Goal: Task Accomplishment & Management: Complete application form

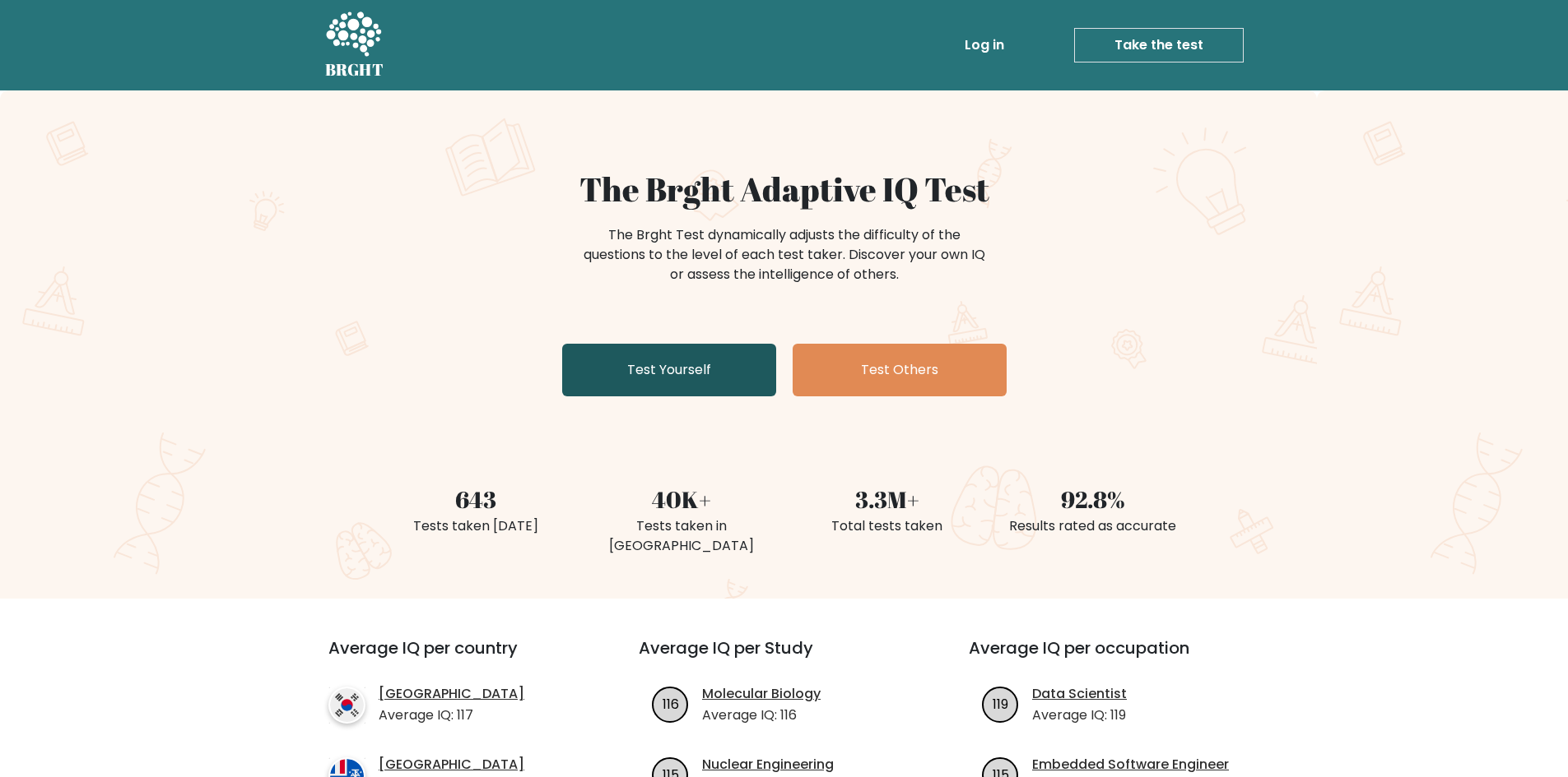
click at [725, 346] on link "Test Yourself" at bounding box center [669, 370] width 214 height 53
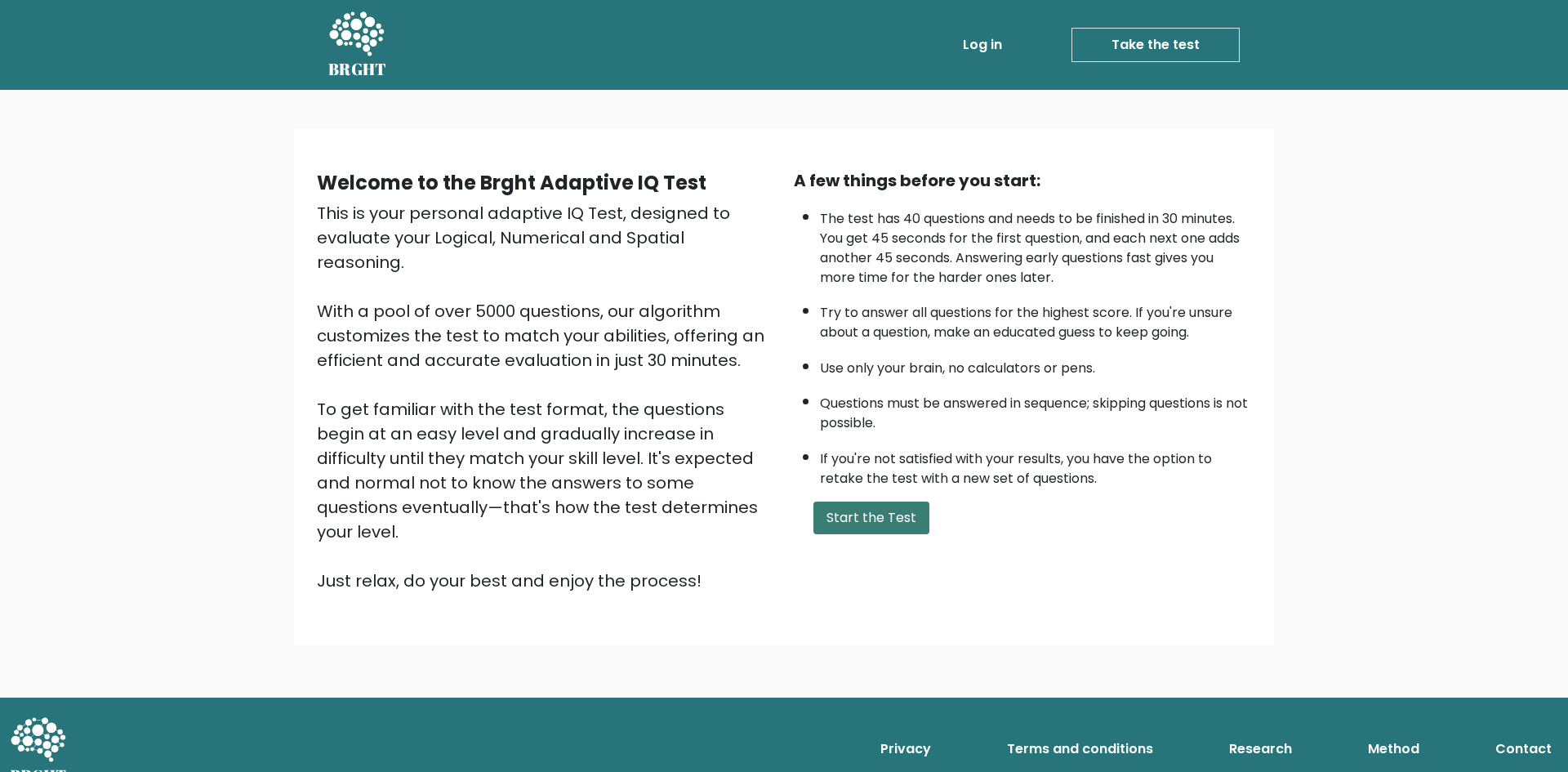
click at [900, 528] on button "Start the Test" at bounding box center [870, 517] width 116 height 32
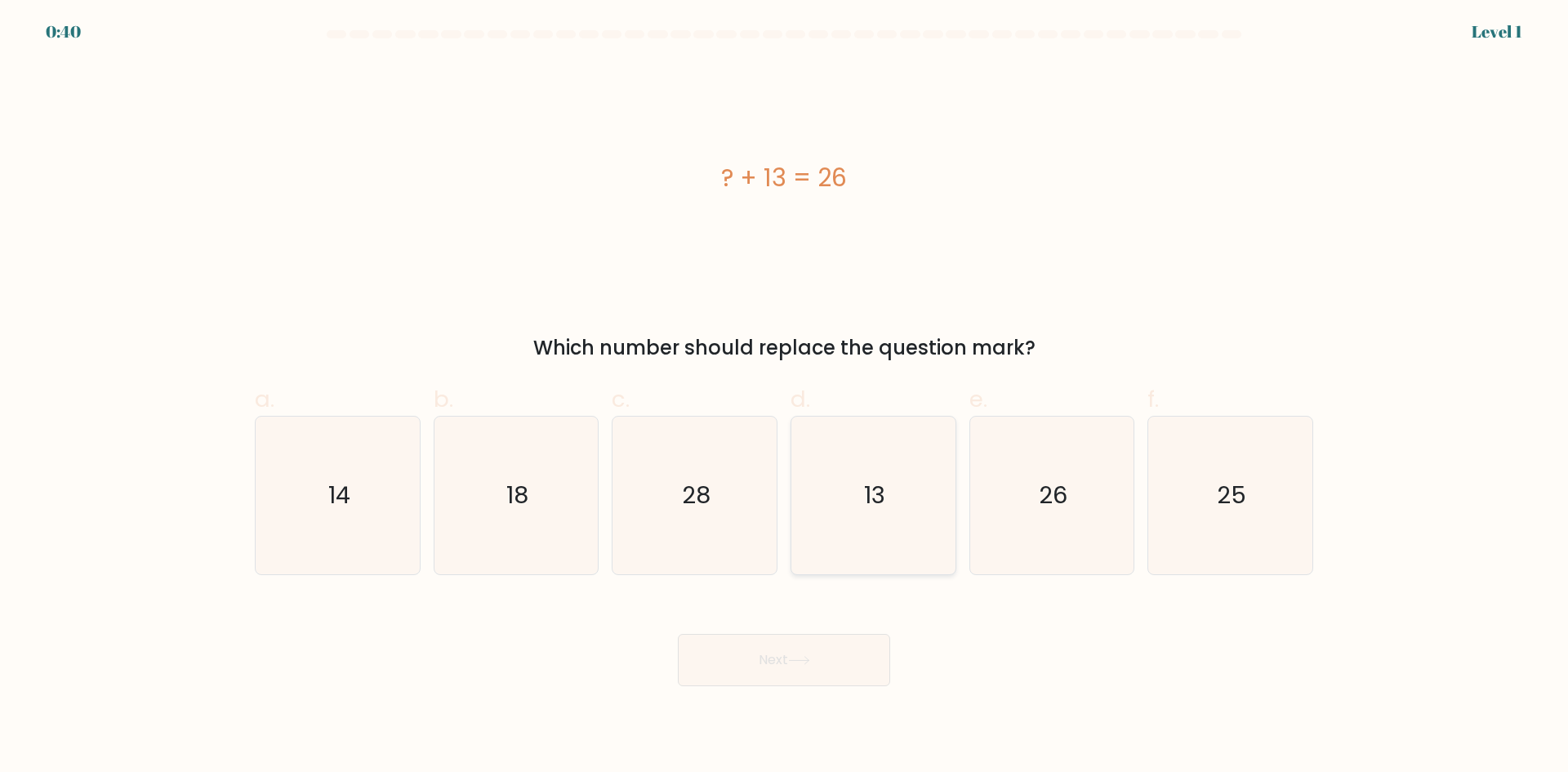
click at [839, 517] on icon "13" at bounding box center [873, 495] width 157 height 157
click at [784, 397] on input "d. 13" at bounding box center [784, 392] width 1 height 10
radio input "true"
click at [796, 648] on button "Next" at bounding box center [784, 660] width 213 height 53
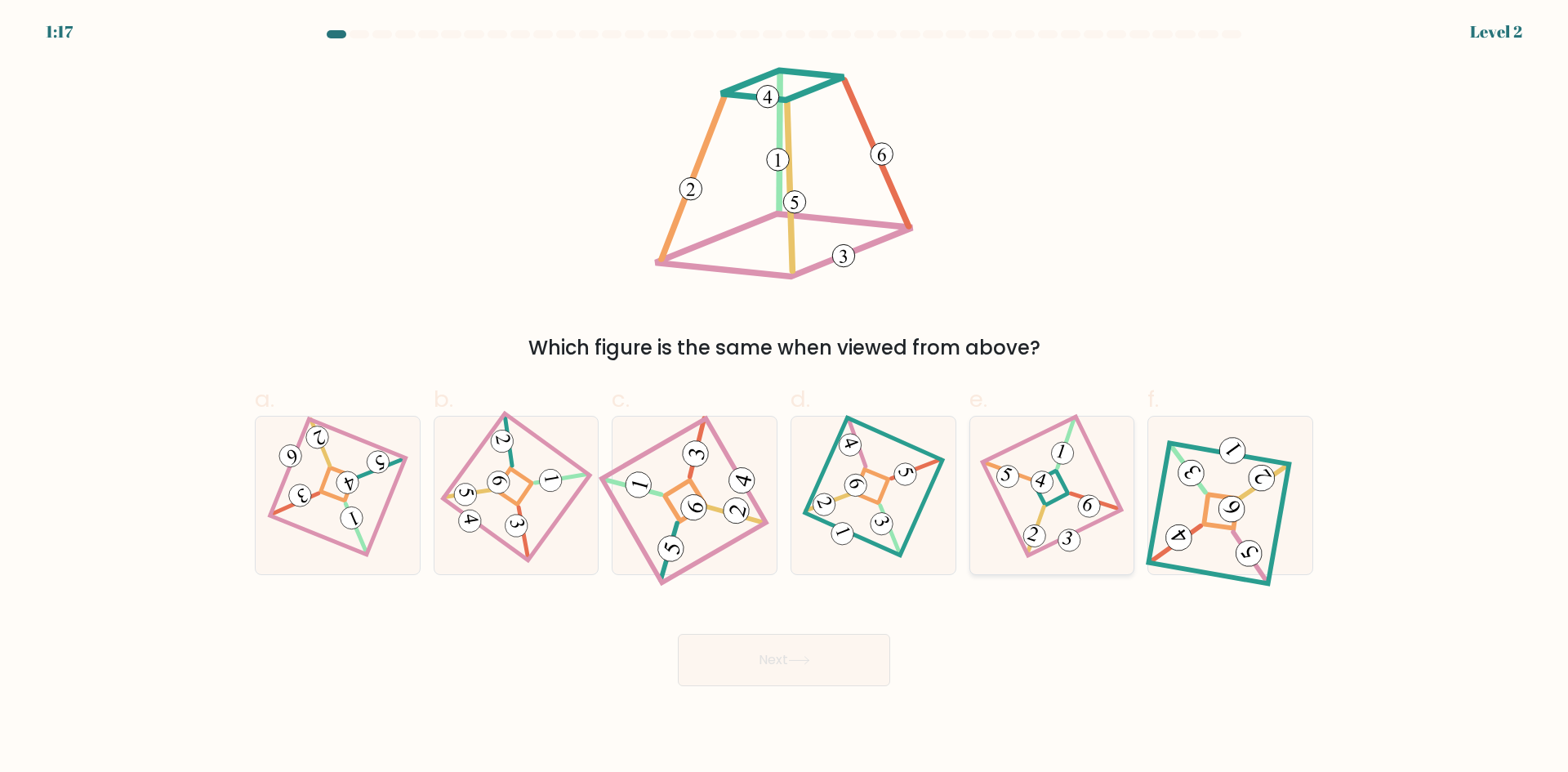
click at [1068, 504] on icon at bounding box center [1052, 495] width 108 height 126
click at [784, 397] on input "e." at bounding box center [784, 392] width 1 height 10
radio input "true"
click at [744, 669] on button "Next" at bounding box center [784, 660] width 213 height 53
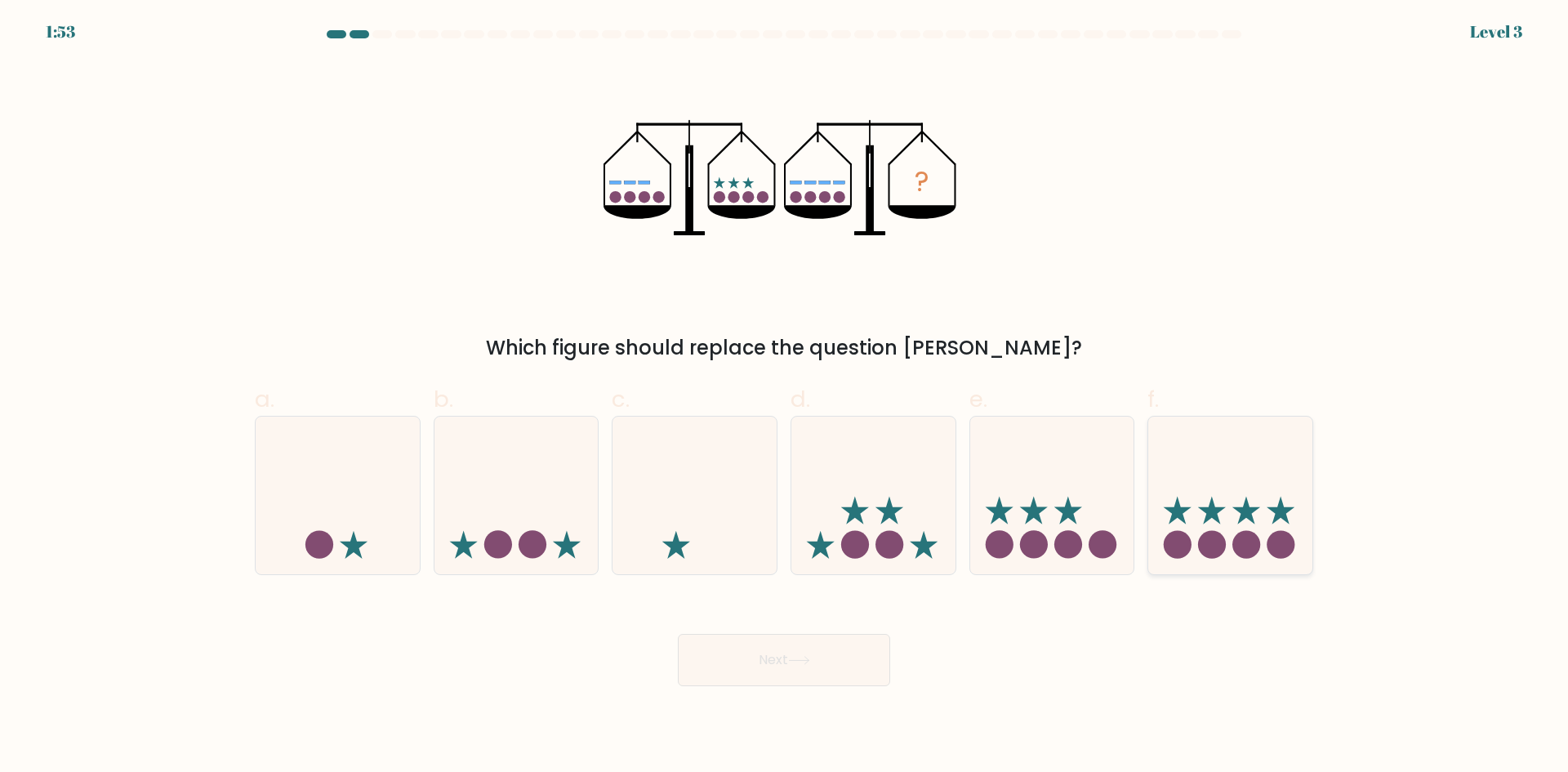
click at [1225, 529] on icon at bounding box center [1229, 495] width 164 height 136
click at [784, 397] on input "f." at bounding box center [784, 392] width 1 height 10
radio input "true"
click at [869, 667] on button "Next" at bounding box center [784, 660] width 213 height 53
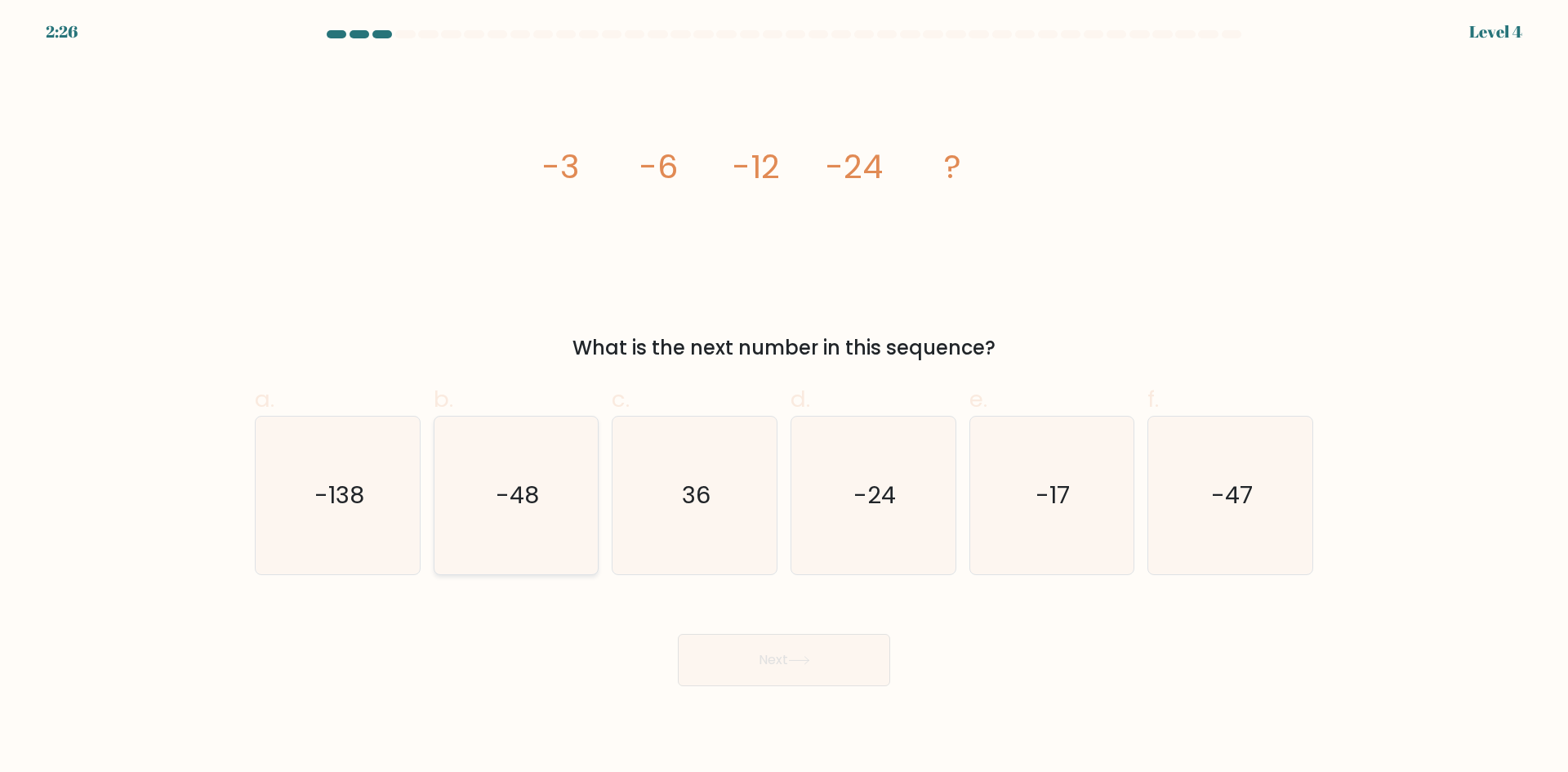
click at [501, 480] on text "-48" at bounding box center [517, 494] width 43 height 32
click at [784, 397] on input "b. -48" at bounding box center [784, 392] width 1 height 10
radio input "true"
drag, startPoint x: 785, startPoint y: 674, endPoint x: 765, endPoint y: 654, distance: 28.3
click at [785, 673] on button "Next" at bounding box center [784, 660] width 213 height 53
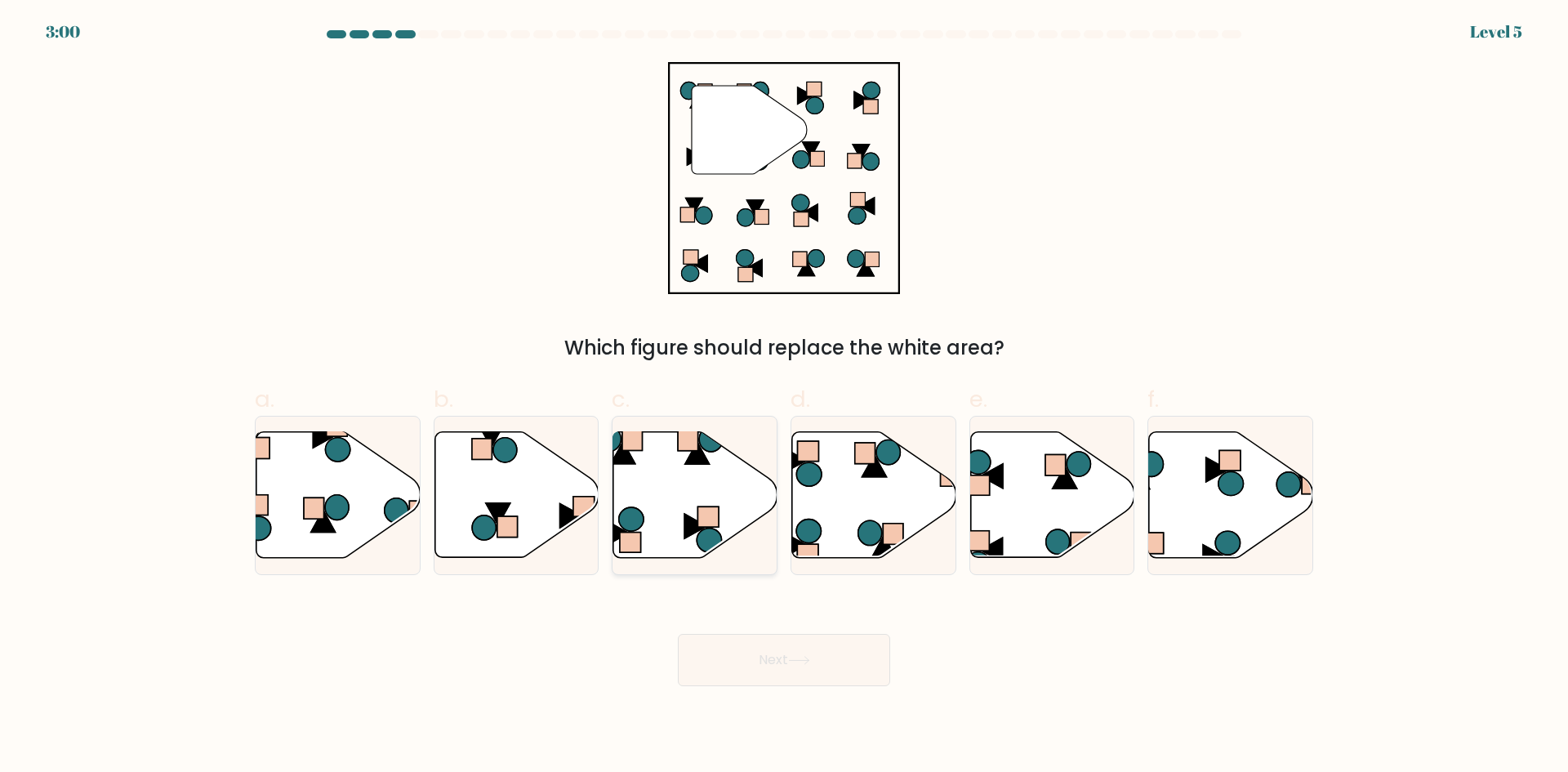
click at [688, 479] on icon at bounding box center [695, 495] width 164 height 126
click at [784, 397] on input "c." at bounding box center [784, 392] width 1 height 10
radio input "true"
click at [809, 666] on button "Next" at bounding box center [784, 660] width 213 height 53
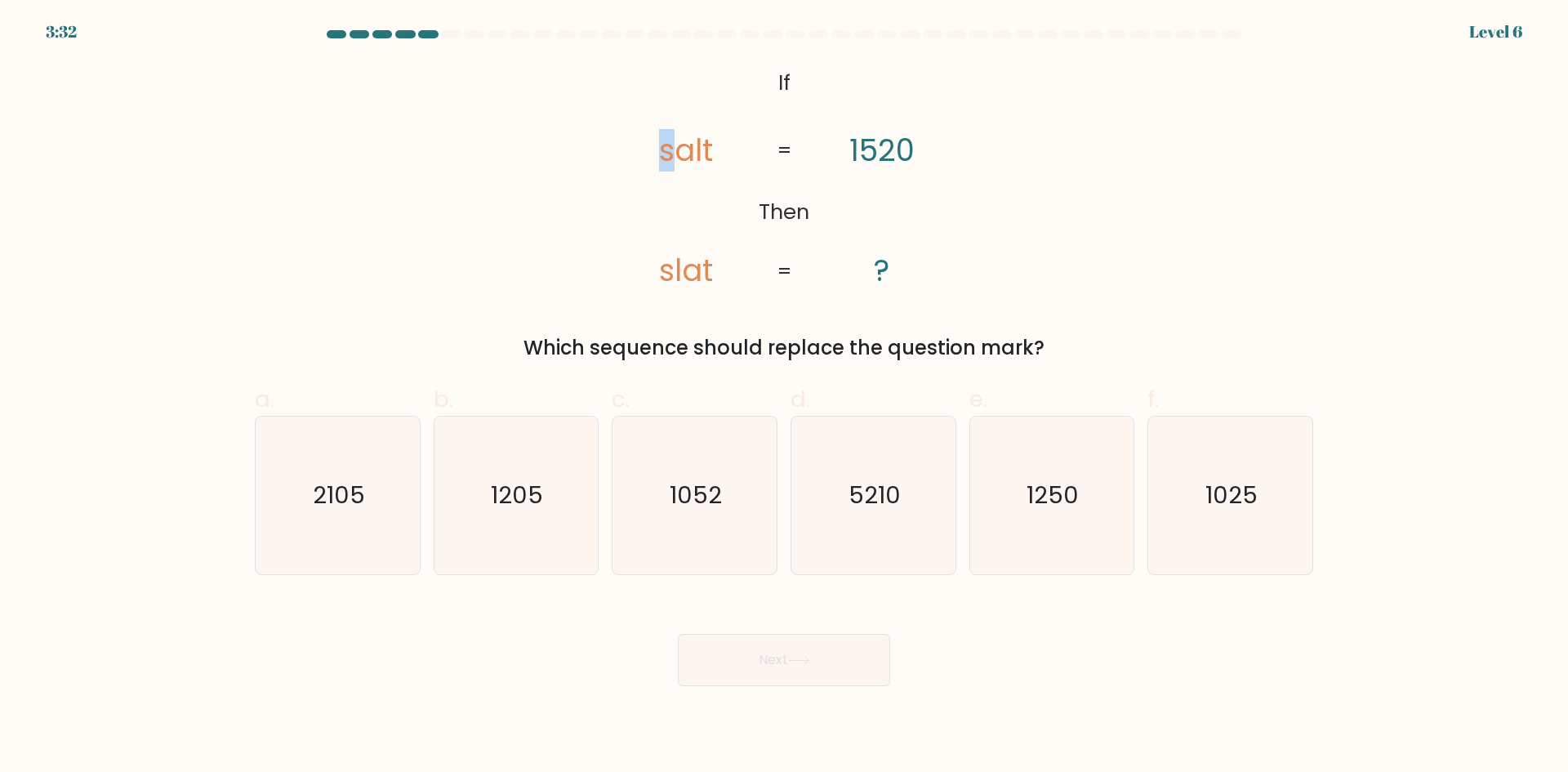
drag, startPoint x: 635, startPoint y: 163, endPoint x: 701, endPoint y: 165, distance: 66.0
click at [685, 164] on icon "@import url('https://fonts.googleapis.com/css?family=Abril+Fatface:400,100,100i…" at bounding box center [784, 178] width 376 height 232
drag, startPoint x: 875, startPoint y: 162, endPoint x: 883, endPoint y: 158, distance: 8.9
click at [883, 158] on tspan "1520" at bounding box center [882, 151] width 66 height 43
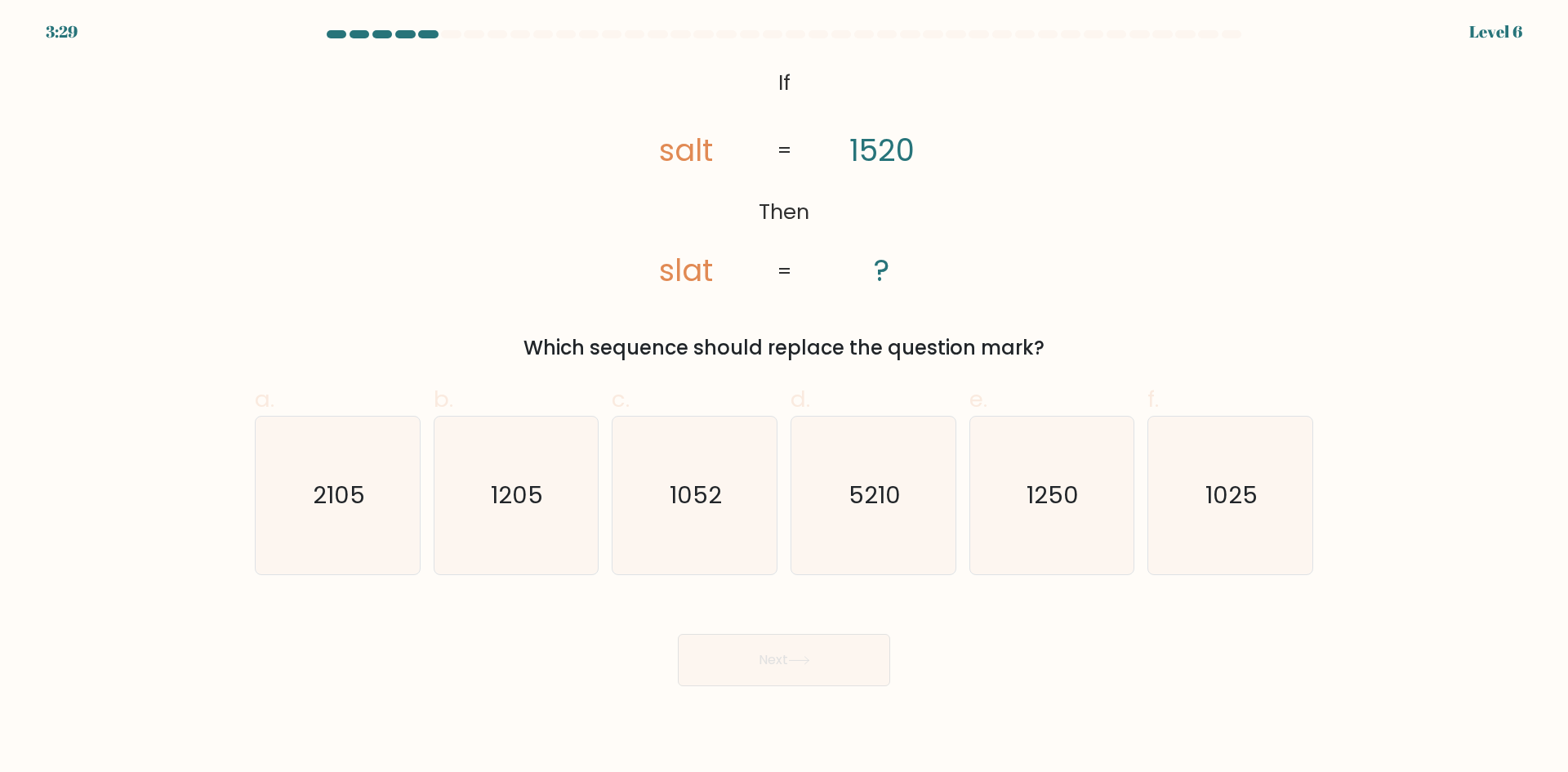
drag, startPoint x: 1092, startPoint y: 487, endPoint x: 920, endPoint y: 619, distance: 216.8
click at [1092, 487] on icon "1250" at bounding box center [1052, 495] width 157 height 157
click at [784, 397] on input "e. 1250" at bounding box center [784, 392] width 1 height 10
radio input "true"
click at [831, 668] on button "Next" at bounding box center [784, 660] width 213 height 53
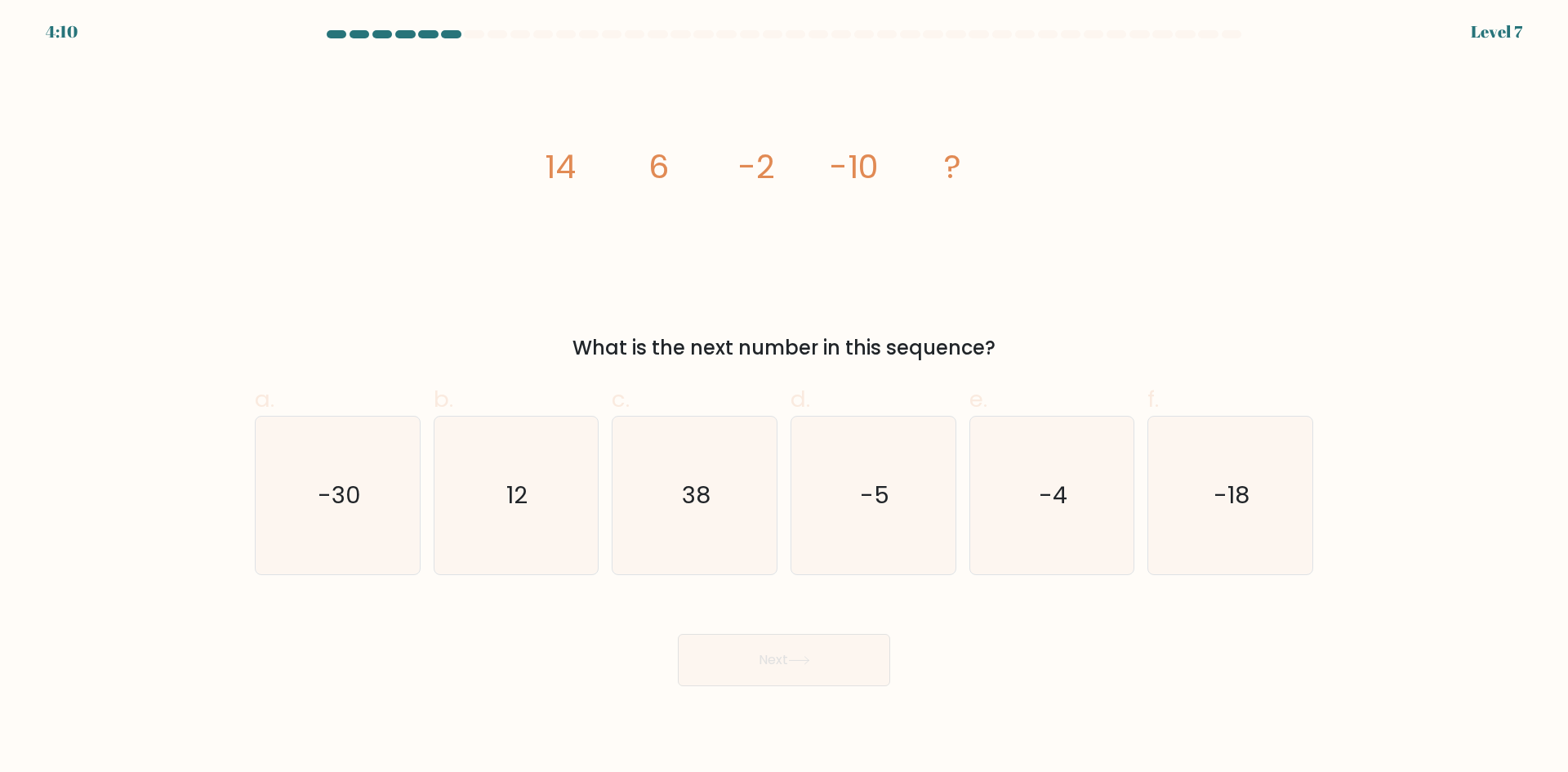
drag, startPoint x: 710, startPoint y: 184, endPoint x: 774, endPoint y: 175, distance: 64.6
click at [774, 175] on icon "image/svg+xml 14 6 -2 -10 ?" at bounding box center [784, 178] width 490 height 232
click at [773, 176] on tspan "-2" at bounding box center [757, 166] width 37 height 45
click at [772, 176] on tspan "-2" at bounding box center [757, 166] width 37 height 45
drag, startPoint x: 544, startPoint y: 201, endPoint x: 597, endPoint y: 186, distance: 55.1
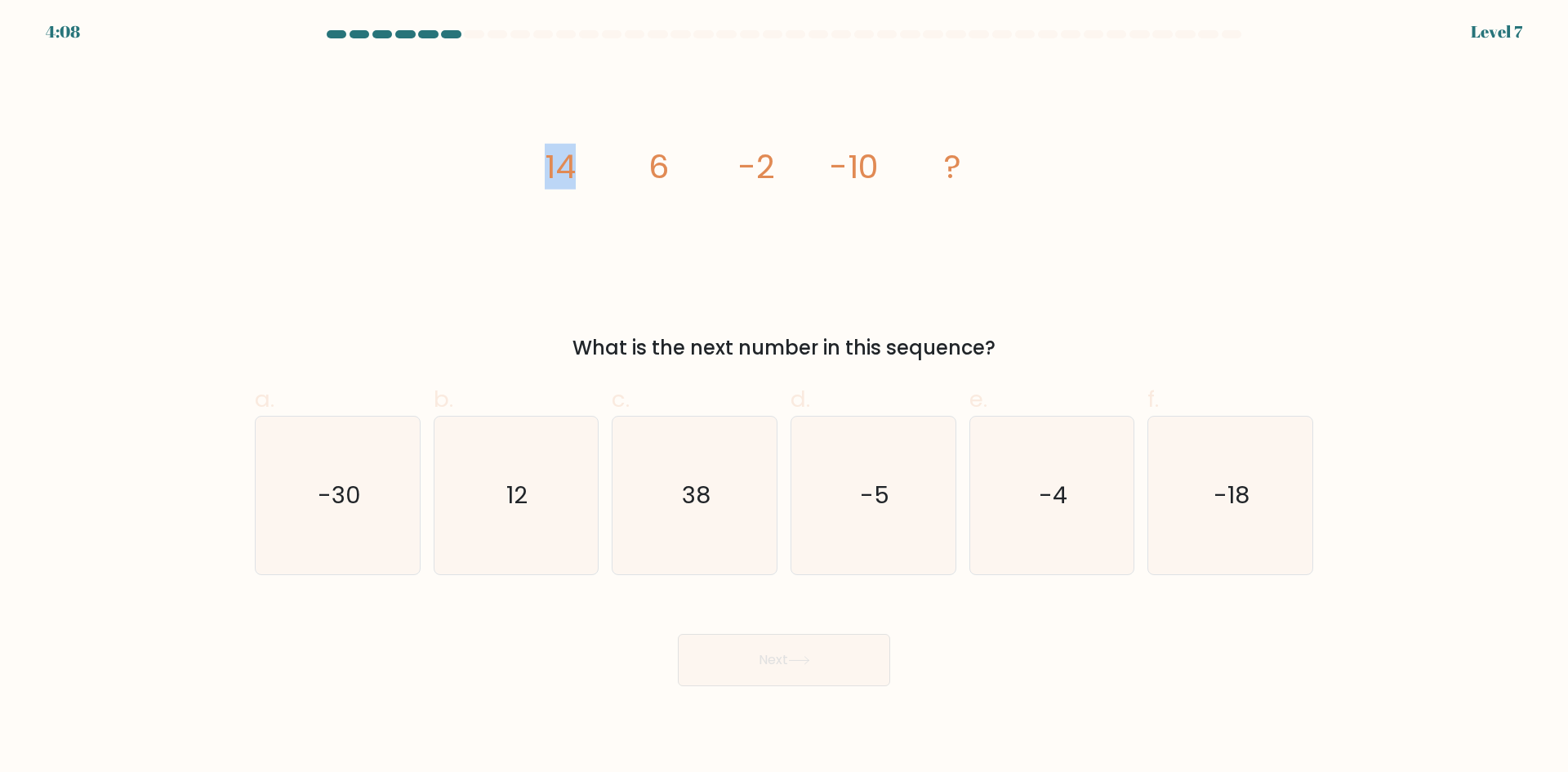
click at [597, 186] on icon "image/svg+xml 14 6 -2 -10 ?" at bounding box center [784, 178] width 490 height 232
drag, startPoint x: 611, startPoint y: 182, endPoint x: 757, endPoint y: 179, distance: 146.0
click at [757, 179] on icon "image/svg+xml 14 6 -2 -10 ?" at bounding box center [784, 178] width 490 height 232
click at [466, 193] on div "image/svg+xml 14 6 -2 -10 ? What is the next number in this sequence?" at bounding box center [784, 212] width 1078 height 301
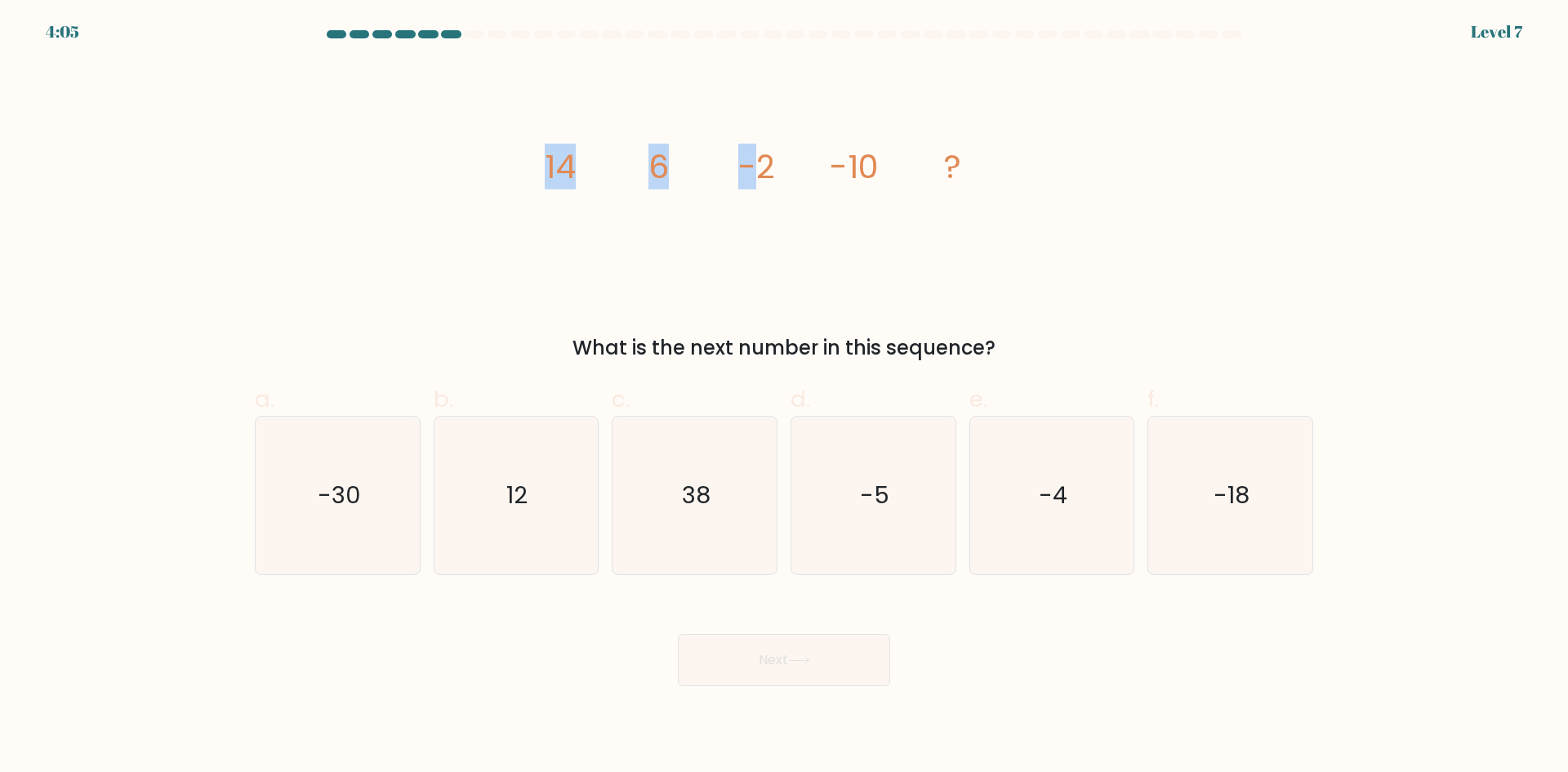
drag, startPoint x: 466, startPoint y: 193, endPoint x: 707, endPoint y: 184, distance: 241.2
click at [707, 184] on div "image/svg+xml 14 6 -2 -10 ? What is the next number in this sequence?" at bounding box center [784, 212] width 1078 height 301
click at [500, 193] on div "image/svg+xml 14 6 -2 -10 ? What is the next number in this sequence?" at bounding box center [784, 212] width 1078 height 301
drag, startPoint x: 501, startPoint y: 193, endPoint x: 514, endPoint y: 192, distance: 13.0
click at [502, 193] on div "image/svg+xml 14 6 -2 -10 ? What is the next number in this sequence?" at bounding box center [784, 212] width 1078 height 301
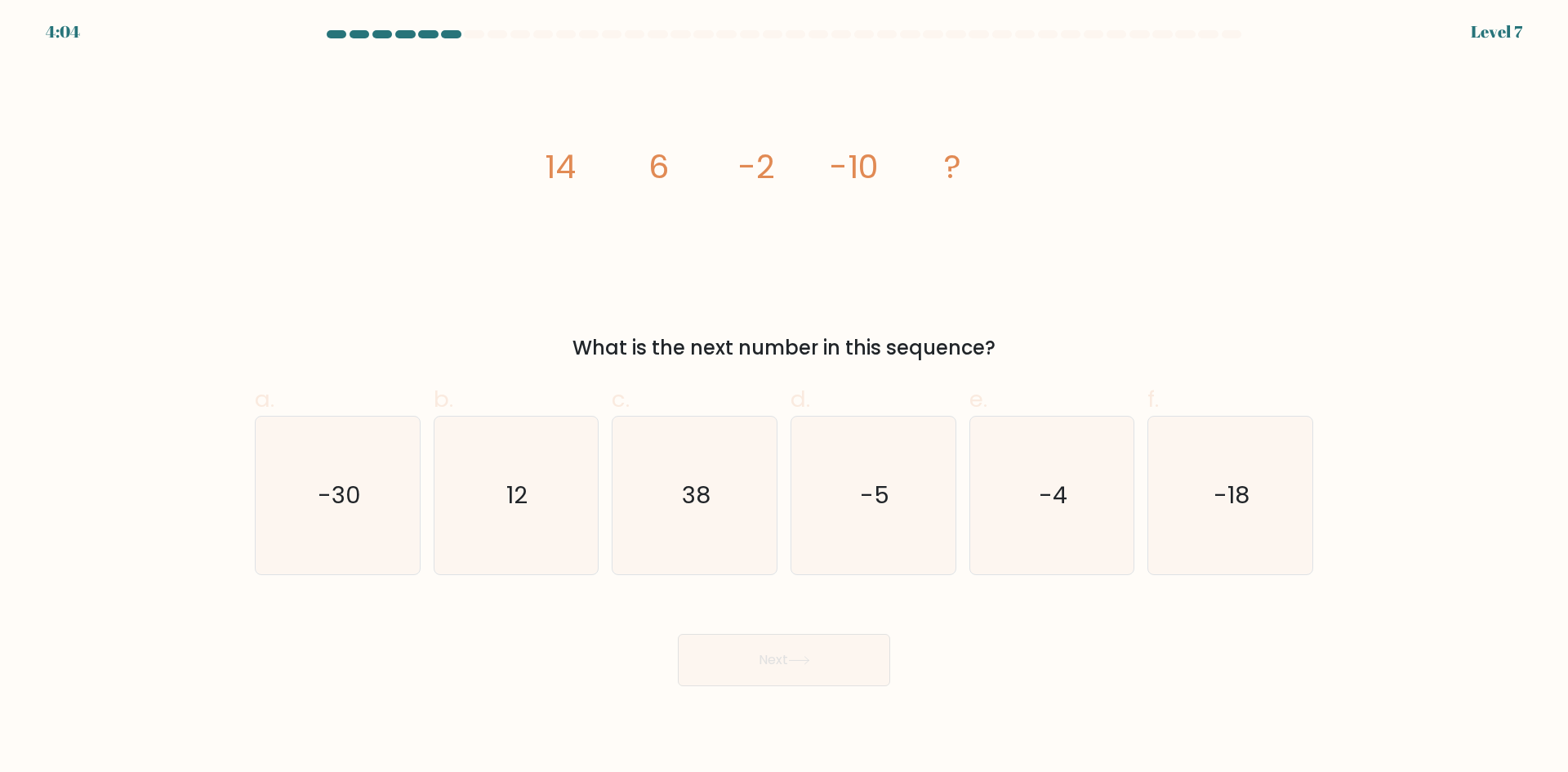
click at [623, 184] on icon "image/svg+xml 14 6 -2 -10 ?" at bounding box center [784, 178] width 490 height 232
click at [623, 184] on icon "image/svg+xml 14 6 -2 -10 ?" at bounding box center [784, 178] width 490 height 232
click at [632, 185] on icon "image/svg+xml 14 6 -2 -10 ?" at bounding box center [784, 178] width 490 height 232
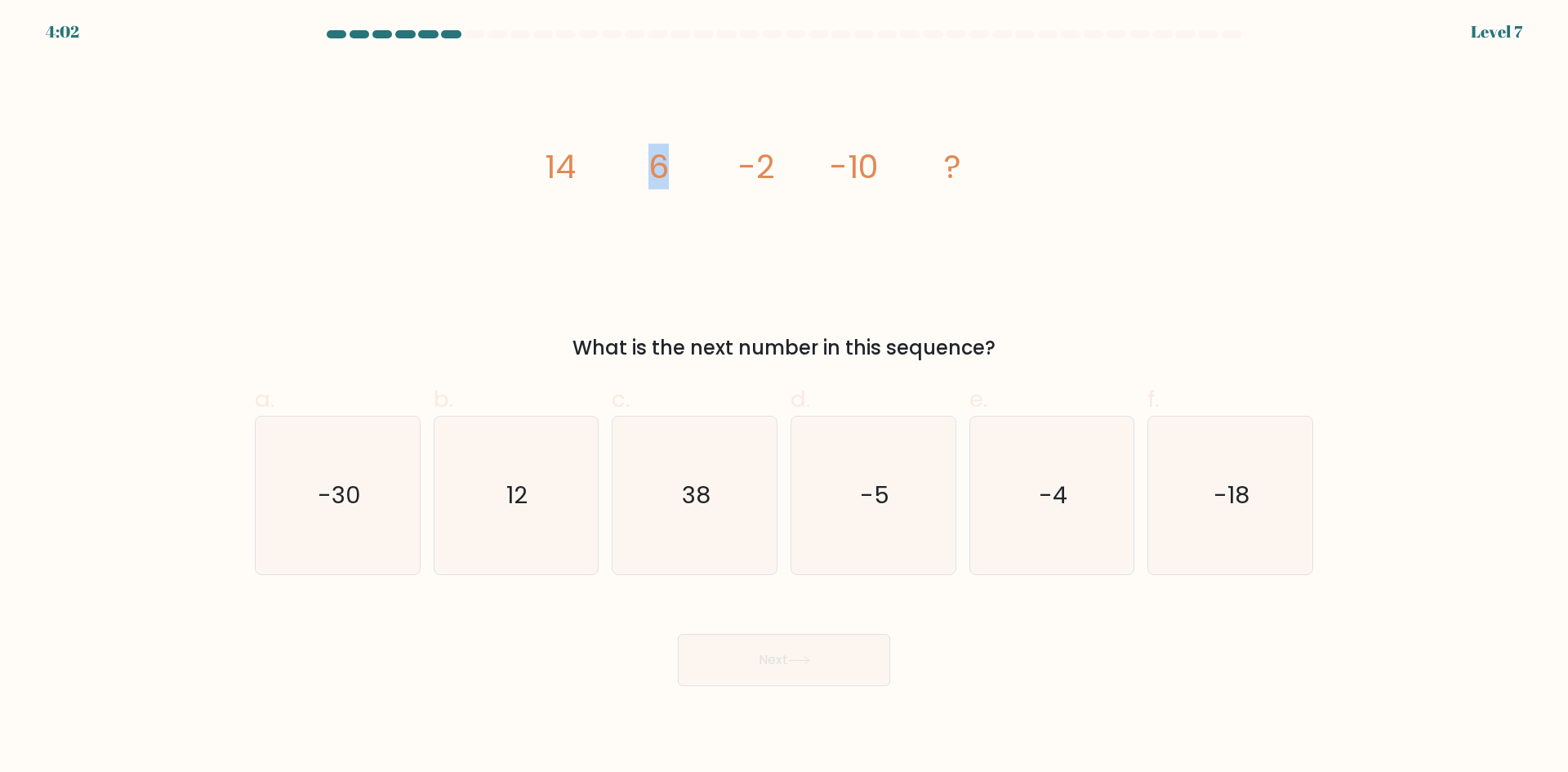
click at [632, 185] on icon "image/svg+xml 14 6 -2 -10 ?" at bounding box center [784, 178] width 490 height 232
click at [552, 175] on tspan "14" at bounding box center [561, 166] width 31 height 45
click at [673, 156] on icon "image/svg+xml 14 6 -2 -10 ?" at bounding box center [784, 178] width 490 height 232
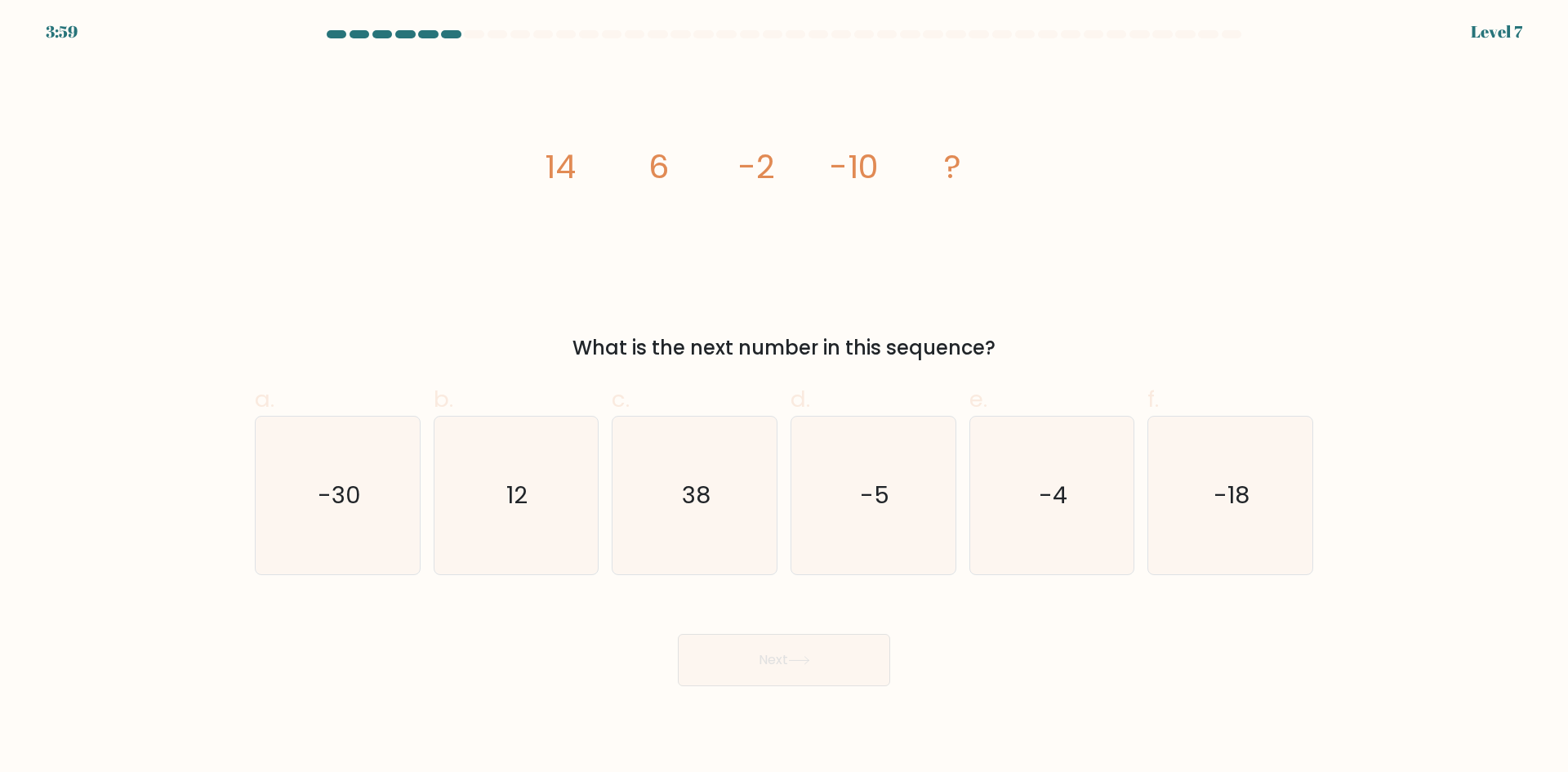
click at [751, 178] on tspan "-2" at bounding box center [757, 166] width 37 height 45
click at [859, 188] on tspan "-10" at bounding box center [854, 166] width 49 height 45
click at [858, 189] on tspan "-10" at bounding box center [854, 166] width 49 height 45
drag, startPoint x: 1236, startPoint y: 527, endPoint x: 1153, endPoint y: 554, distance: 87.3
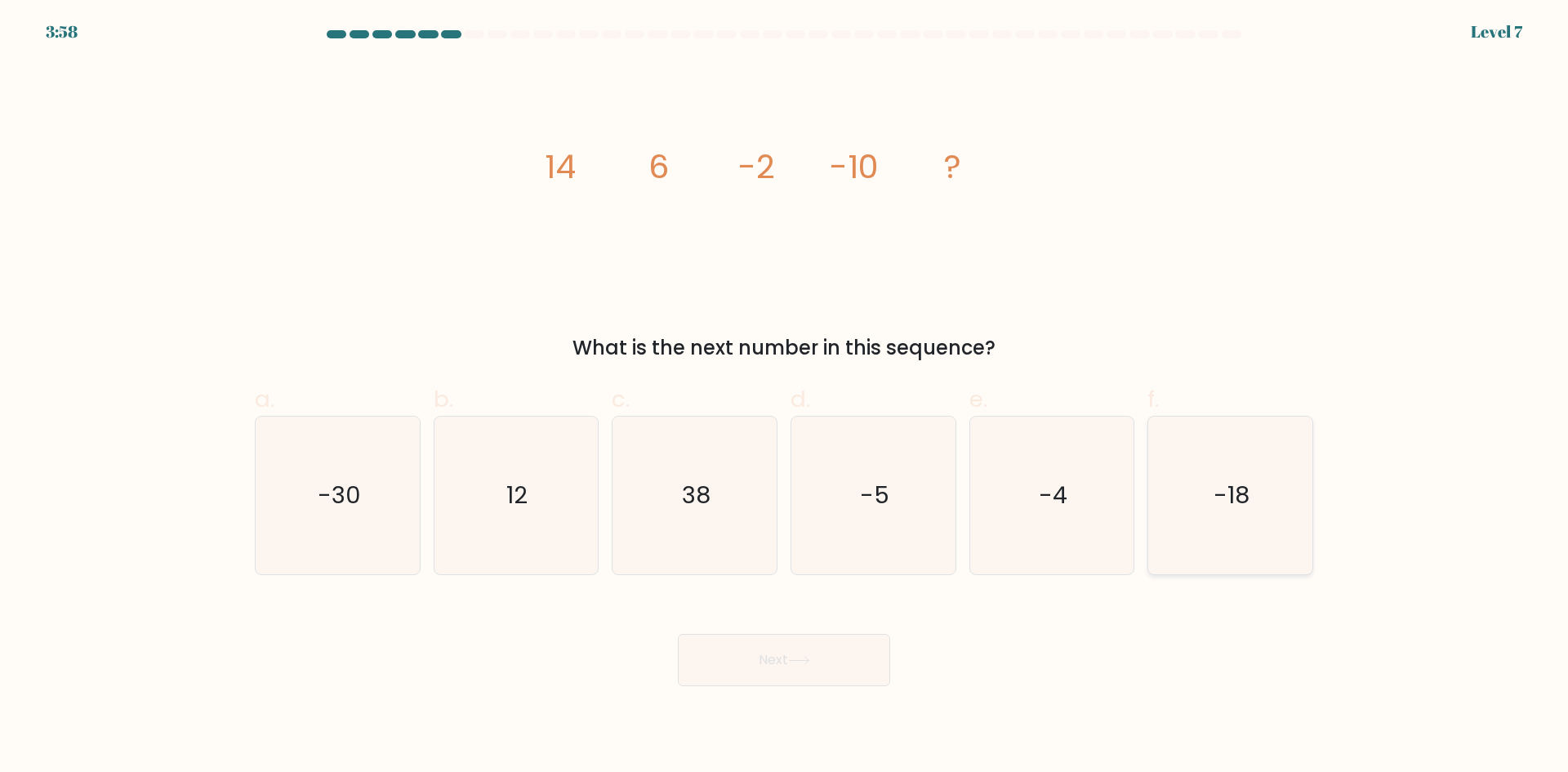
click at [1234, 527] on icon "-18" at bounding box center [1230, 495] width 157 height 157
click at [784, 397] on input "f. -18" at bounding box center [784, 392] width 1 height 10
radio input "true"
click at [838, 666] on button "Next" at bounding box center [784, 660] width 213 height 53
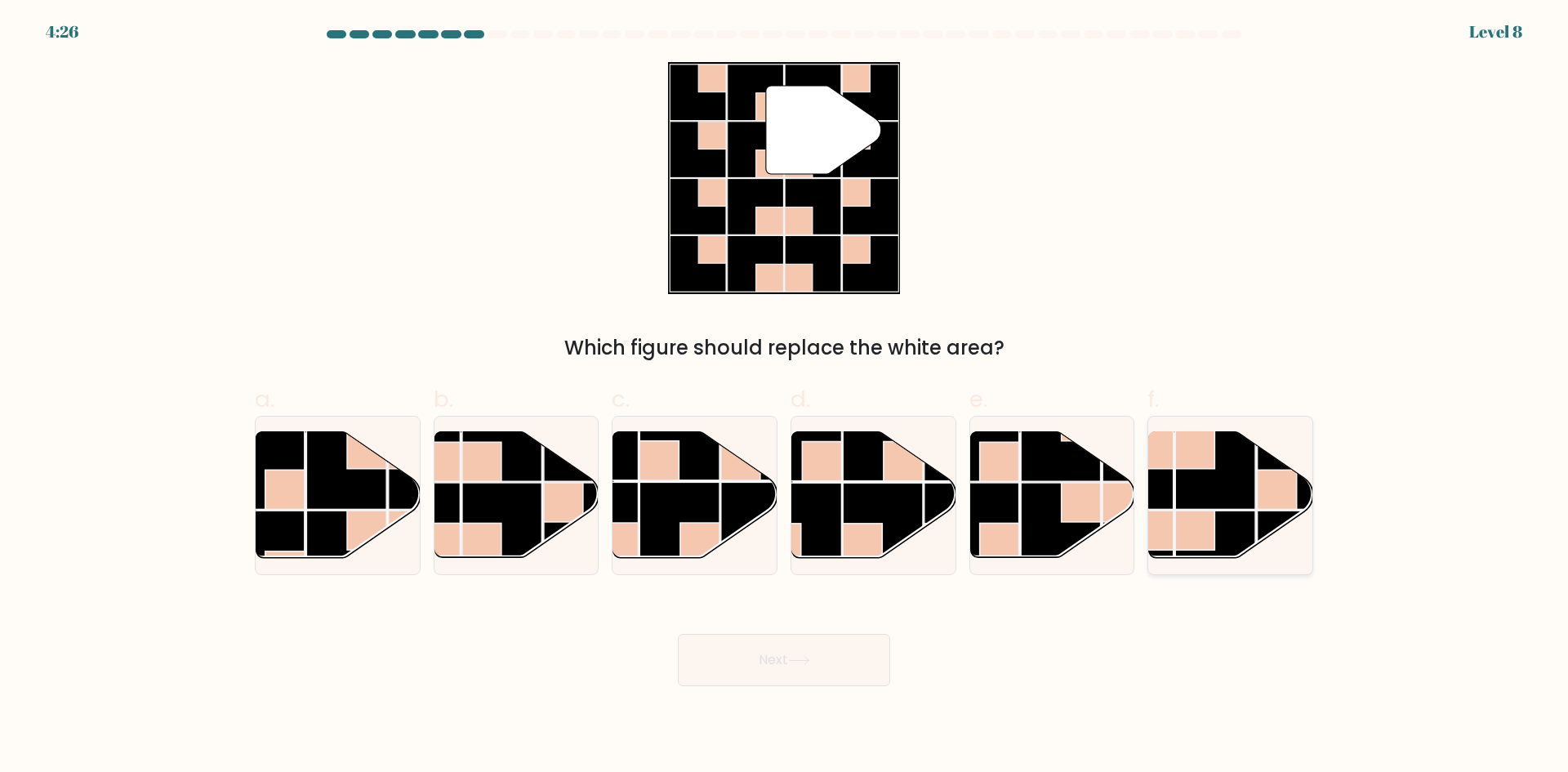
click at [1171, 541] on rect at bounding box center [1154, 530] width 39 height 39
click at [784, 397] on input "f." at bounding box center [784, 392] width 1 height 10
radio input "true"
click at [488, 535] on rect at bounding box center [482, 543] width 39 height 39
click at [784, 397] on input "b." at bounding box center [784, 392] width 1 height 10
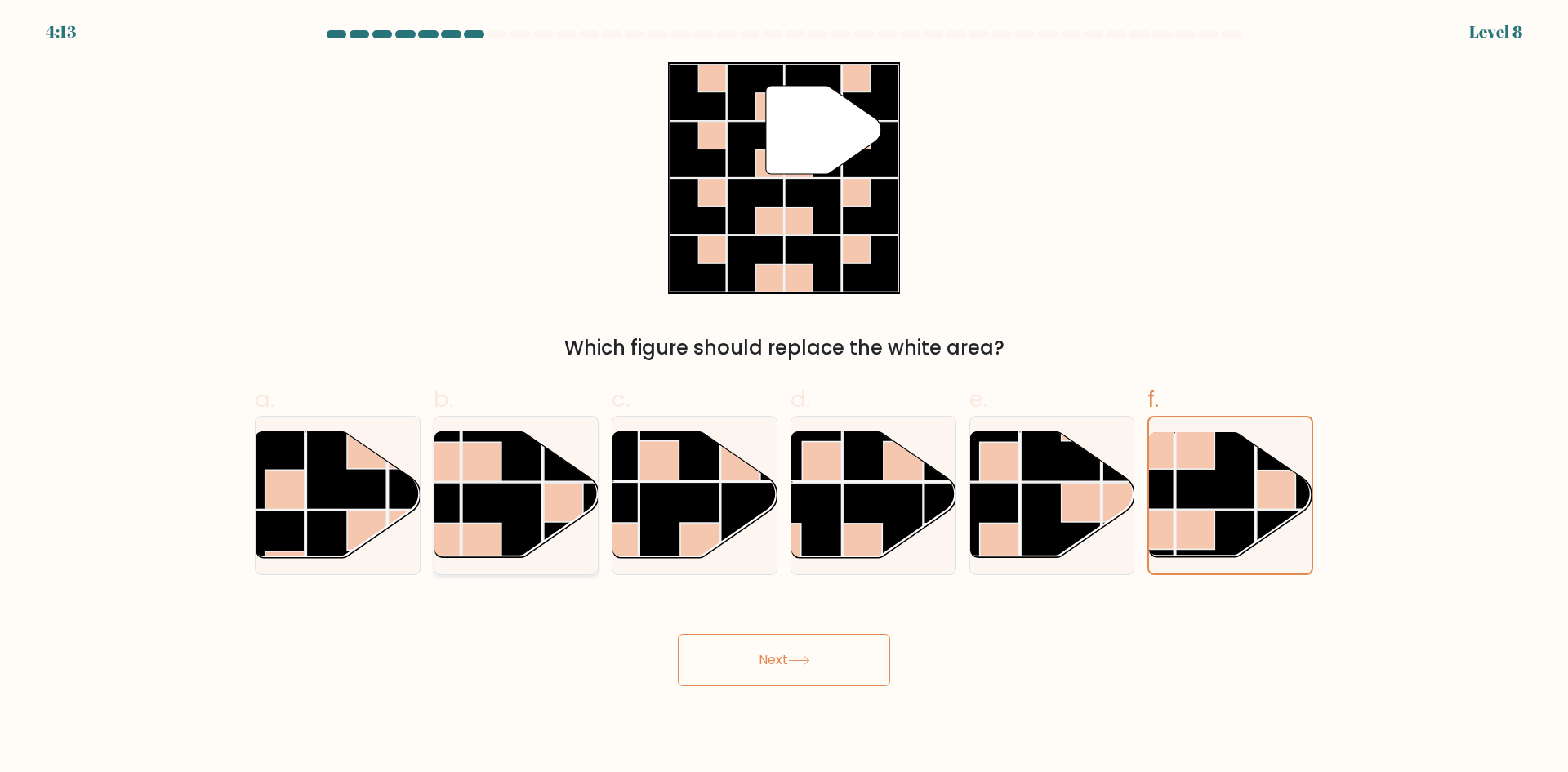
radio input "true"
click at [772, 652] on button "Next" at bounding box center [784, 660] width 213 height 53
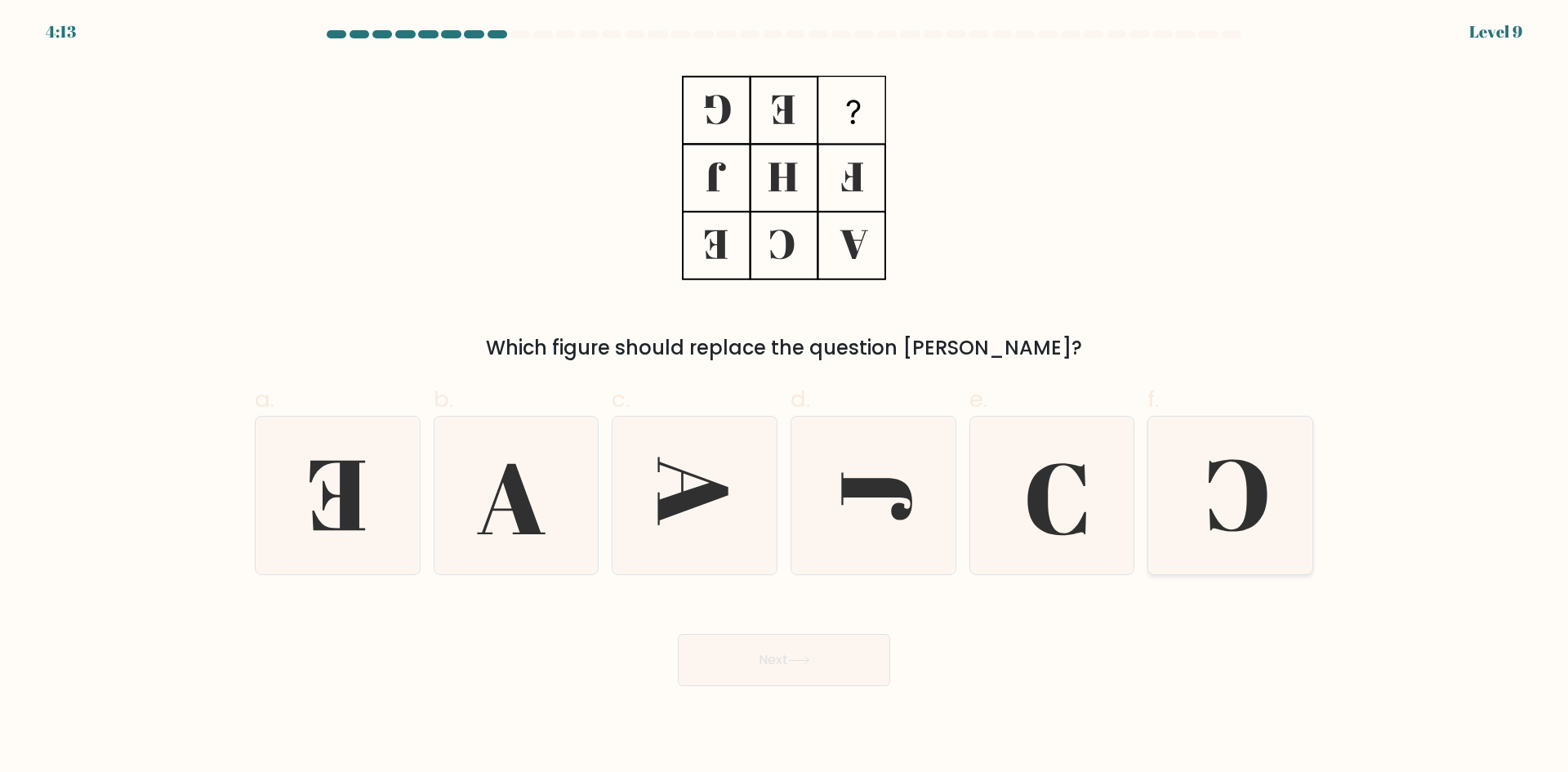
click at [1228, 511] on icon at bounding box center [1230, 495] width 157 height 157
click at [784, 397] on input "f." at bounding box center [784, 392] width 1 height 10
radio input "true"
drag, startPoint x: 701, startPoint y: 765, endPoint x: 719, endPoint y: 772, distance: 19.3
drag, startPoint x: 719, startPoint y: 772, endPoint x: 416, endPoint y: 561, distance: 369.2
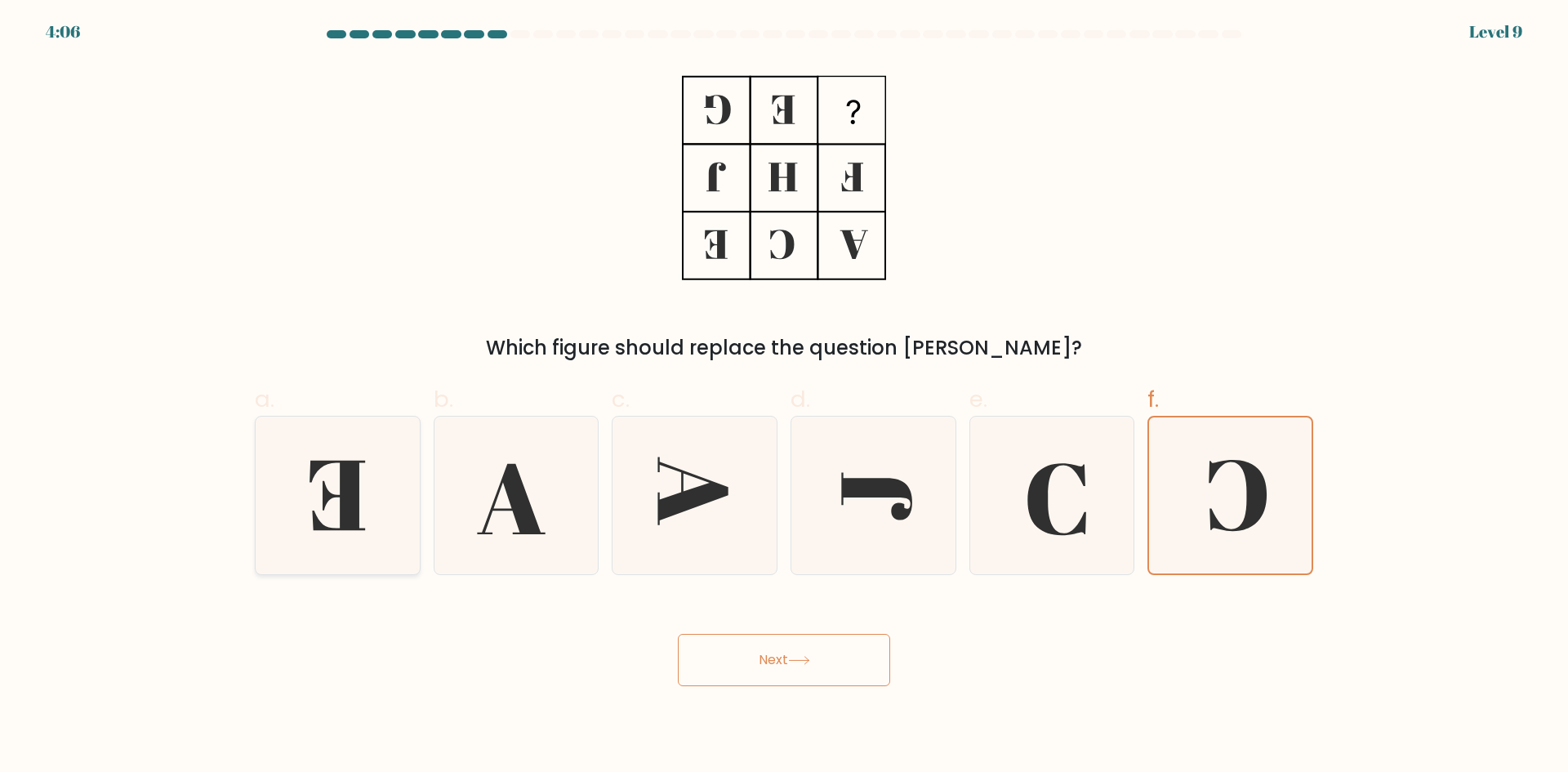
click at [416, 562] on div at bounding box center [337, 495] width 166 height 159
click at [784, 397] on input "a." at bounding box center [784, 392] width 1 height 10
radio input "true"
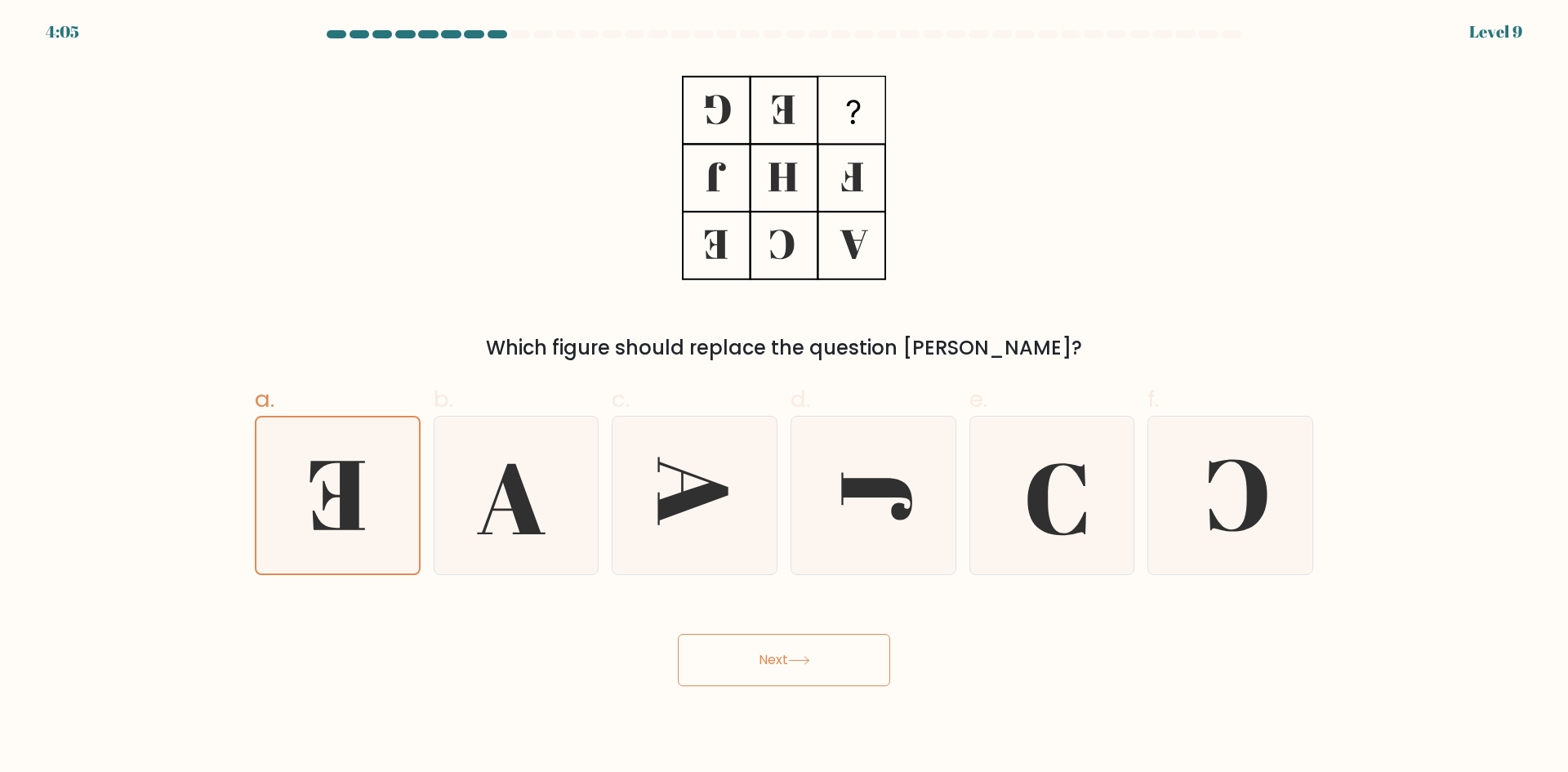
click at [763, 682] on button "Next" at bounding box center [784, 660] width 213 height 53
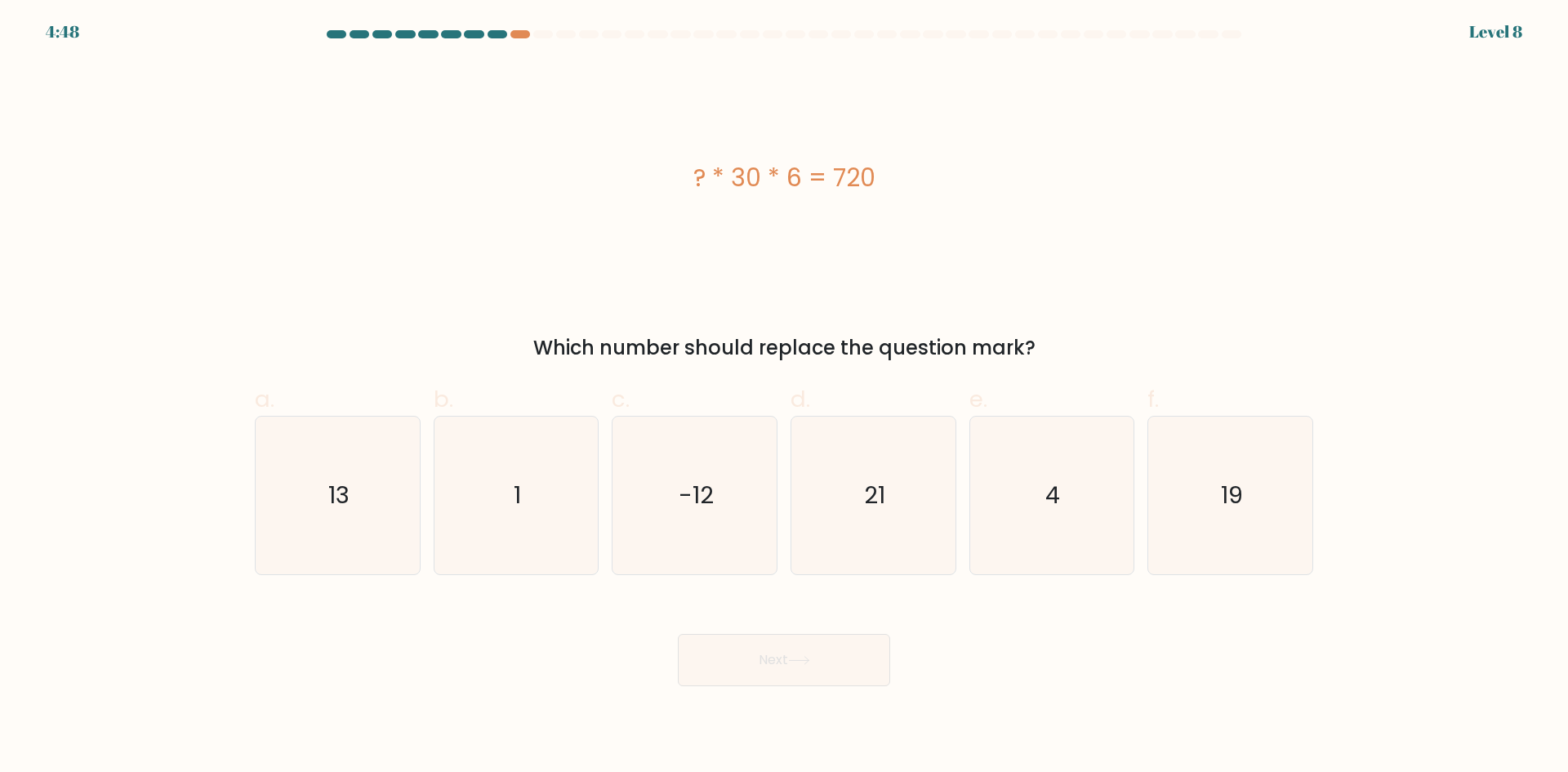
drag, startPoint x: 686, startPoint y: 186, endPoint x: 787, endPoint y: 143, distance: 109.8
click at [803, 152] on div "? * 30 * 6 = 720" at bounding box center [784, 178] width 1058 height 232
click at [778, 157] on div "? * 30 * 6 = 720" at bounding box center [784, 178] width 1058 height 232
click at [774, 179] on div "? * 30 * 6 = 720" at bounding box center [784, 178] width 1058 height 37
click at [1041, 510] on icon "4" at bounding box center [1052, 495] width 157 height 157
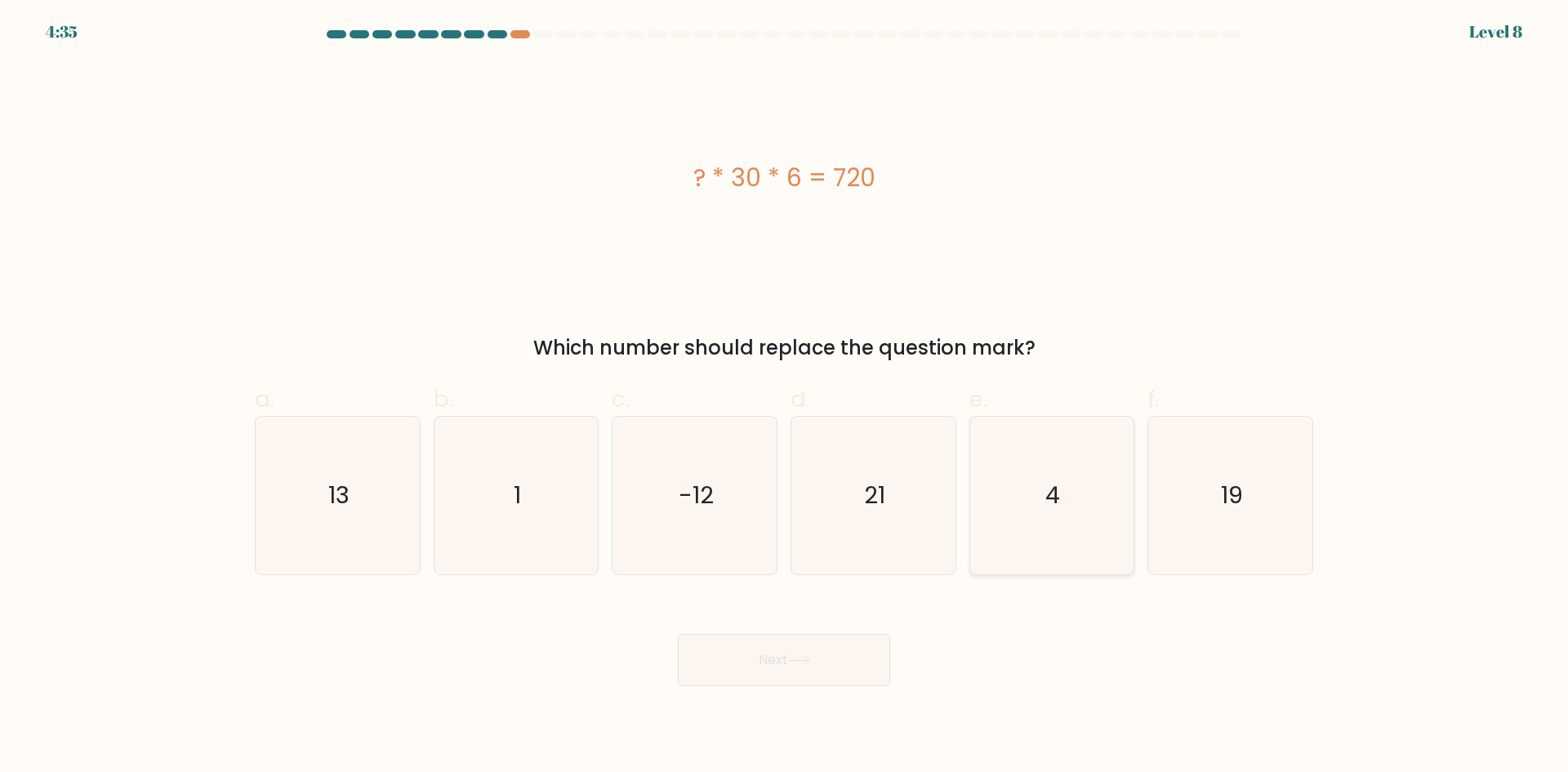
click at [784, 397] on input "e. 4" at bounding box center [784, 392] width 1 height 10
radio input "true"
click at [806, 677] on button "Next" at bounding box center [784, 660] width 213 height 53
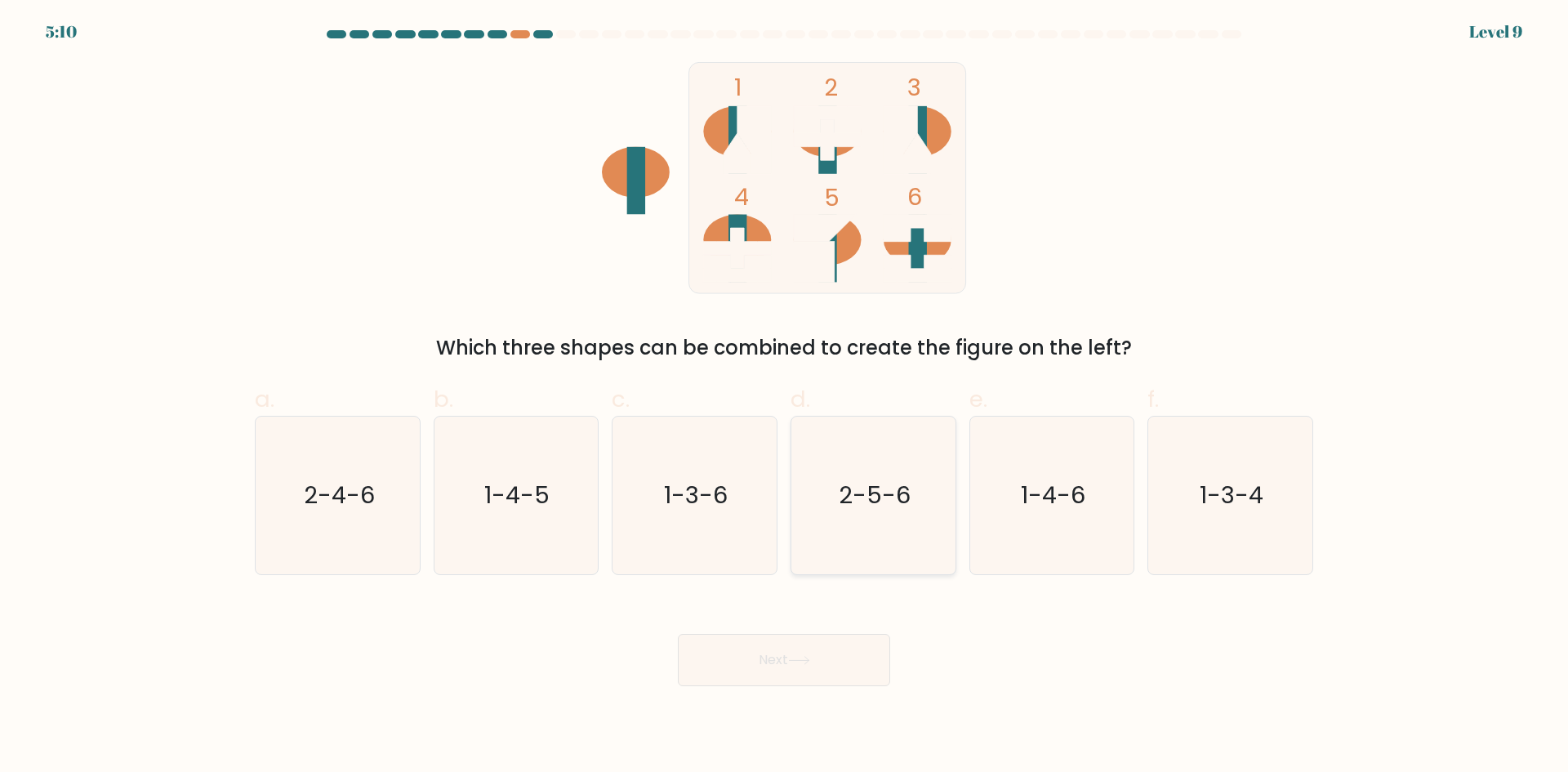
drag, startPoint x: 961, startPoint y: 496, endPoint x: 932, endPoint y: 510, distance: 32.2
click at [955, 501] on div "d. 2-5-6" at bounding box center [873, 479] width 179 height 193
click at [924, 505] on icon "2-5-6" at bounding box center [873, 495] width 157 height 157
click at [784, 397] on input "d. 2-5-6" at bounding box center [784, 392] width 1 height 10
radio input "true"
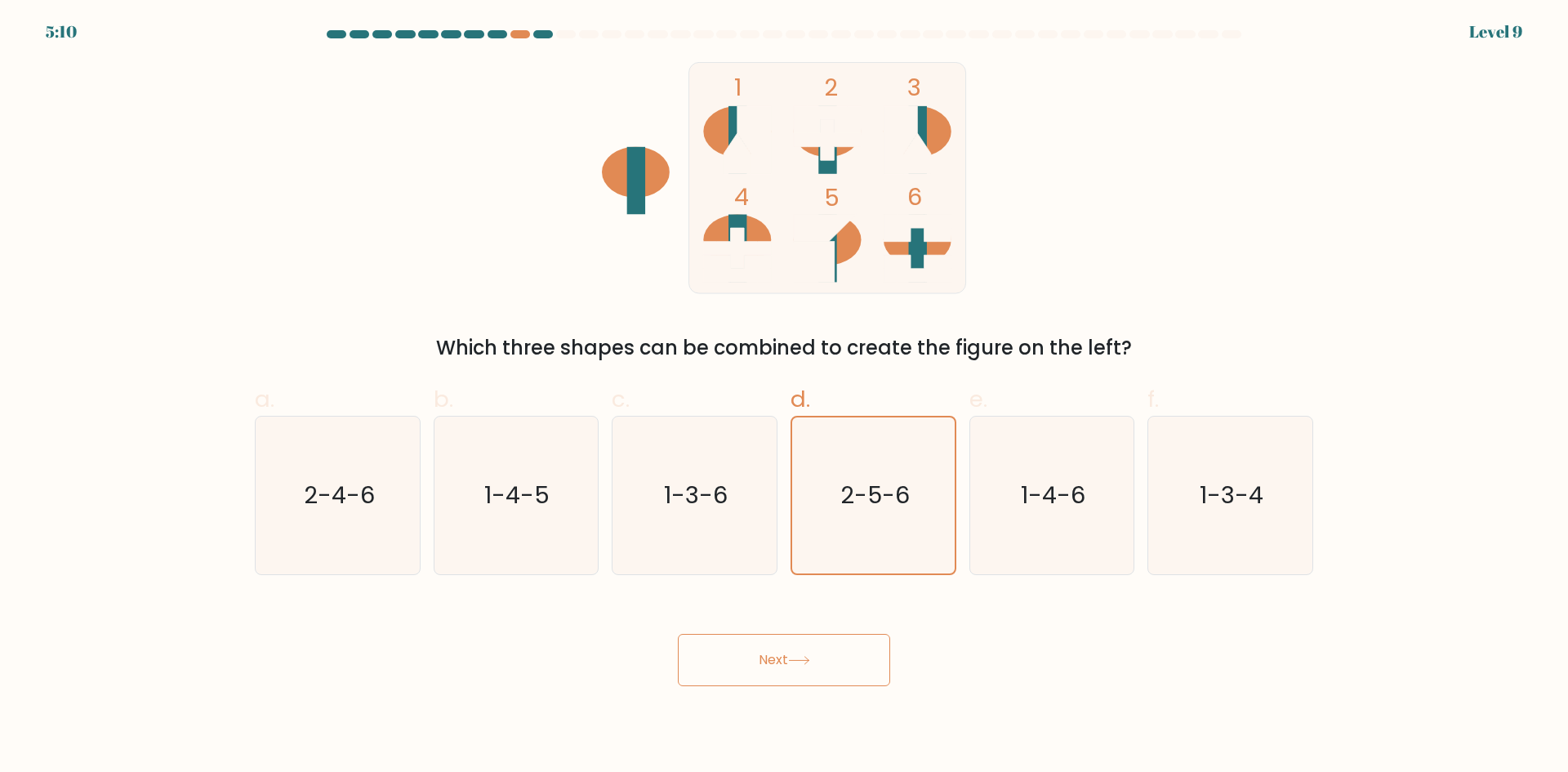
click at [808, 645] on button "Next" at bounding box center [784, 660] width 213 height 53
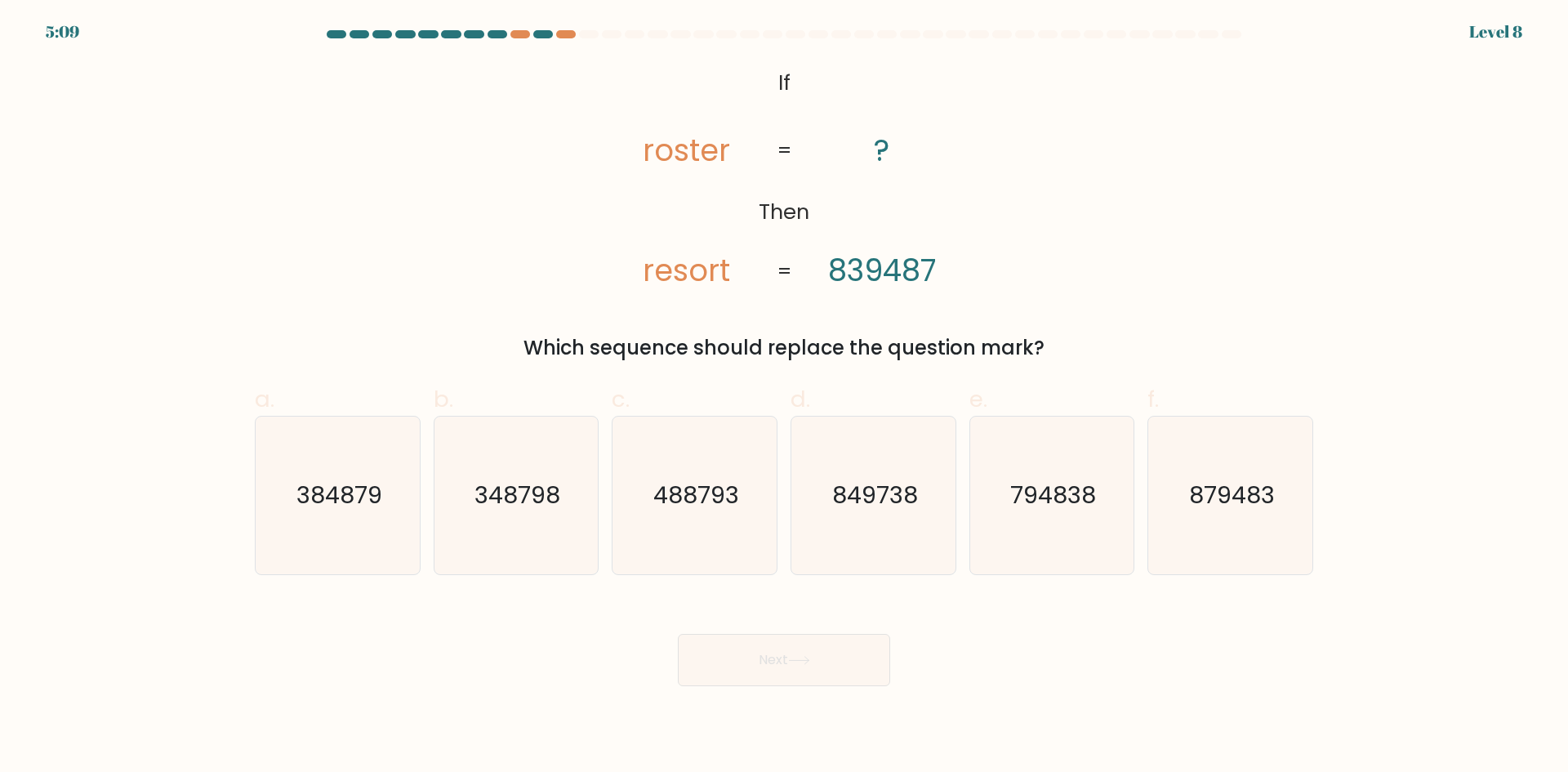
click at [775, 662] on button "Next" at bounding box center [784, 660] width 213 height 53
drag, startPoint x: 772, startPoint y: 662, endPoint x: 741, endPoint y: 614, distance: 57.1
click at [771, 661] on button "Next" at bounding box center [784, 660] width 213 height 53
drag, startPoint x: 645, startPoint y: 276, endPoint x: 657, endPoint y: 187, distance: 89.8
click at [654, 245] on icon "@import url('https://fonts.googleapis.com/css?family=Abril+Fatface:400,100,100i…" at bounding box center [784, 178] width 376 height 232
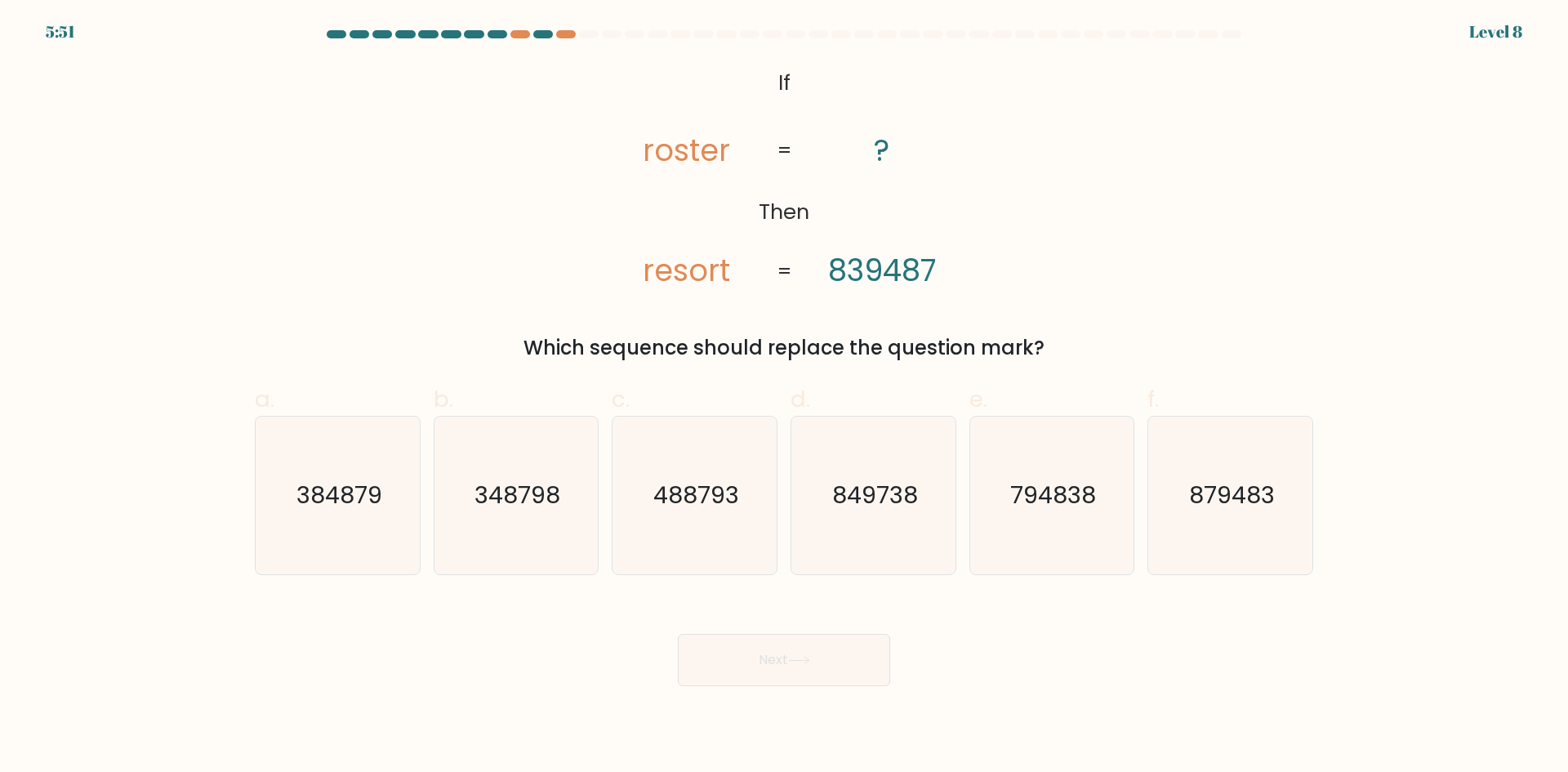
click at [653, 143] on tspan "roster" at bounding box center [686, 151] width 87 height 43
drag, startPoint x: 653, startPoint y: 155, endPoint x: 664, endPoint y: 186, distance: 32.9
click at [665, 169] on tspan "roster" at bounding box center [686, 151] width 87 height 43
drag, startPoint x: 670, startPoint y: 284, endPoint x: 730, endPoint y: 269, distance: 61.8
click at [730, 269] on icon "@import url('https://fonts.googleapis.com/css?family=Abril+Fatface:400,100,100i…" at bounding box center [784, 178] width 376 height 232
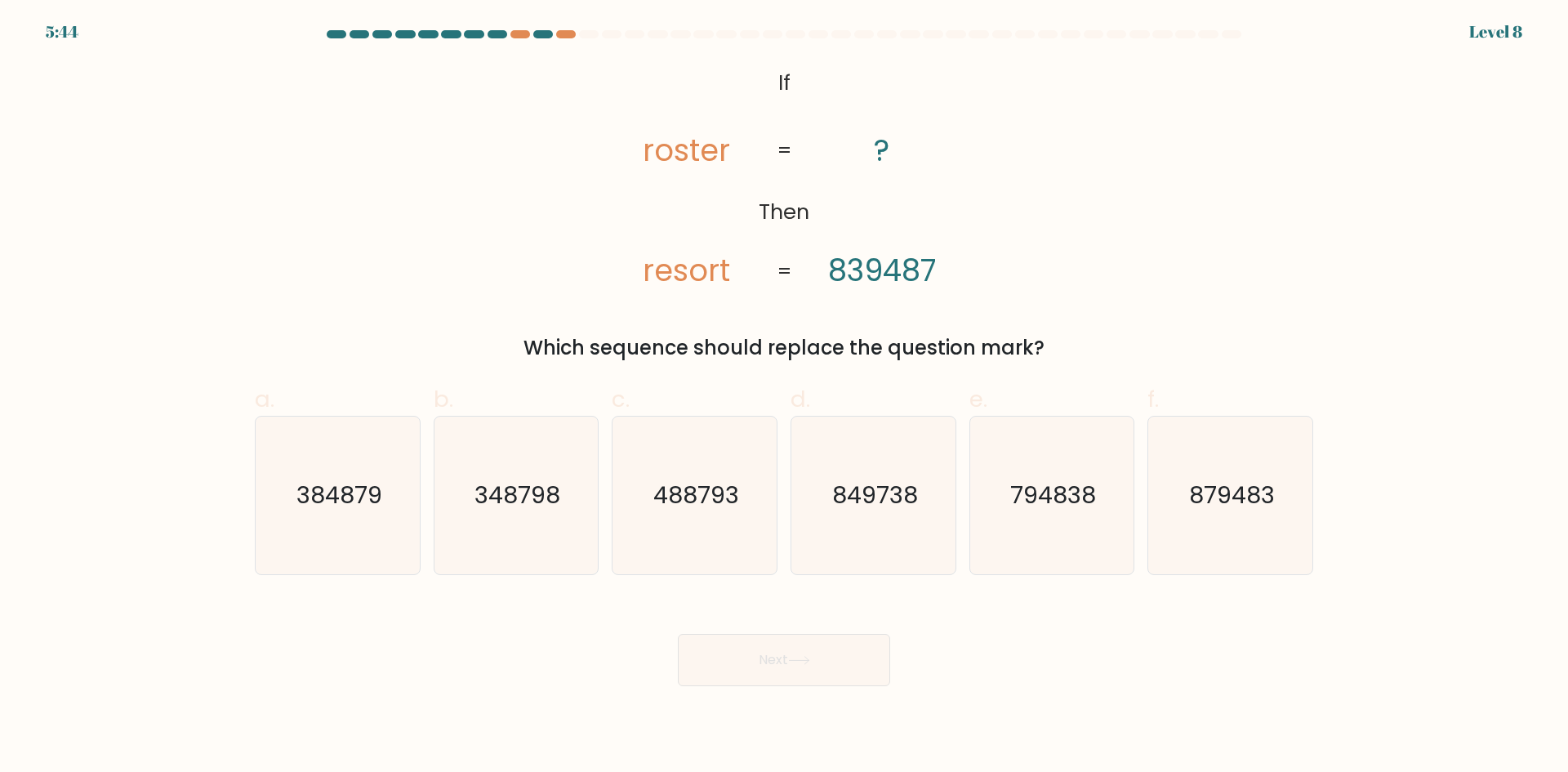
click at [655, 157] on tspan "roster" at bounding box center [686, 151] width 87 height 43
click at [653, 241] on icon "@import url('https://fonts.googleapis.com/css?family=Abril+Fatface:400,100,100i…" at bounding box center [784, 178] width 376 height 232
drag, startPoint x: 660, startPoint y: 160, endPoint x: 666, endPoint y: 172, distance: 13.4
click at [667, 164] on tspan "roster" at bounding box center [686, 151] width 87 height 43
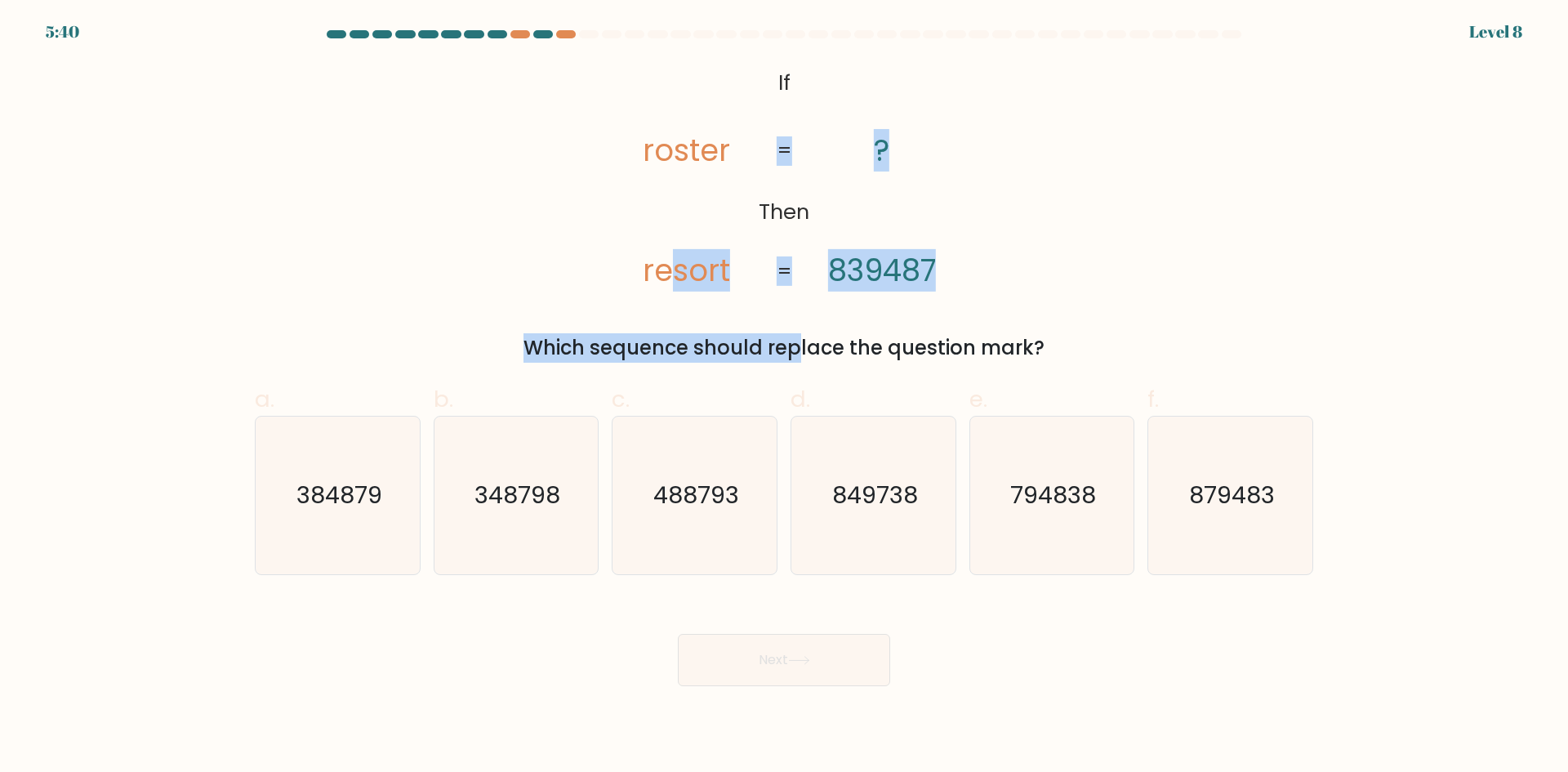
drag, startPoint x: 660, startPoint y: 295, endPoint x: 668, endPoint y: 293, distance: 8.2
click at [668, 293] on div "@import url('https://fonts.googleapis.com/css?family=Abril+Fatface:400,100,100i…" at bounding box center [784, 212] width 1078 height 301
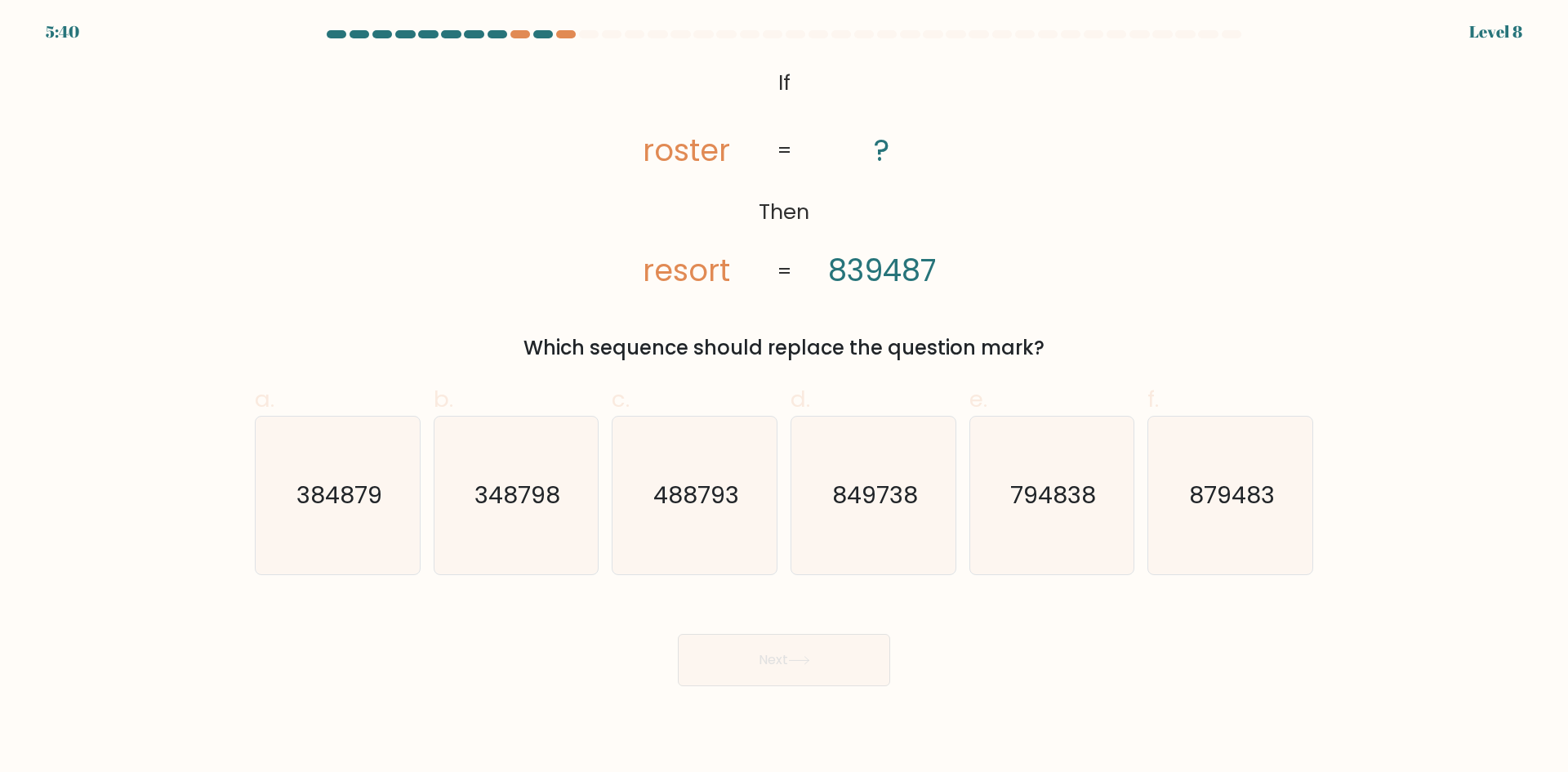
click at [661, 275] on tspan "resort" at bounding box center [686, 270] width 87 height 43
click at [856, 281] on tspan "839487" at bounding box center [882, 270] width 108 height 43
click at [854, 281] on tspan "839487" at bounding box center [882, 270] width 108 height 43
drag, startPoint x: 854, startPoint y: 281, endPoint x: 839, endPoint y: 280, distance: 15.0
click at [839, 280] on tspan "839487" at bounding box center [882, 270] width 108 height 43
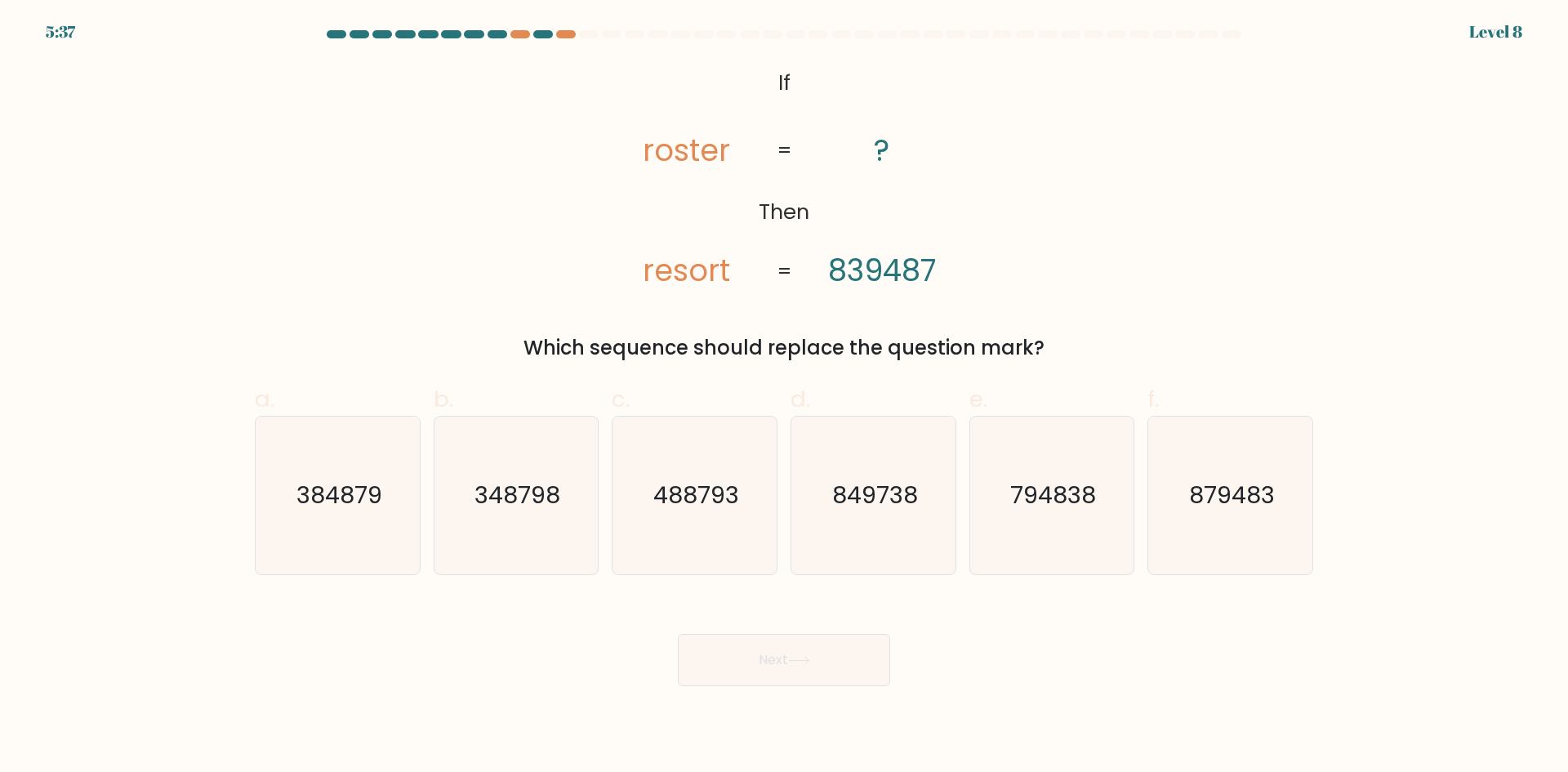
drag, startPoint x: 839, startPoint y: 280, endPoint x: 861, endPoint y: 276, distance: 22.4
click at [856, 275] on tspan "839487" at bounding box center [882, 270] width 108 height 43
click at [1234, 501] on text "879483" at bounding box center [1232, 494] width 86 height 32
click at [911, 496] on text "849738" at bounding box center [875, 494] width 86 height 32
click at [784, 397] on input "d. 849738" at bounding box center [784, 392] width 1 height 10
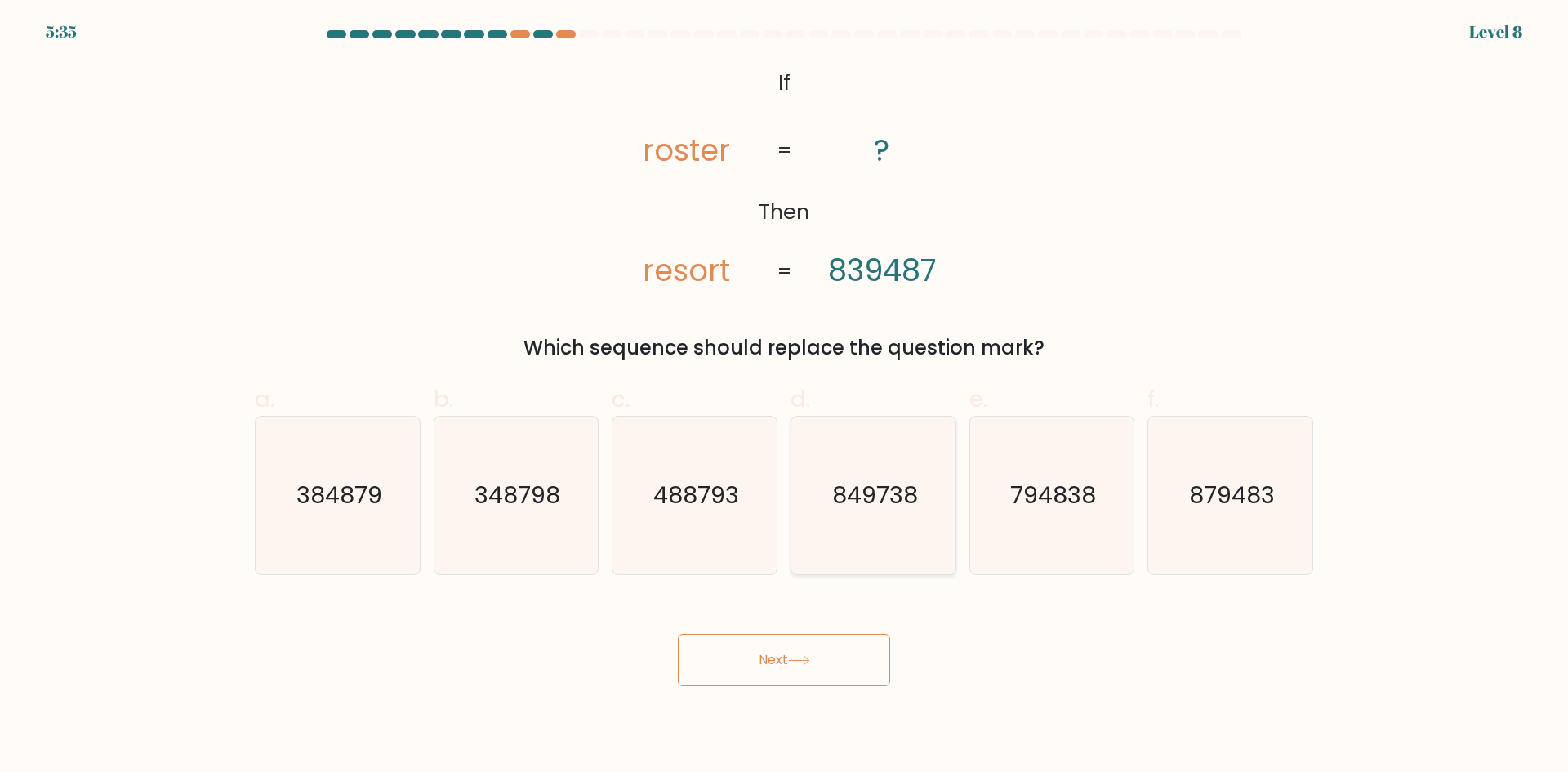
radio input "true"
click at [1056, 504] on text "794838" at bounding box center [1053, 494] width 86 height 32
click at [784, 397] on input "e. 794838" at bounding box center [784, 392] width 1 height 10
radio input "true"
click at [776, 474] on div "488793" at bounding box center [694, 495] width 166 height 159
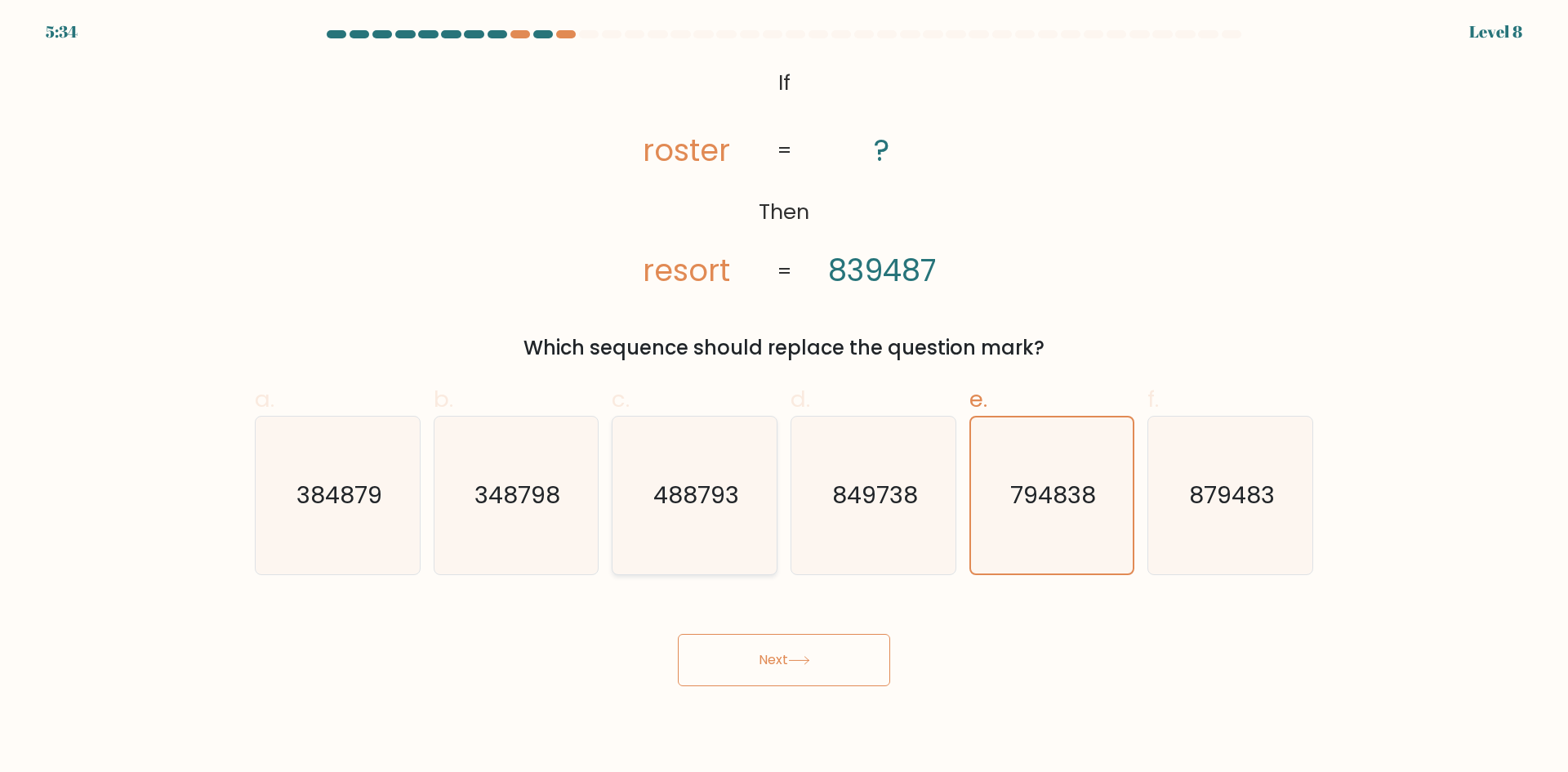
click at [784, 397] on input "c. 488793" at bounding box center [784, 392] width 1 height 10
radio input "true"
click at [973, 488] on icon "794838" at bounding box center [1052, 495] width 157 height 157
click at [784, 397] on input "e. 794838" at bounding box center [784, 392] width 1 height 10
radio input "true"
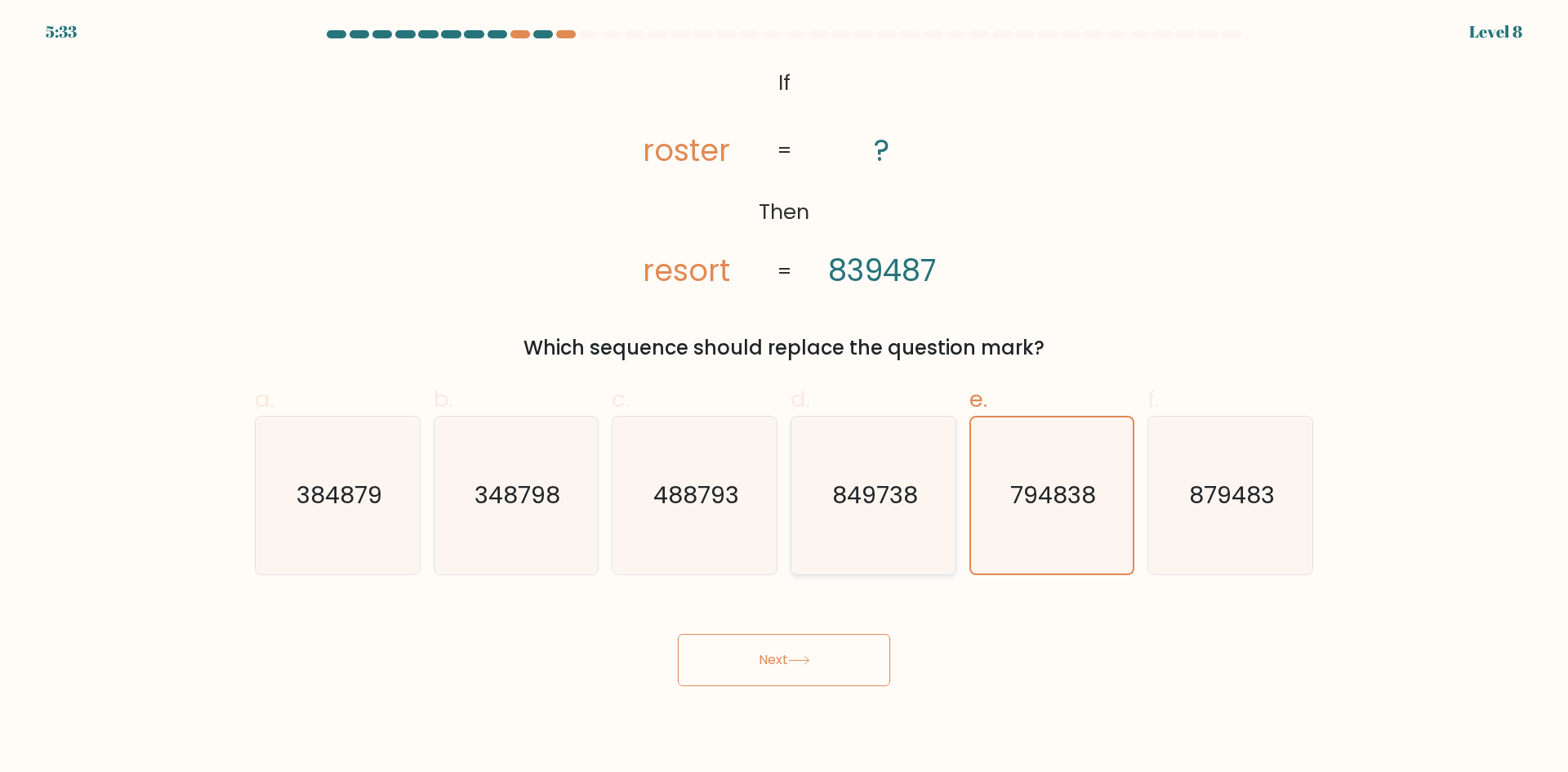
drag, startPoint x: 822, startPoint y: 500, endPoint x: 833, endPoint y: 500, distance: 11.0
click at [833, 500] on icon "849738" at bounding box center [873, 495] width 157 height 157
click at [784, 397] on input "d. 849738" at bounding box center [784, 392] width 1 height 10
radio input "true"
click at [989, 502] on icon "794838" at bounding box center [1052, 495] width 157 height 157
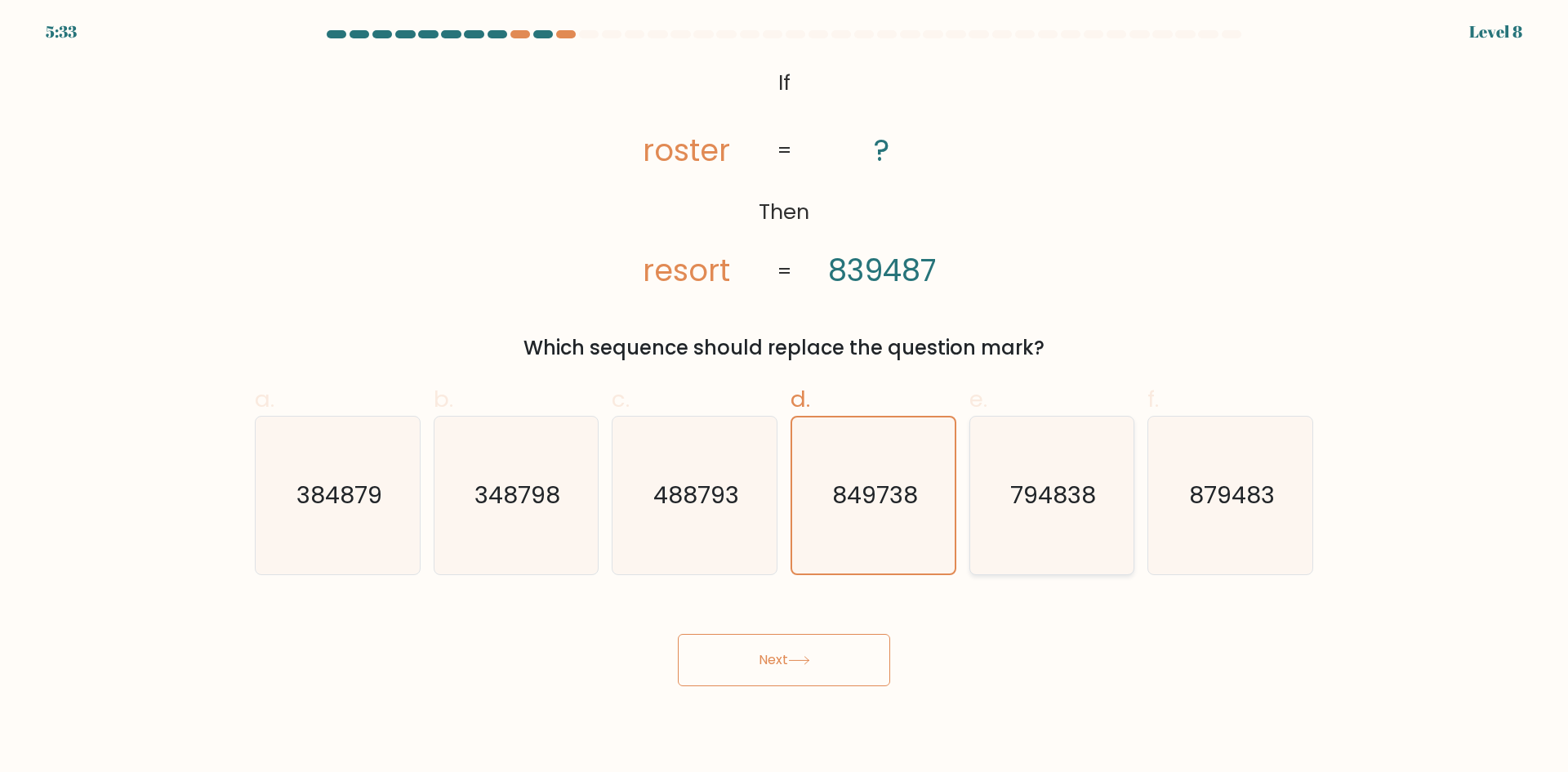
click at [784, 397] on input "e. 794838" at bounding box center [784, 392] width 1 height 10
radio input "true"
drag, startPoint x: 833, startPoint y: 501, endPoint x: 822, endPoint y: 506, distance: 12.1
click at [833, 501] on text "849738" at bounding box center [875, 494] width 86 height 32
click at [784, 397] on input "d. 849738" at bounding box center [784, 392] width 1 height 10
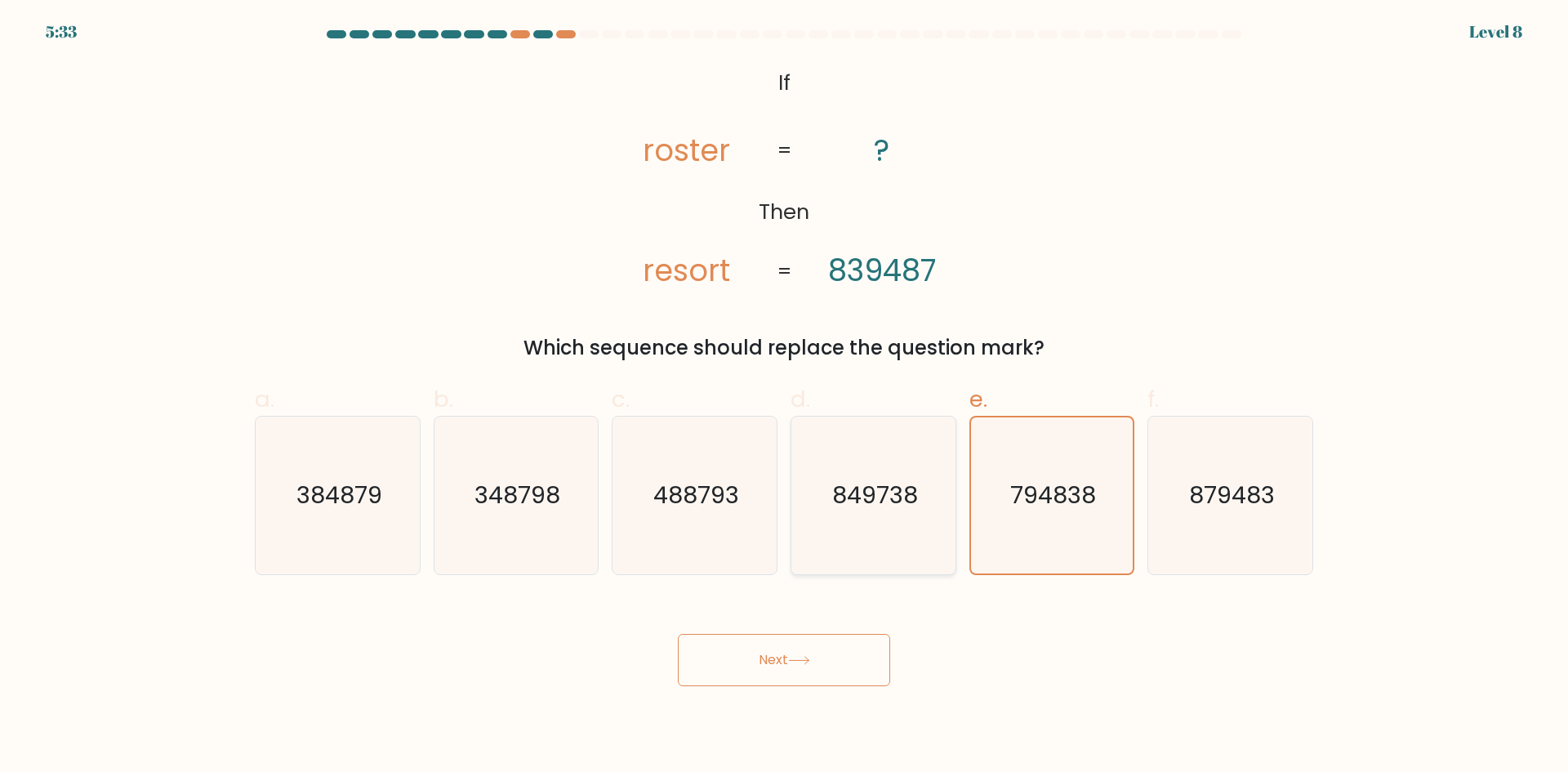
radio input "true"
click at [808, 663] on icon at bounding box center [799, 661] width 22 height 9
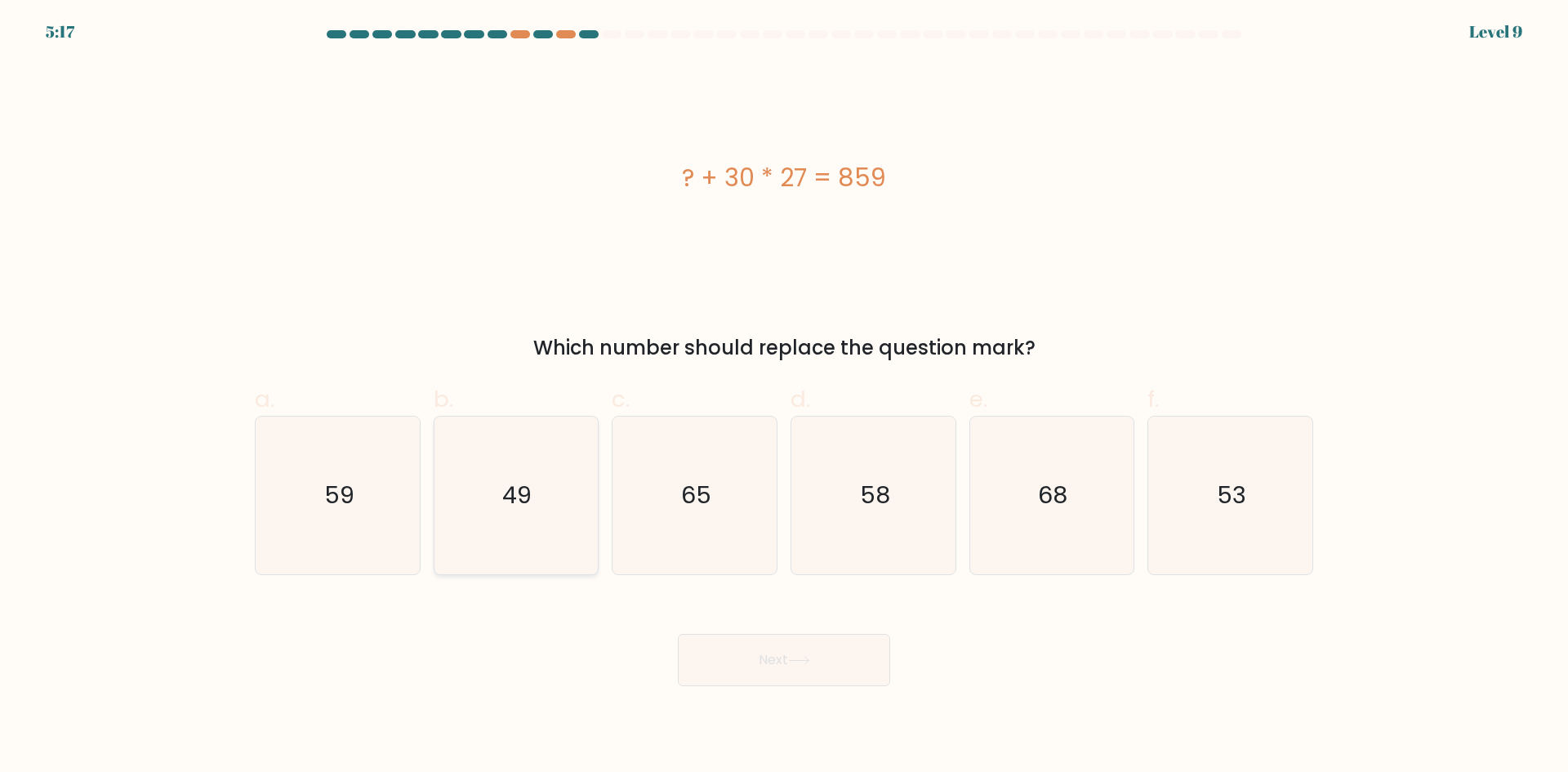
click at [554, 516] on icon "49" at bounding box center [515, 495] width 157 height 157
click at [784, 397] on input "b. 49" at bounding box center [784, 392] width 1 height 10
radio input "true"
click at [736, 661] on button "Next" at bounding box center [784, 660] width 213 height 53
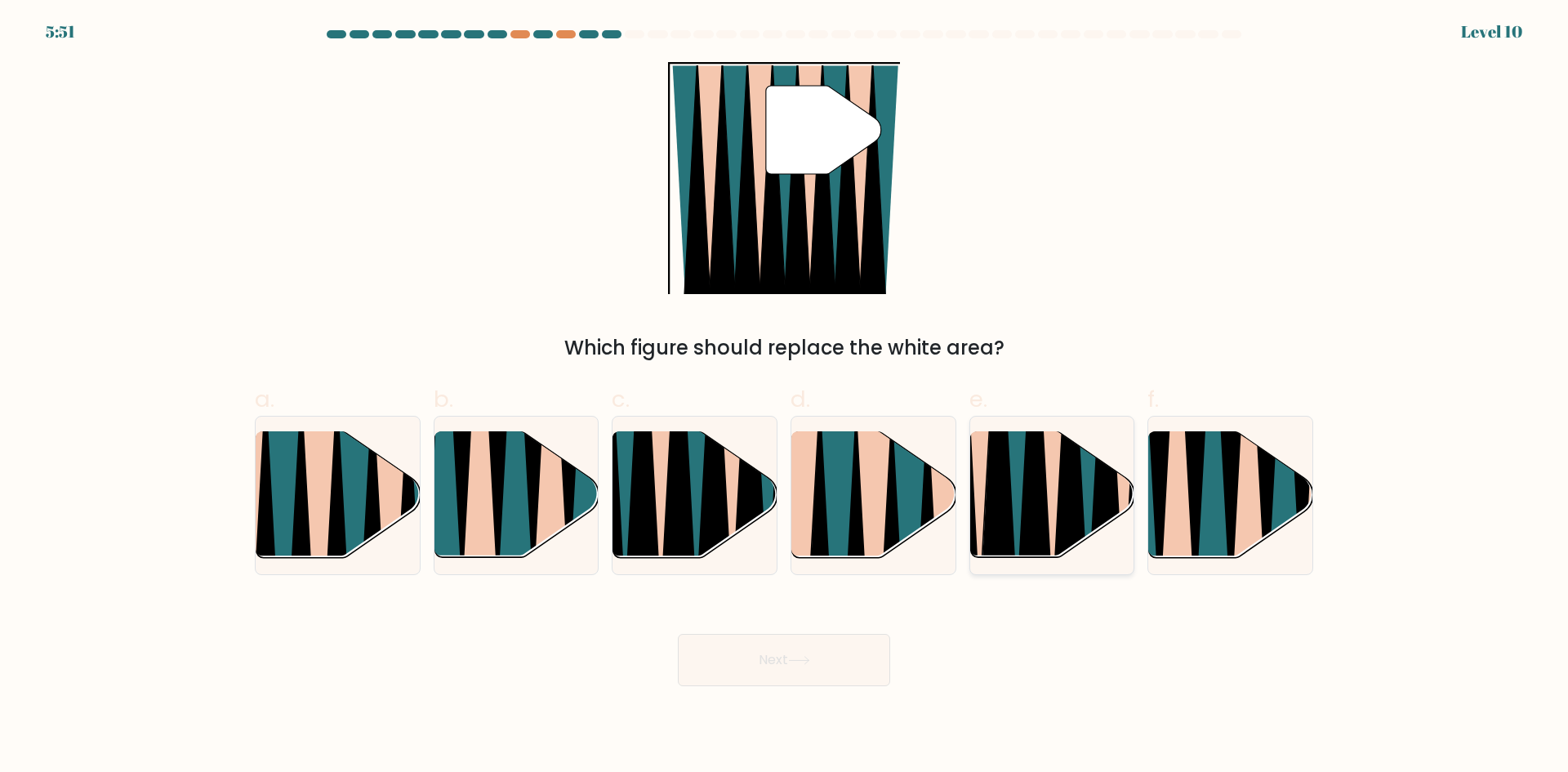
click at [1017, 541] on icon at bounding box center [1017, 430] width 37 height 329
click at [784, 397] on input "e." at bounding box center [784, 392] width 1 height 10
radio input "true"
click at [786, 646] on button "Next" at bounding box center [784, 660] width 213 height 53
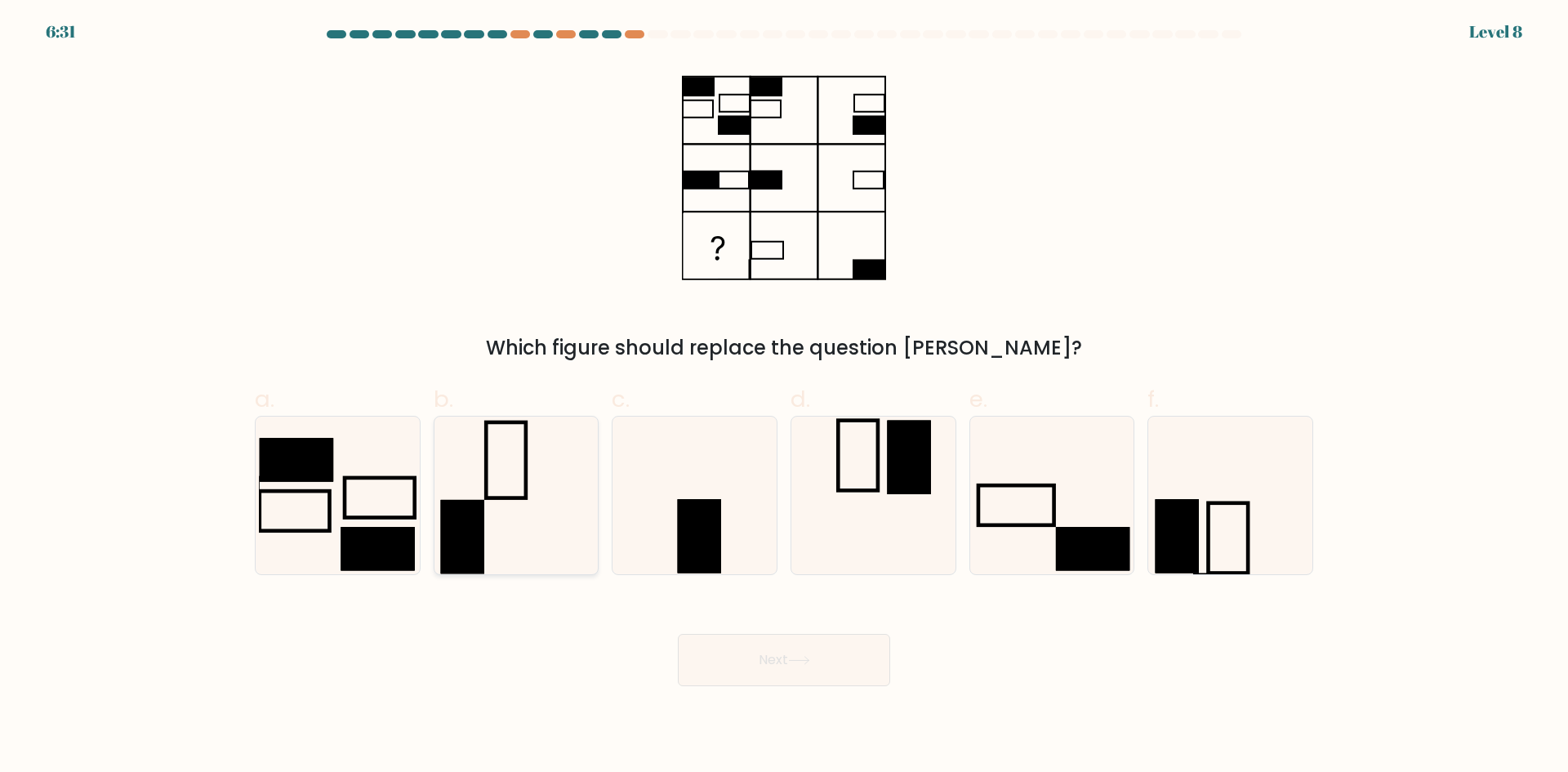
click at [450, 551] on rect at bounding box center [463, 536] width 43 height 73
click at [784, 397] on input "b." at bounding box center [784, 392] width 1 height 10
radio input "true"
click at [728, 657] on button "Next" at bounding box center [784, 660] width 213 height 53
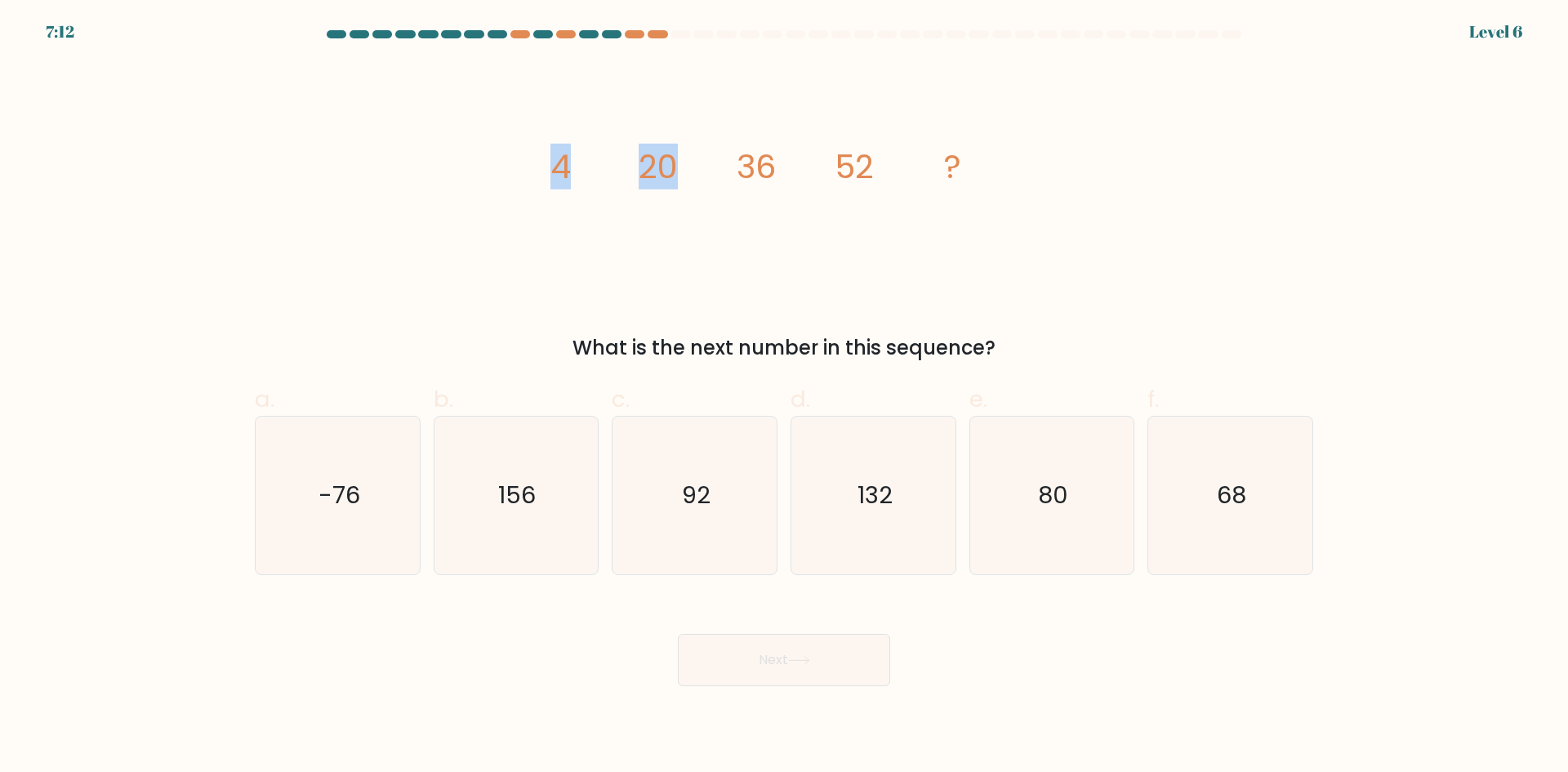
drag, startPoint x: 547, startPoint y: 238, endPoint x: 674, endPoint y: 213, distance: 129.4
click at [674, 213] on icon "image/svg+xml 4 20 36 52 ?" at bounding box center [784, 178] width 490 height 232
drag, startPoint x: 674, startPoint y: 213, endPoint x: 596, endPoint y: 195, distance: 80.0
click at [596, 195] on icon "image/svg+xml 4 20 36 52 ?" at bounding box center [784, 178] width 490 height 232
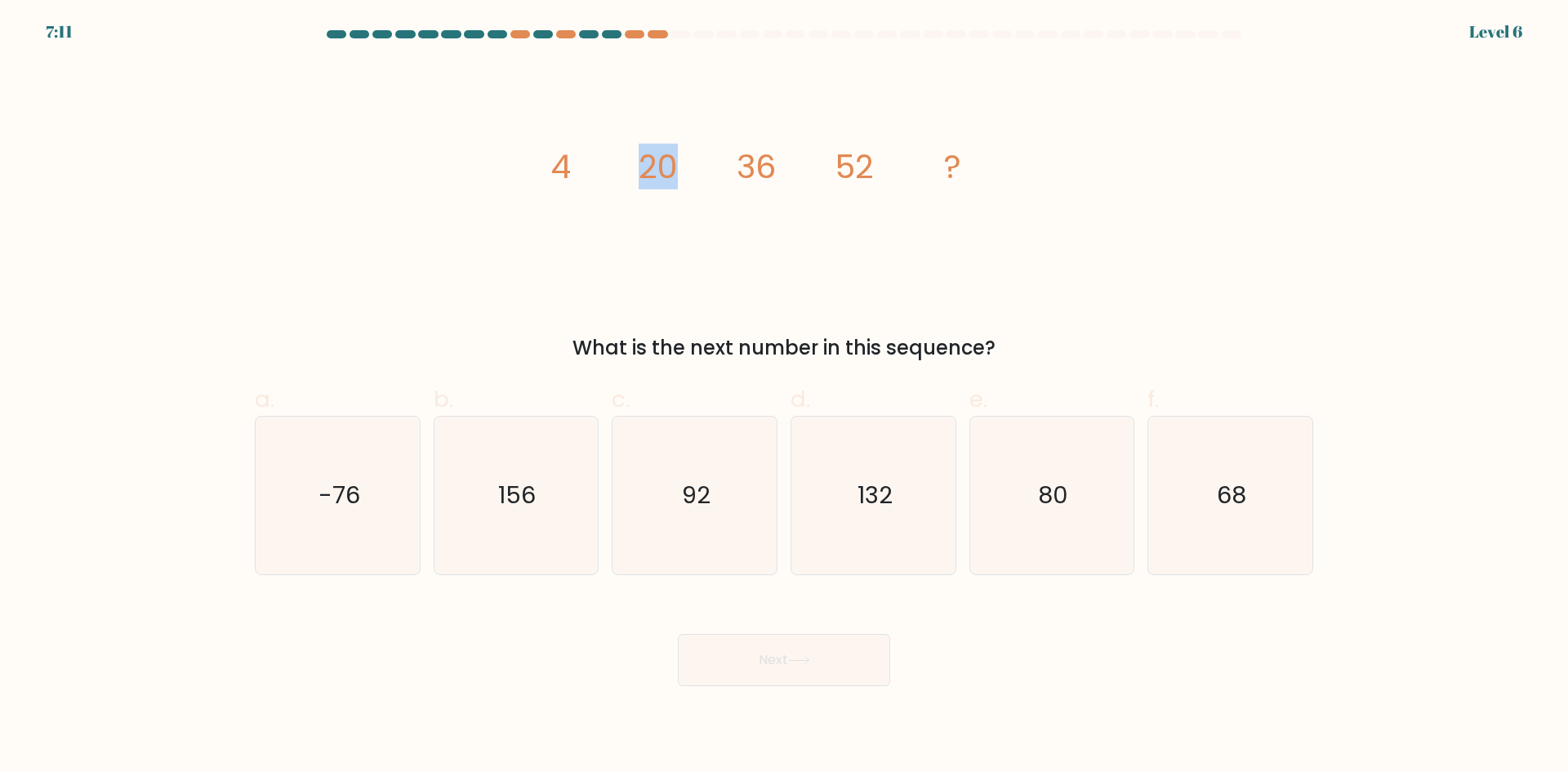
click at [588, 195] on icon "image/svg+xml 4 20 36 52 ?" at bounding box center [784, 178] width 490 height 232
drag, startPoint x: 752, startPoint y: 222, endPoint x: 747, endPoint y: 213, distance: 10.3
click at [750, 216] on icon "image/svg+xml 4 20 36 52 ?" at bounding box center [784, 178] width 490 height 232
click at [1249, 504] on icon "68" at bounding box center [1230, 495] width 157 height 157
click at [784, 397] on input "f. 68" at bounding box center [784, 392] width 1 height 10
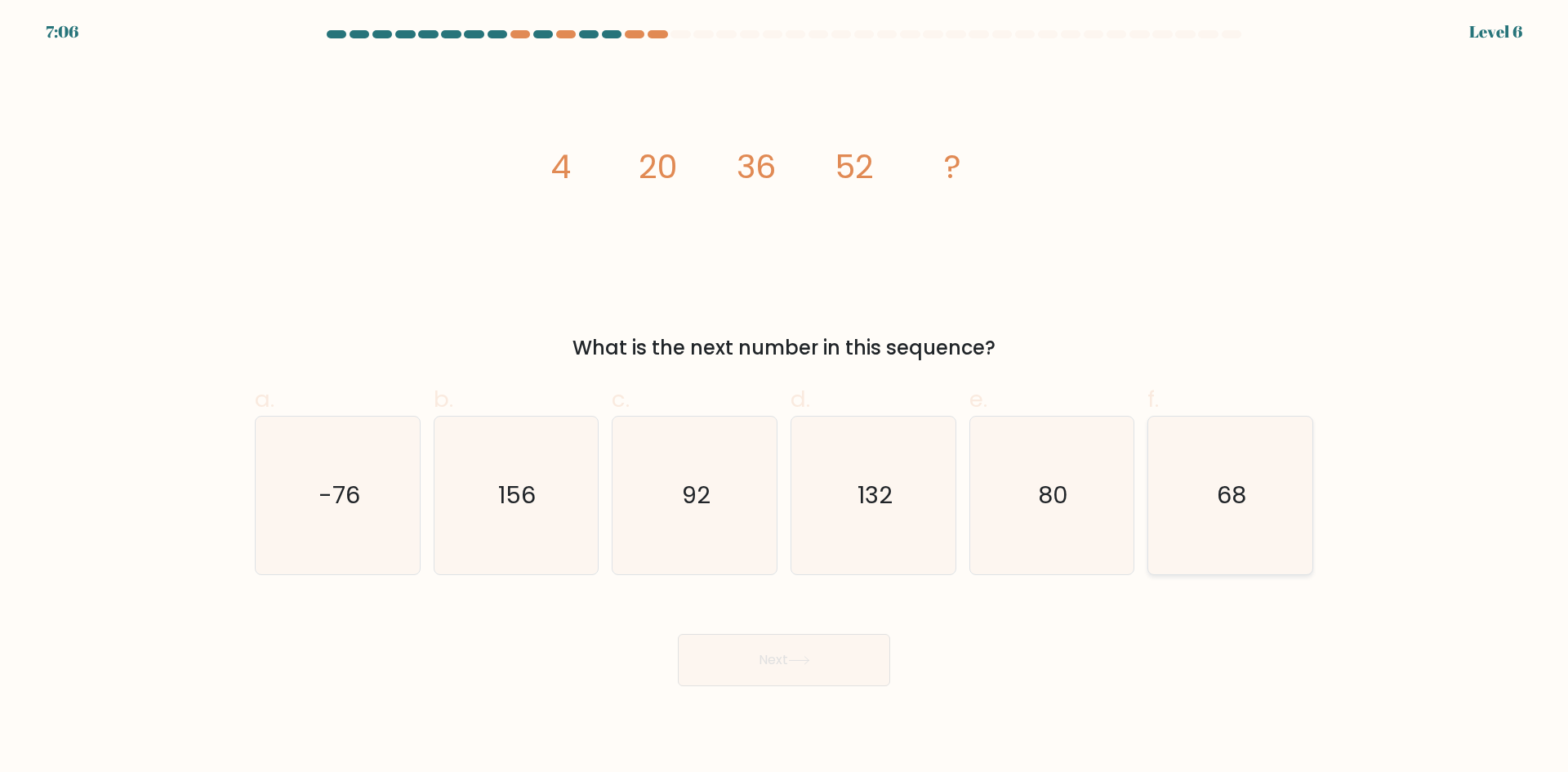
radio input "true"
click at [851, 647] on button "Next" at bounding box center [784, 660] width 213 height 53
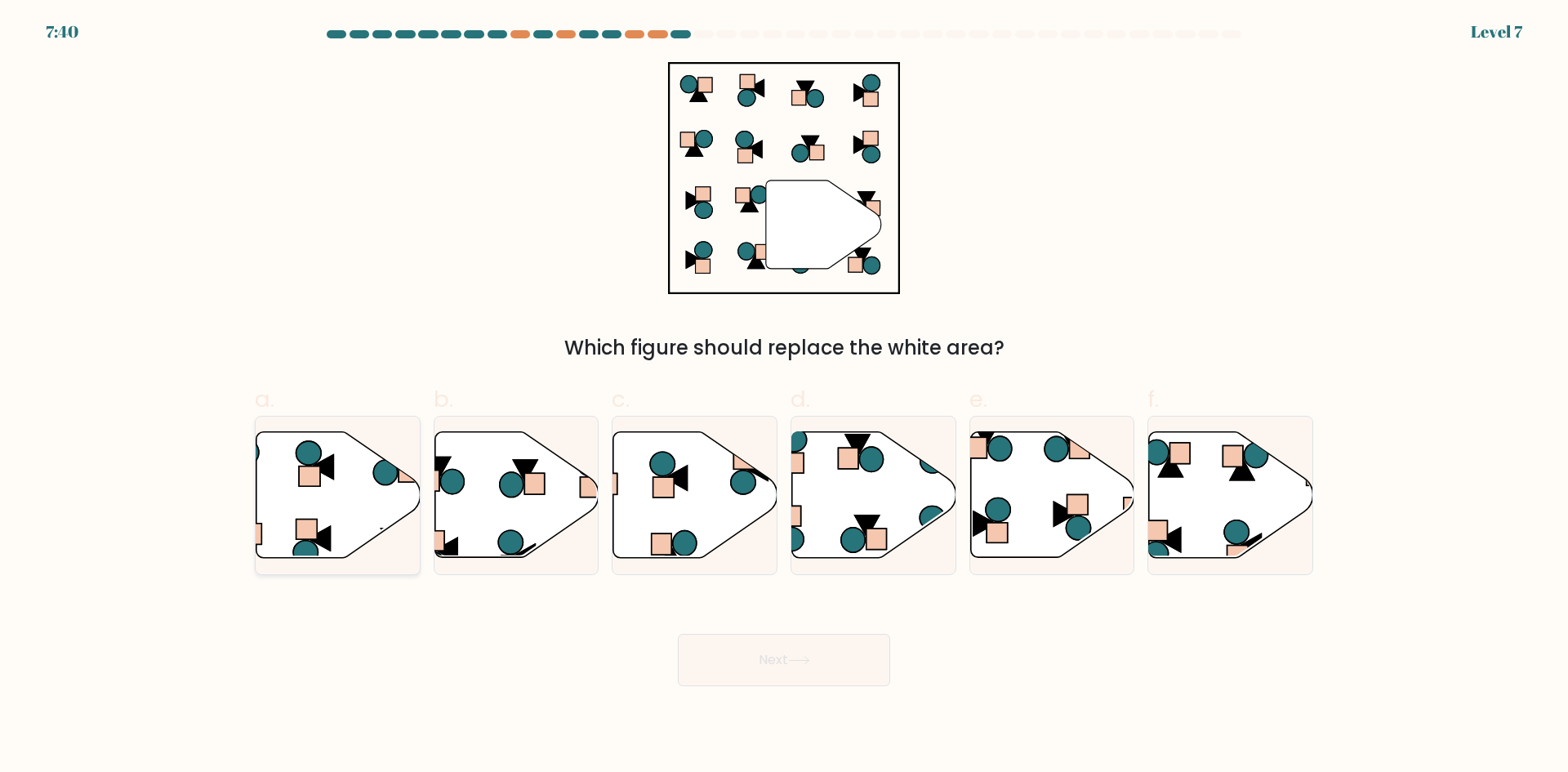
click at [322, 529] on icon at bounding box center [338, 495] width 164 height 126
click at [784, 397] on input "a." at bounding box center [784, 392] width 1 height 10
radio input "true"
drag, startPoint x: 707, startPoint y: 661, endPoint x: 723, endPoint y: 664, distance: 16.3
click at [709, 662] on button "Next" at bounding box center [784, 660] width 213 height 53
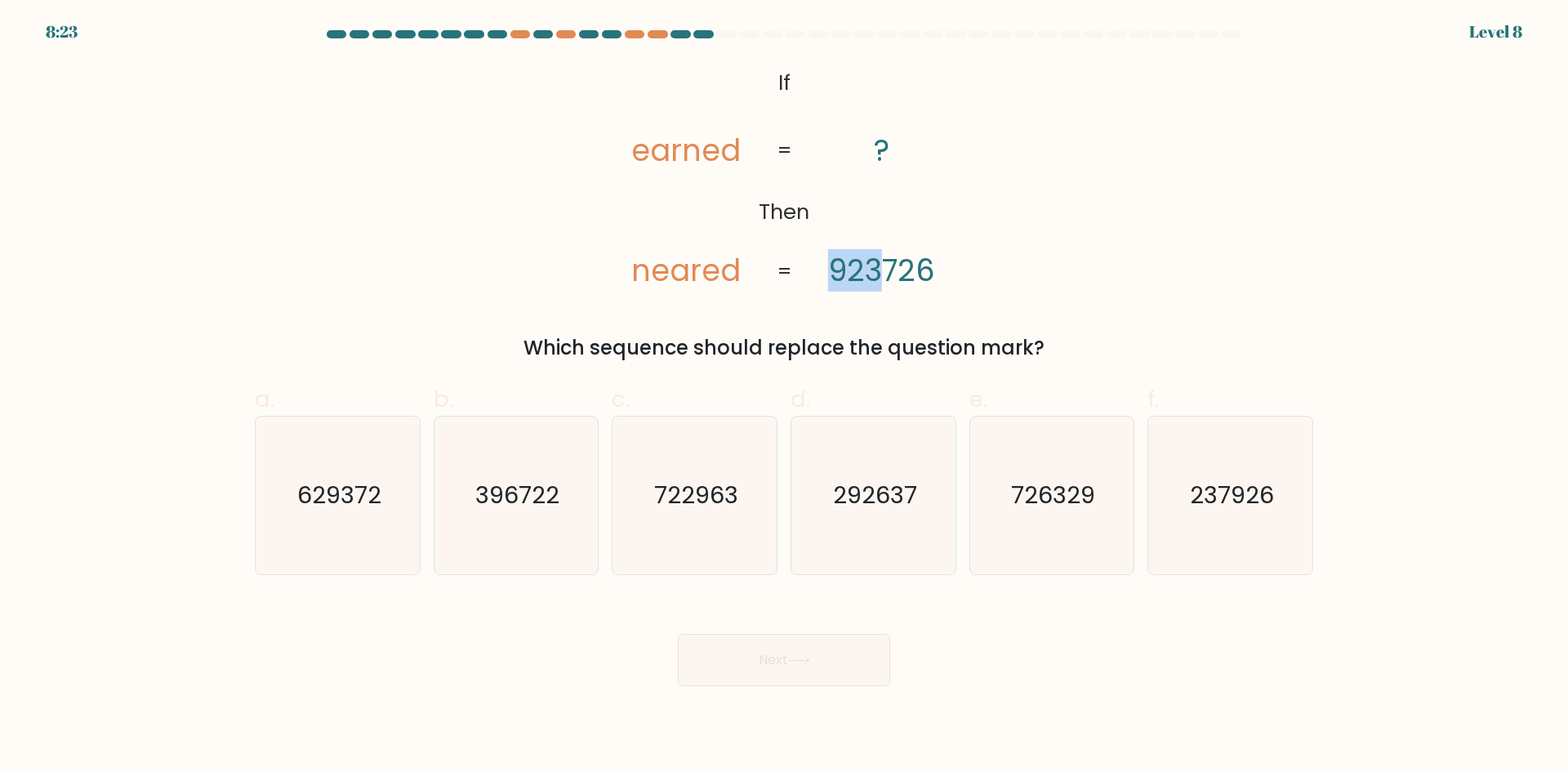
drag, startPoint x: 874, startPoint y: 286, endPoint x: 813, endPoint y: 283, distance: 61.1
click at [813, 283] on icon "@import url('https://fonts.googleapis.com/css?family=Abril+Fatface:400,100,100i…" at bounding box center [784, 178] width 376 height 232
click at [812, 283] on icon "@import url('https://fonts.googleapis.com/css?family=Abril+Fatface:400,100,100i…" at bounding box center [784, 178] width 376 height 232
drag, startPoint x: 812, startPoint y: 283, endPoint x: 954, endPoint y: 280, distance: 142.0
click at [954, 280] on icon "@import url('https://fonts.googleapis.com/css?family=Abril+Fatface:400,100,100i…" at bounding box center [784, 178] width 376 height 232
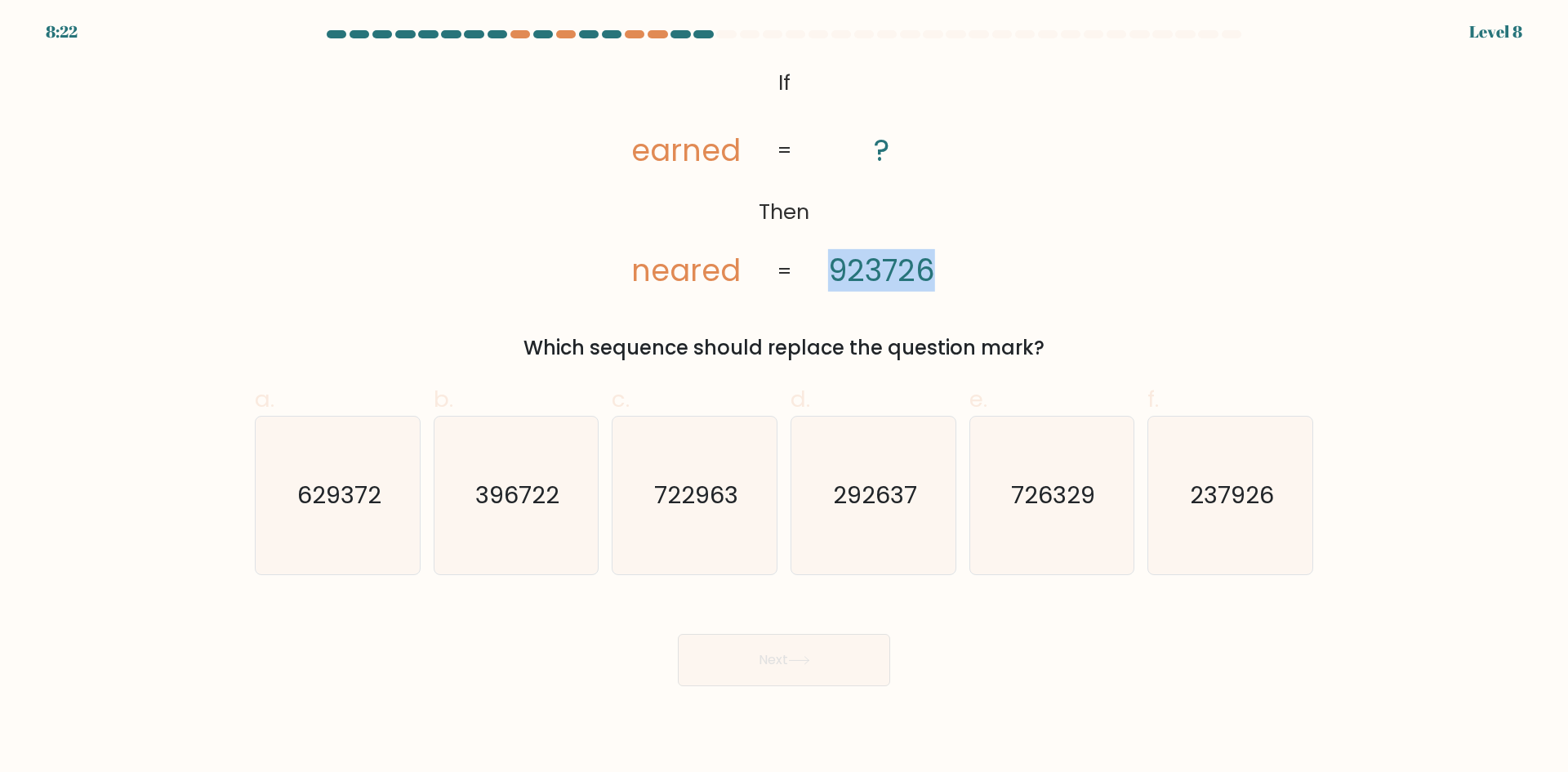
click at [955, 280] on icon "@import url('https://fonts.googleapis.com/css?family=Abril+Fatface:400,100,100i…" at bounding box center [784, 178] width 376 height 232
click at [918, 300] on div "@import url('https://fonts.googleapis.com/css?family=Abril+Fatface:400,100,100i…" at bounding box center [784, 212] width 1078 height 301
drag, startPoint x: 1455, startPoint y: 29, endPoint x: 1538, endPoint y: 36, distance: 83.3
click at [1538, 36] on body "8:20 Level 8 If" at bounding box center [784, 386] width 1568 height 772
click at [1538, 36] on form "If ?" at bounding box center [784, 358] width 1568 height 656
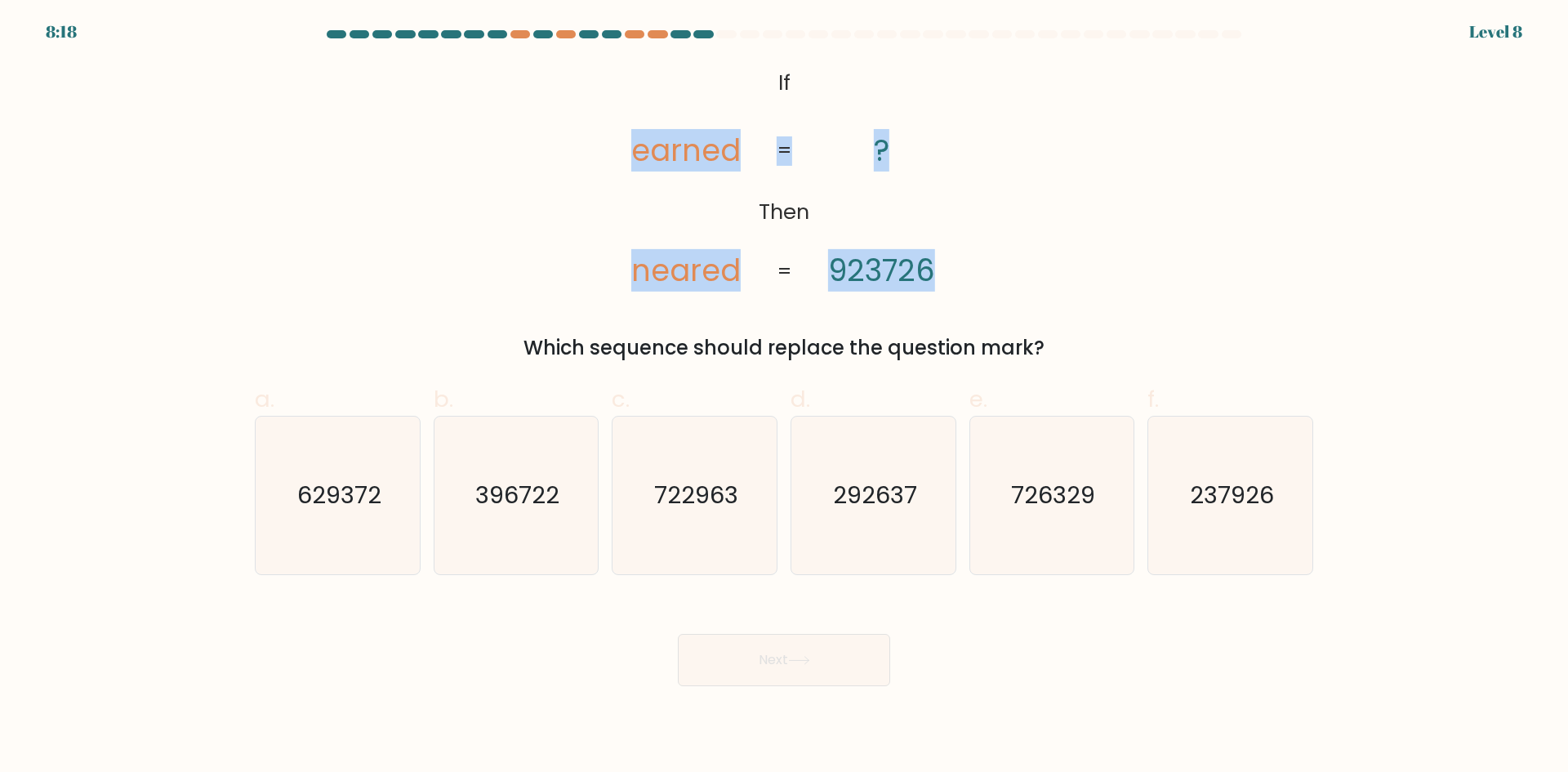
drag, startPoint x: 619, startPoint y: 153, endPoint x: 831, endPoint y: 134, distance: 212.8
click at [831, 134] on icon "@import url('https://fonts.googleapis.com/css?family=Abril+Fatface:400,100,100i…" at bounding box center [784, 178] width 376 height 232
click at [830, 133] on icon "@import url('https://fonts.googleapis.com/css?family=Abril+Fatface:400,100,100i…" at bounding box center [784, 178] width 376 height 232
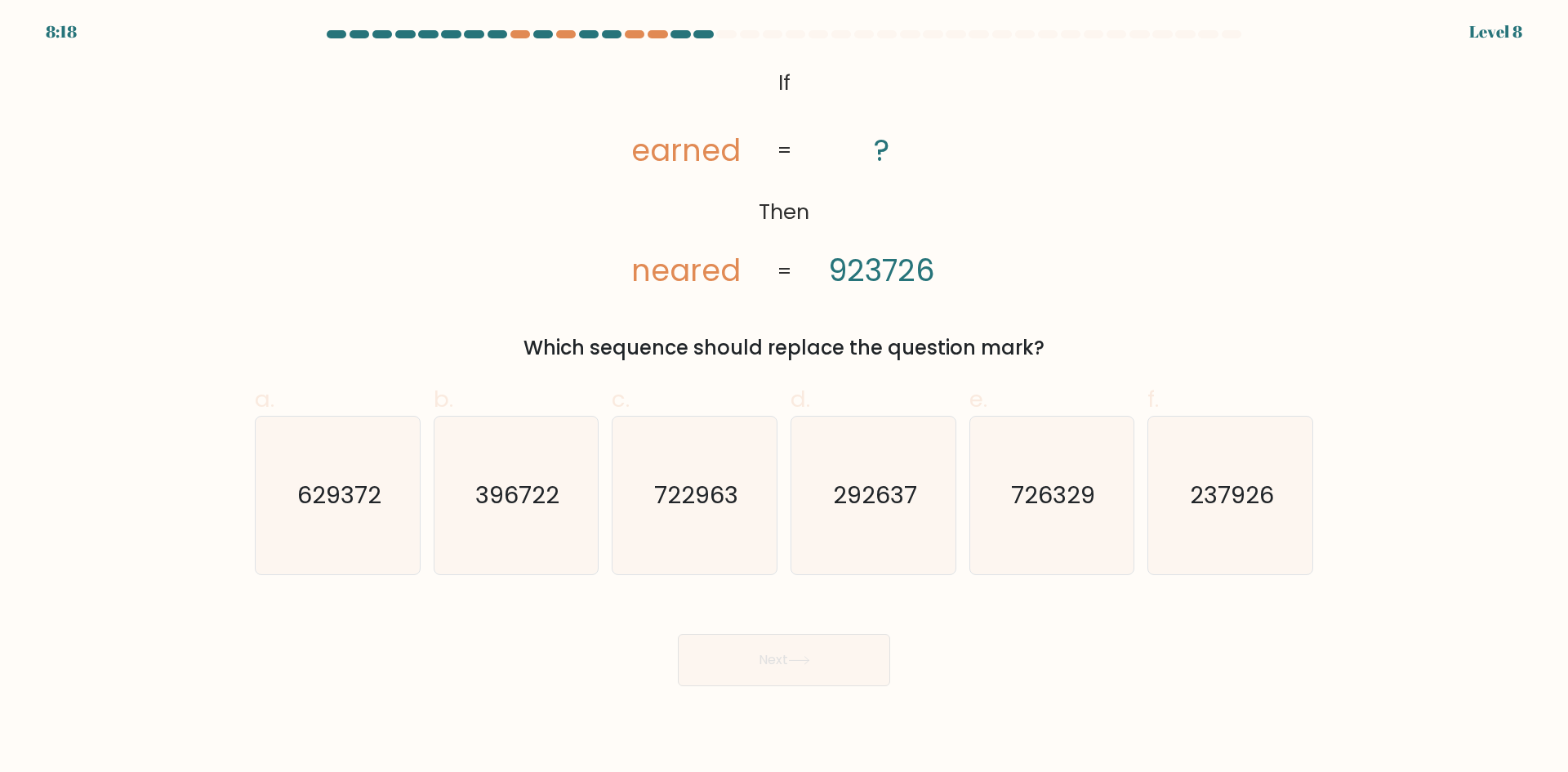
drag, startPoint x: 904, startPoint y: 145, endPoint x: 944, endPoint y: 145, distance: 40.0
click at [944, 145] on icon "@import url('https://fonts.googleapis.com/css?family=Abril+Fatface:400,100,100i…" at bounding box center [784, 178] width 376 height 232
click at [943, 145] on icon "@import url('https://fonts.googleapis.com/css?family=Abril+Fatface:400,100,100i…" at bounding box center [784, 178] width 376 height 232
drag, startPoint x: 907, startPoint y: 137, endPoint x: 928, endPoint y: 135, distance: 21.1
click at [928, 135] on icon "@import url('https://fonts.googleapis.com/css?family=Abril+Fatface:400,100,100i…" at bounding box center [784, 178] width 376 height 232
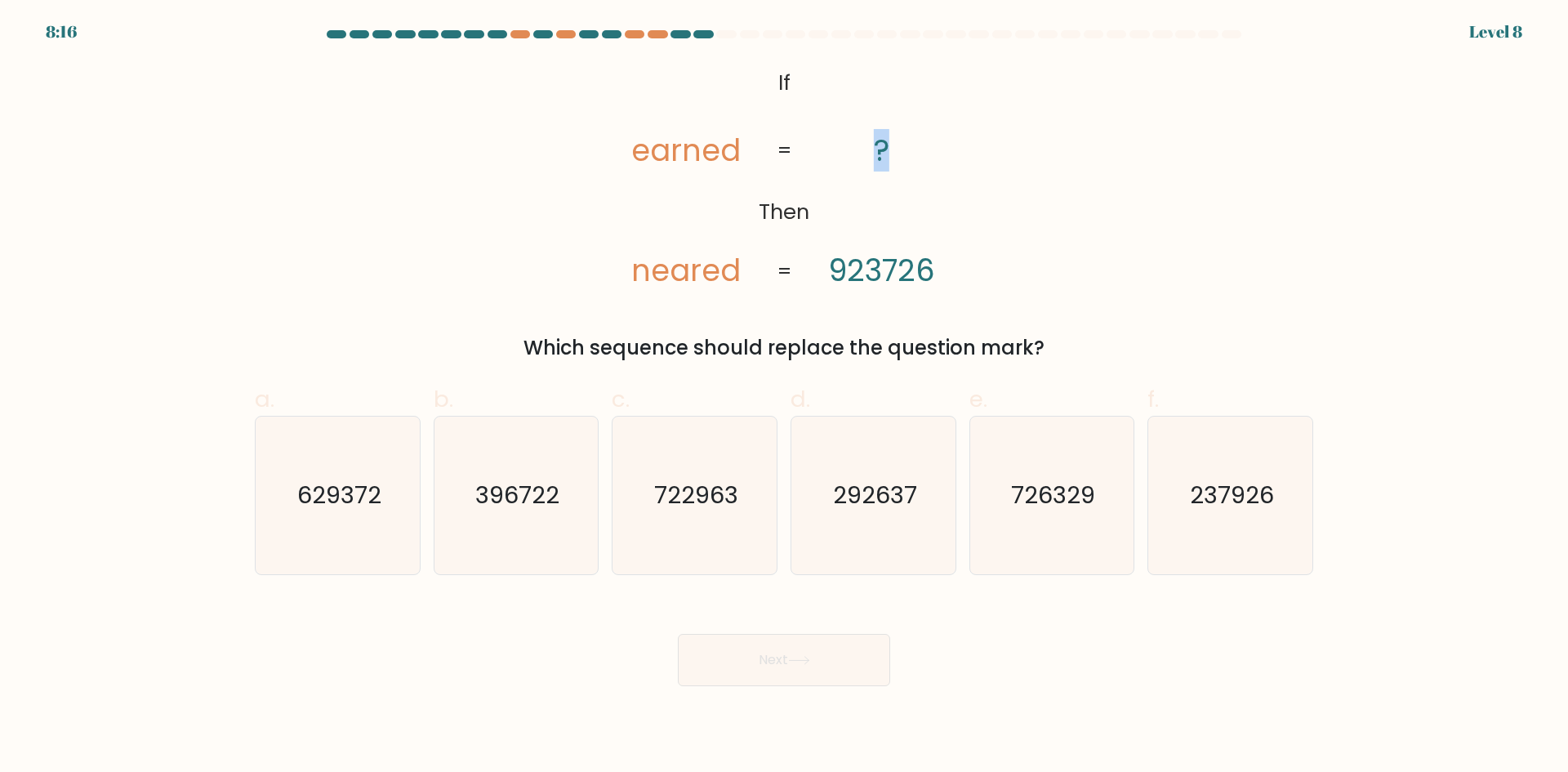
click at [928, 135] on icon "@import url('https://fonts.googleapis.com/css?family=Abril+Fatface:400,100,100i…" at bounding box center [784, 178] width 376 height 232
drag, startPoint x: 631, startPoint y: 280, endPoint x: 652, endPoint y: 278, distance: 21.1
click at [652, 278] on icon "@import url('https://fonts.googleapis.com/css?family=Abril+Fatface:400,100,100i…" at bounding box center [784, 178] width 376 height 232
click at [651, 277] on tspan "neared" at bounding box center [685, 270] width 109 height 43
click at [651, 276] on tspan "neared" at bounding box center [685, 270] width 109 height 43
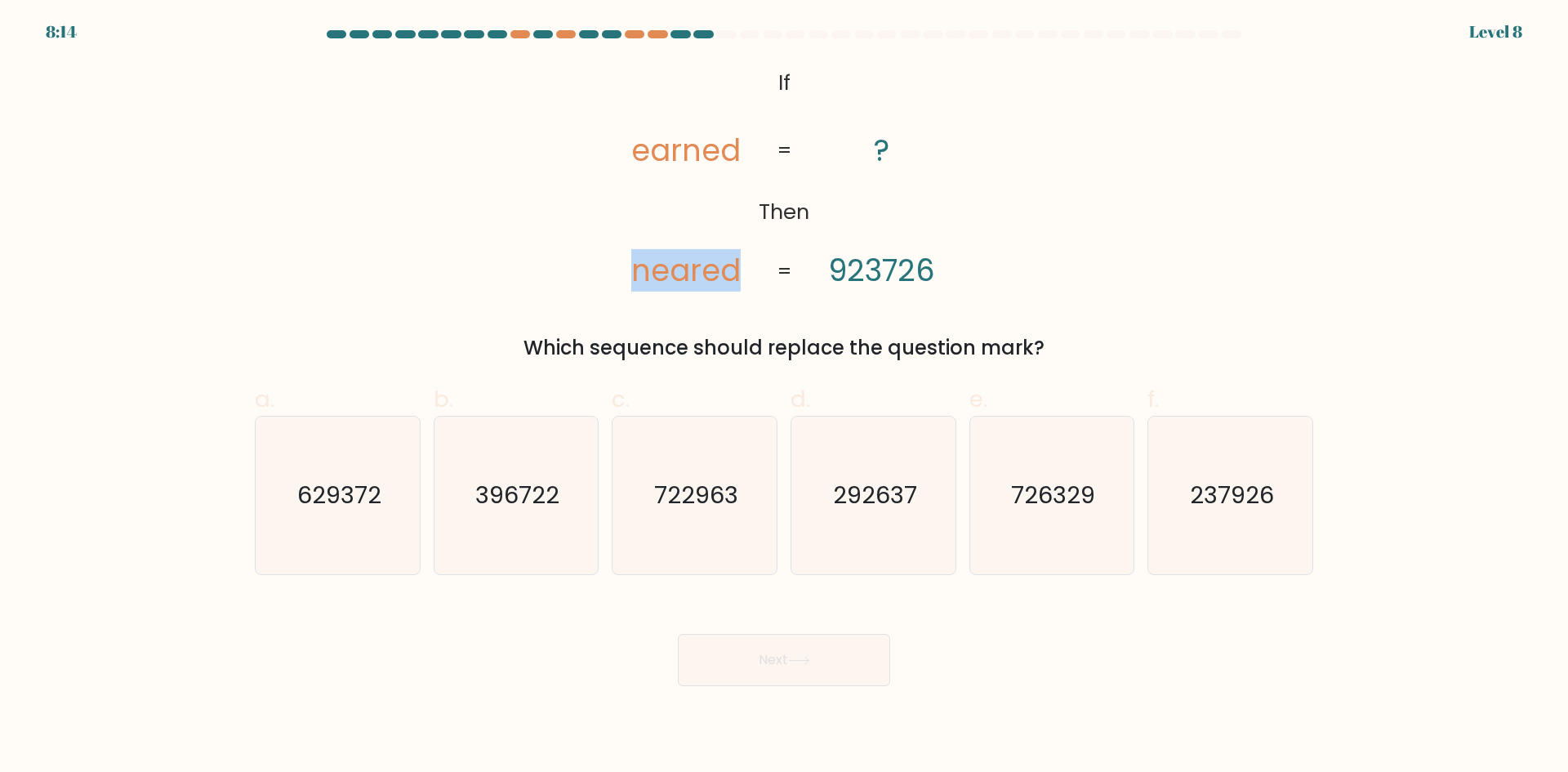
click at [649, 276] on tspan "neared" at bounding box center [685, 270] width 109 height 43
click at [654, 277] on tspan "neared" at bounding box center [685, 270] width 109 height 43
drag, startPoint x: 849, startPoint y: 262, endPoint x: 858, endPoint y: 268, distance: 10.8
click at [859, 268] on tspan "923726" at bounding box center [882, 270] width 107 height 43
click at [890, 492] on text "292637" at bounding box center [875, 494] width 84 height 32
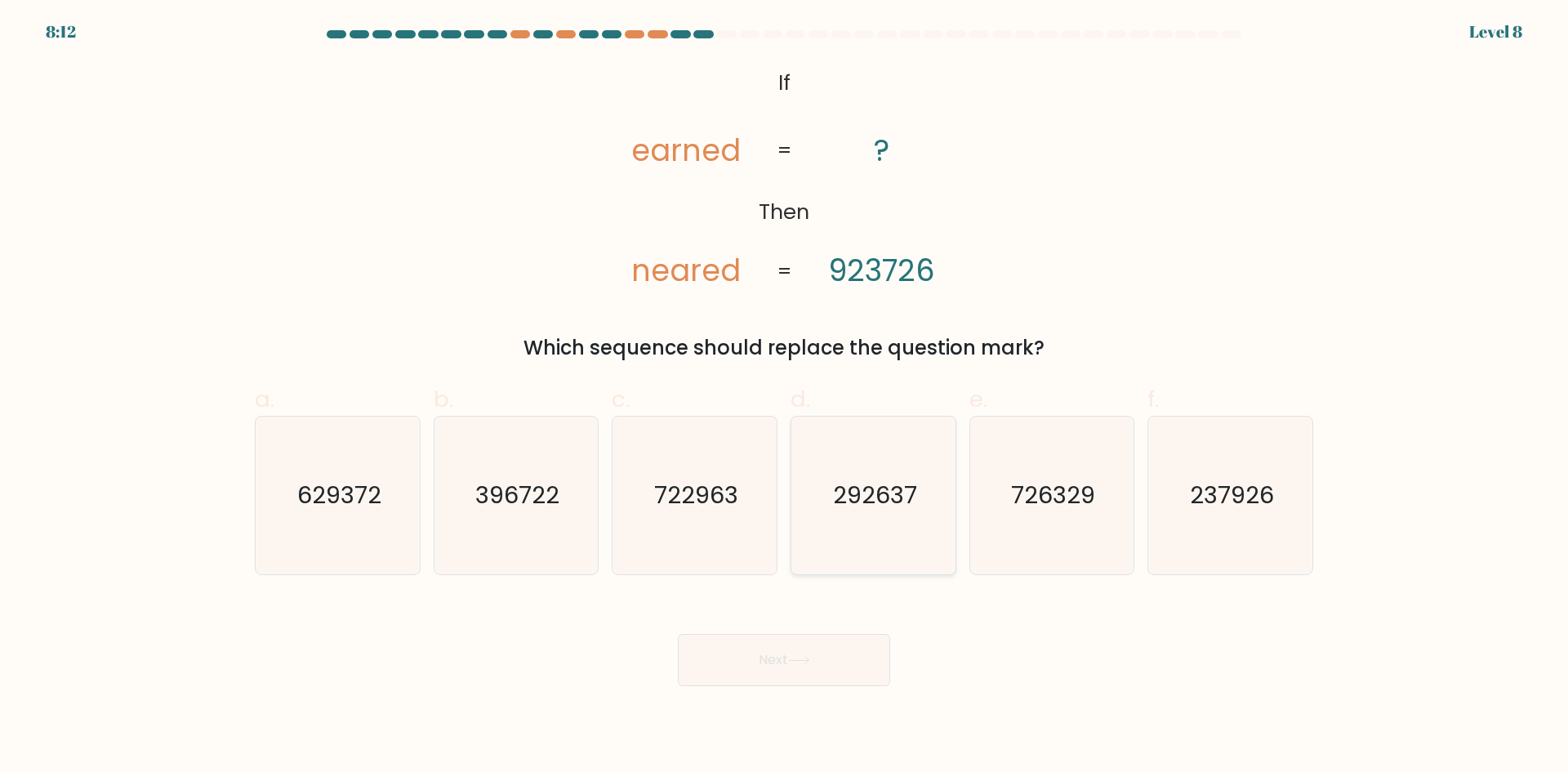
click at [784, 397] on input "d. 292637" at bounding box center [784, 392] width 1 height 10
radio input "true"
drag, startPoint x: 1208, startPoint y: 534, endPoint x: 1148, endPoint y: 524, distance: 60.8
click at [1207, 534] on icon "237926" at bounding box center [1230, 495] width 157 height 157
click at [784, 397] on input "f. 237926" at bounding box center [784, 392] width 1 height 10
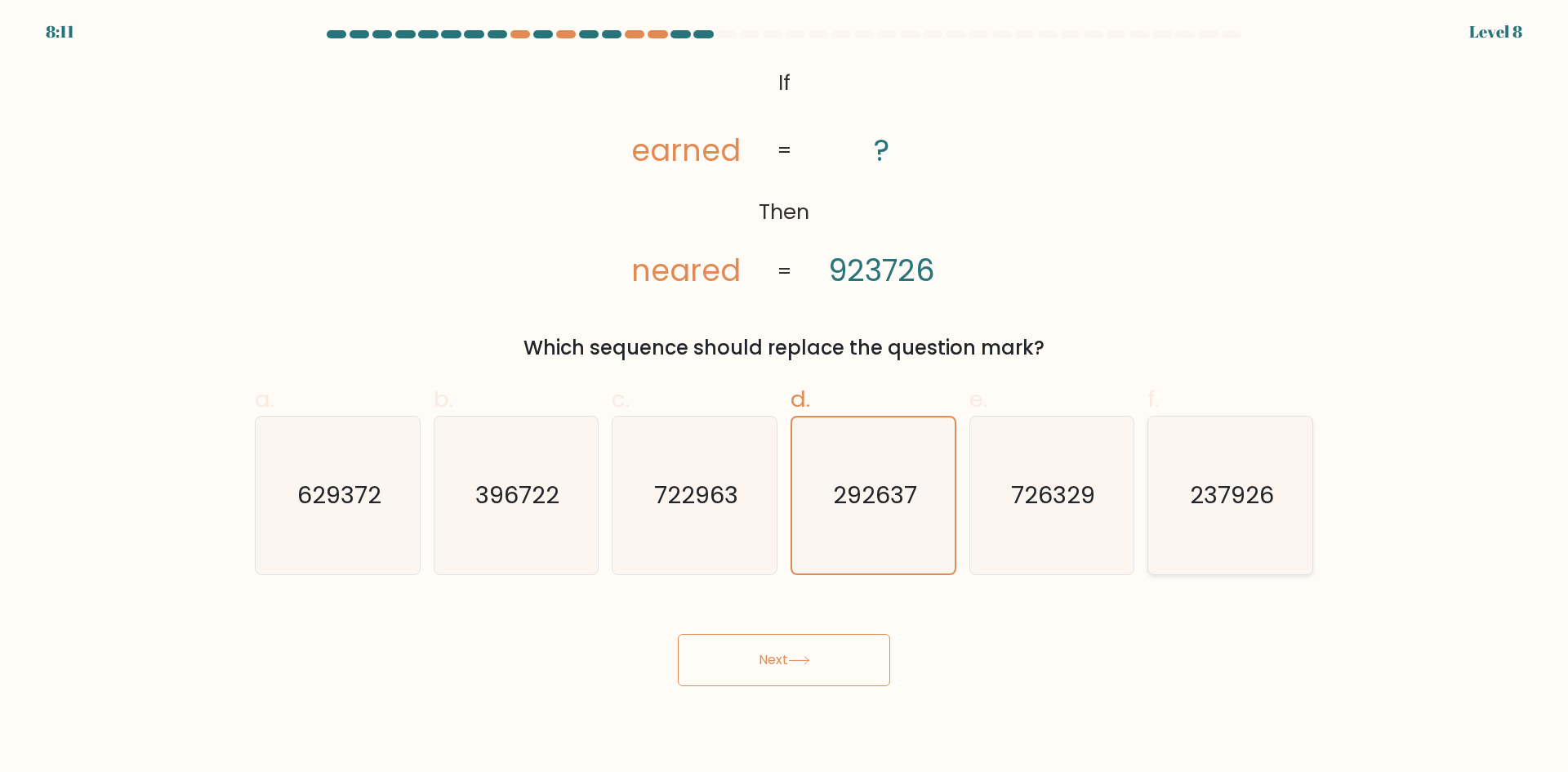
radio input "true"
click at [843, 492] on text "292637" at bounding box center [875, 494] width 84 height 32
click at [784, 397] on input "d. 292637" at bounding box center [784, 392] width 1 height 10
radio input "true"
click at [1150, 518] on div "f. 237926" at bounding box center [1229, 479] width 179 height 193
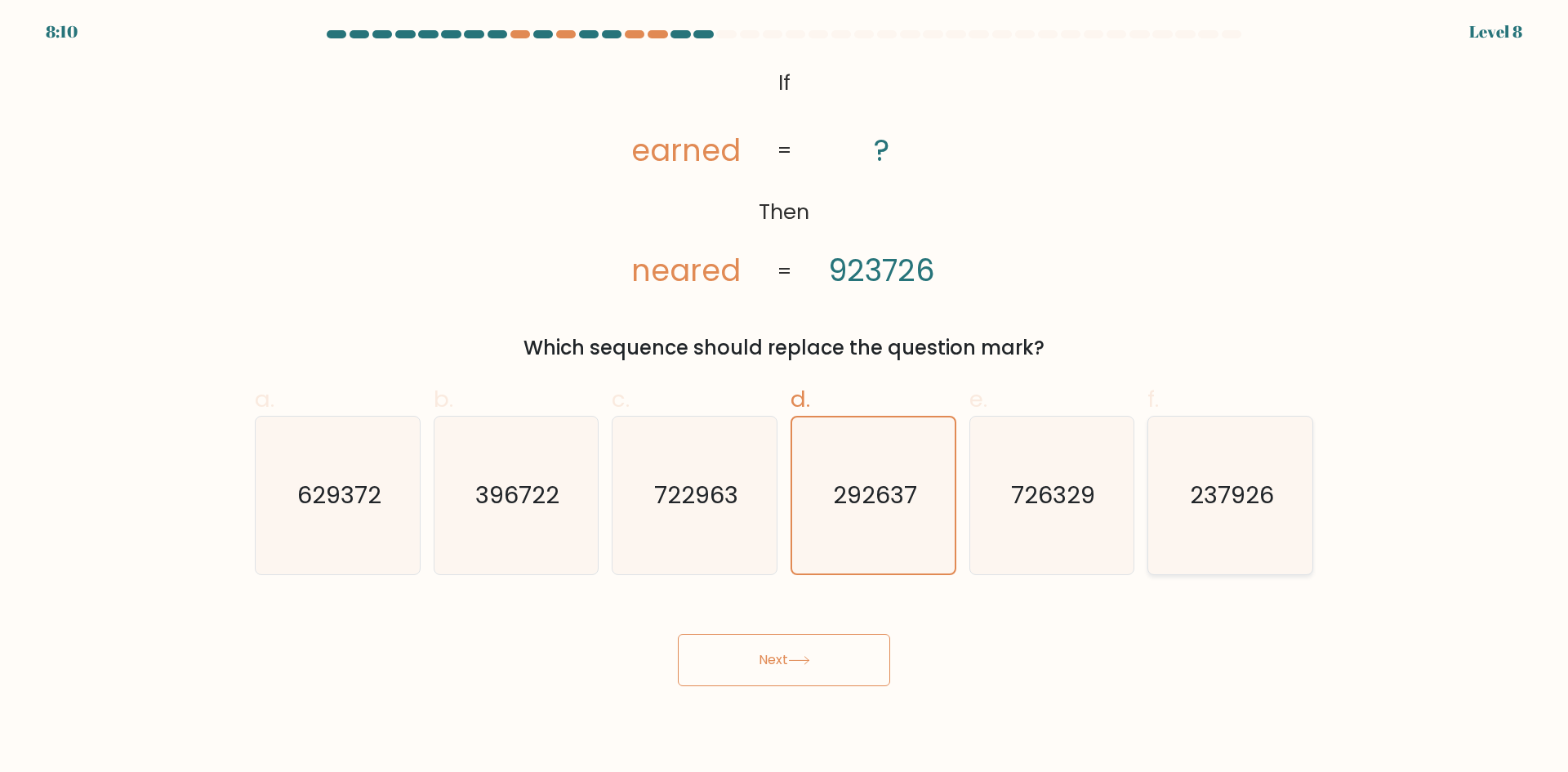
click at [1196, 518] on icon "237926" at bounding box center [1230, 495] width 157 height 157
click at [784, 397] on input "f. 237926" at bounding box center [784, 392] width 1 height 10
radio input "true"
click at [933, 506] on icon "292637" at bounding box center [873, 495] width 157 height 157
click at [784, 397] on input "d. 292637" at bounding box center [784, 392] width 1 height 10
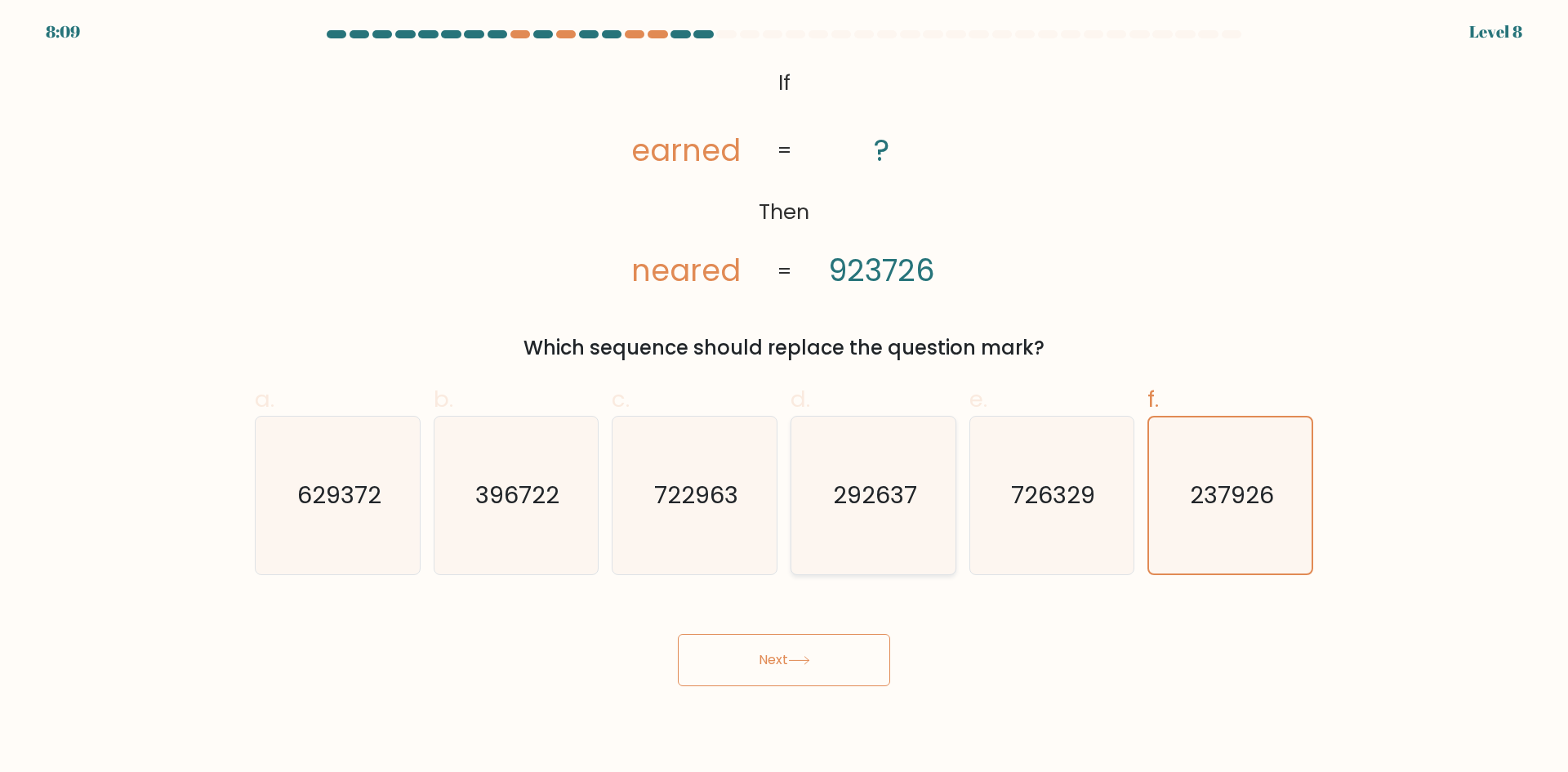
radio input "true"
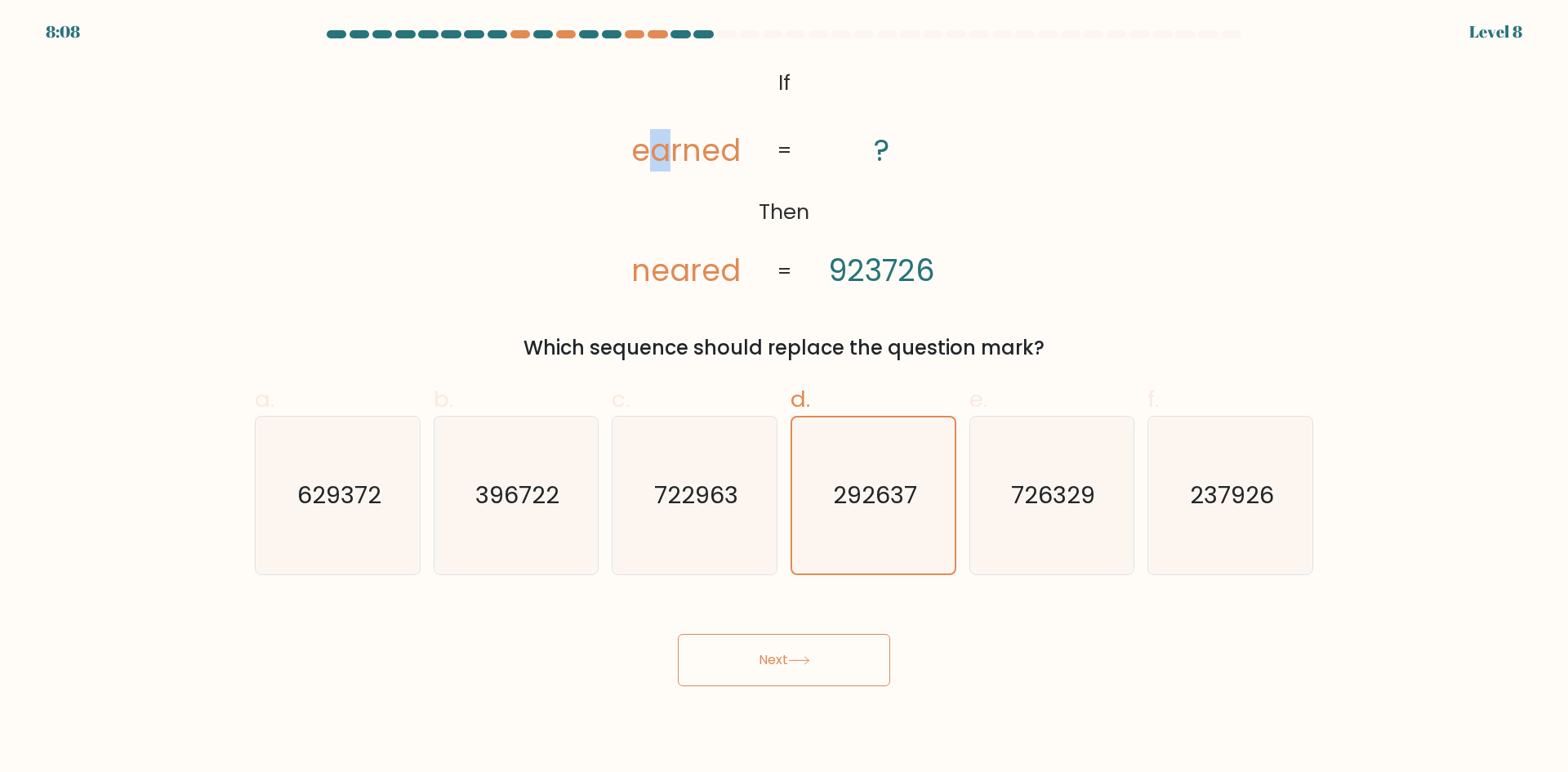
drag, startPoint x: 659, startPoint y: 150, endPoint x: 673, endPoint y: 162, distance: 18.4
click at [673, 161] on tspan "earned" at bounding box center [685, 151] width 109 height 43
drag, startPoint x: 672, startPoint y: 265, endPoint x: 680, endPoint y: 268, distance: 8.5
click at [680, 268] on tspan "neared" at bounding box center [685, 270] width 109 height 43
click at [872, 274] on tspan "923726" at bounding box center [882, 270] width 107 height 43
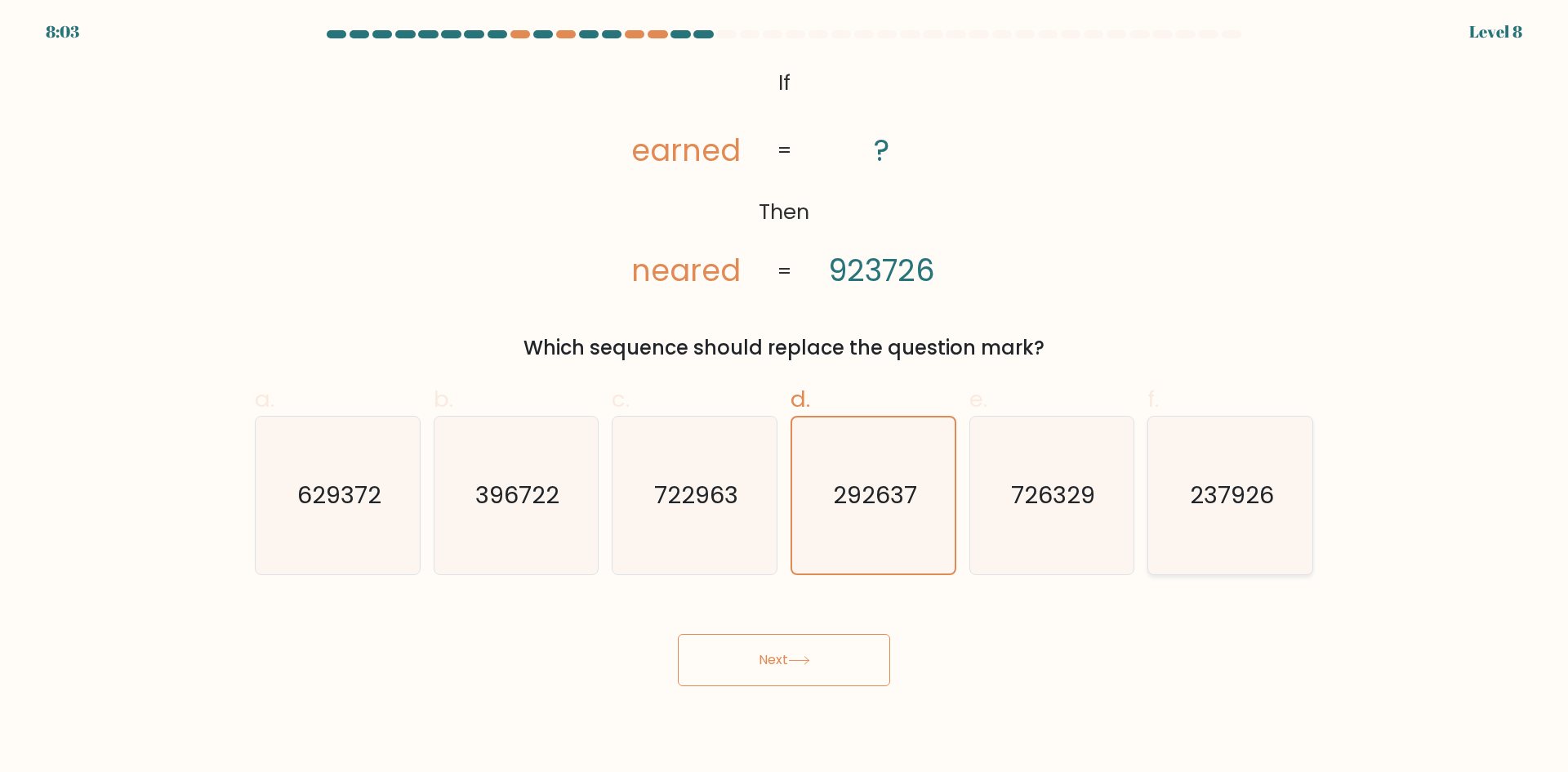
click at [1186, 492] on icon "237926" at bounding box center [1230, 495] width 157 height 157
click at [784, 397] on input "f. 237926" at bounding box center [784, 392] width 1 height 10
radio input "true"
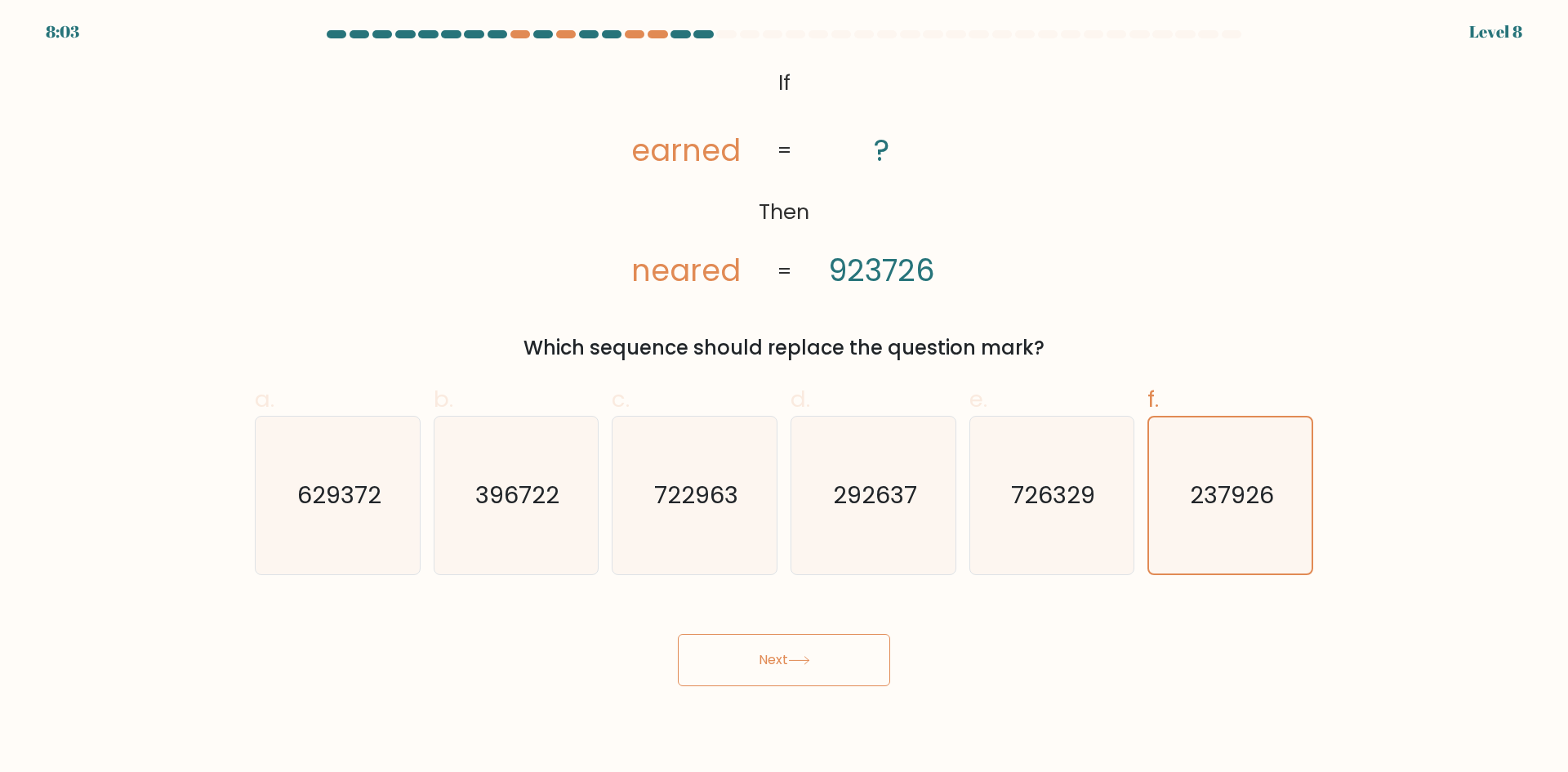
click at [740, 641] on button "Next" at bounding box center [784, 660] width 213 height 53
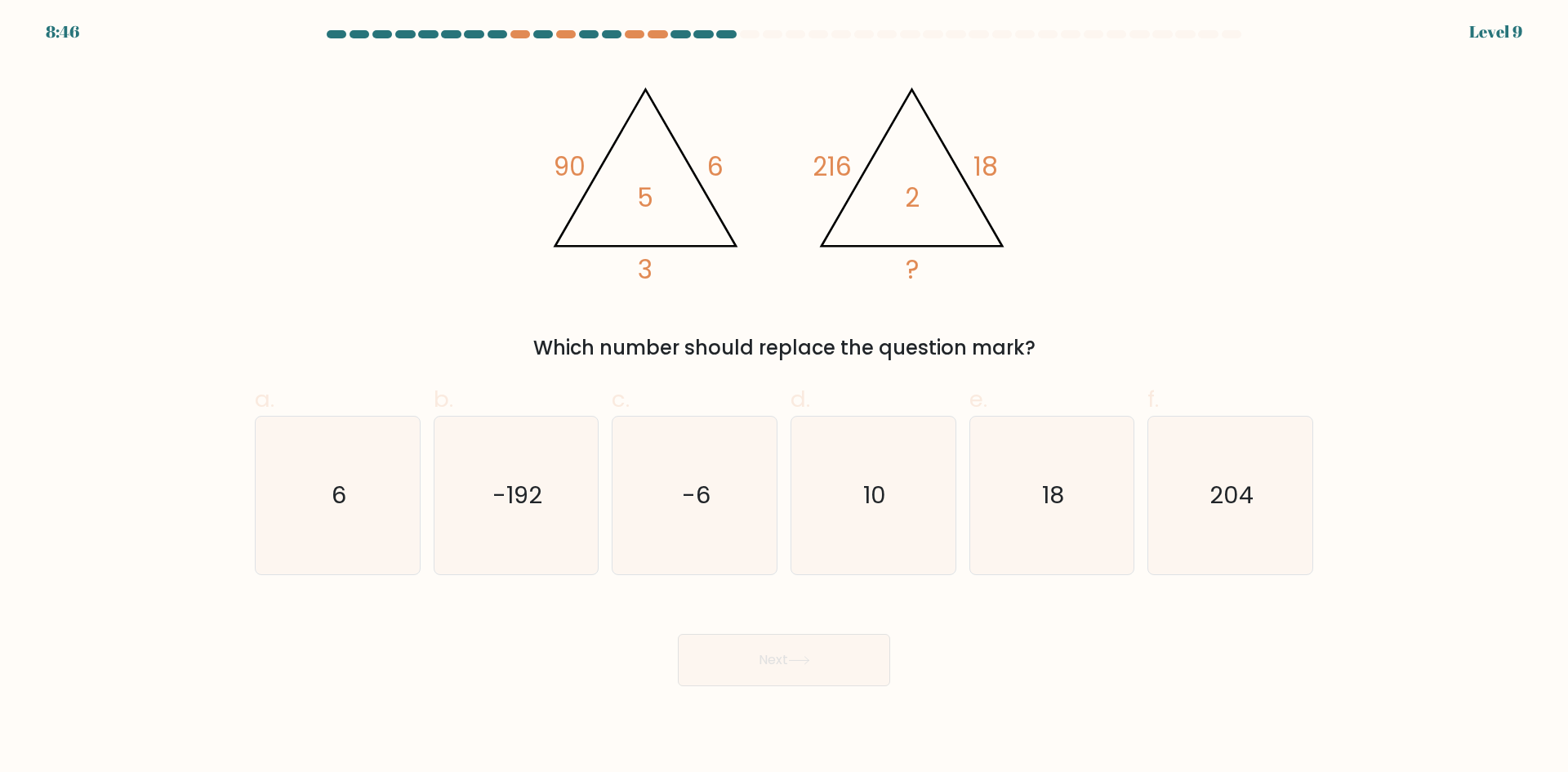
click at [544, 417] on form at bounding box center [784, 358] width 1568 height 656
drag, startPoint x: 650, startPoint y: 264, endPoint x: 778, endPoint y: 280, distance: 129.0
click at [783, 267] on icon "@import url('https://fonts.googleapis.com/css?family=Abril+Fatface:400,100,100i…" at bounding box center [784, 178] width 490 height 232
click at [652, 253] on tspan "3" at bounding box center [646, 269] width 15 height 36
drag, startPoint x: 656, startPoint y: 271, endPoint x: 591, endPoint y: 255, distance: 66.9
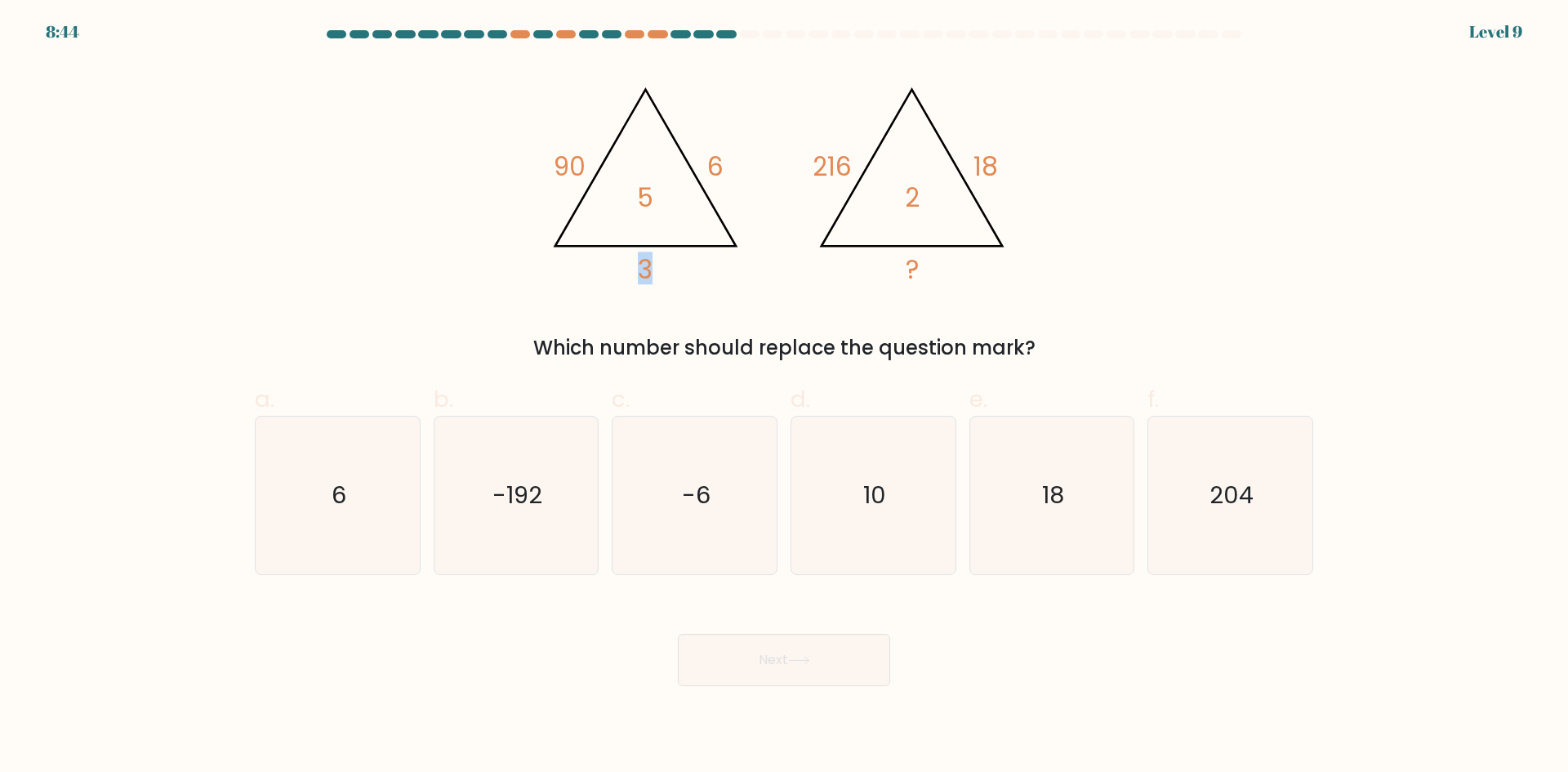
click at [591, 255] on icon "@import url('https://fonts.googleapis.com/css?family=Abril+Fatface:400,100,100i…" at bounding box center [784, 178] width 490 height 232
drag, startPoint x: 631, startPoint y: 185, endPoint x: 695, endPoint y: 187, distance: 64.0
click at [695, 187] on icon "@import url('https://fonts.googleapis.com/css?family=Abril+Fatface:400,100,100i…" at bounding box center [784, 178] width 490 height 232
click at [698, 178] on icon "@import url('https://fonts.googleapis.com/css?family=Abril+Fatface:400,100,100i…" at bounding box center [784, 178] width 490 height 232
drag, startPoint x: 612, startPoint y: 266, endPoint x: 743, endPoint y: 195, distance: 149.0
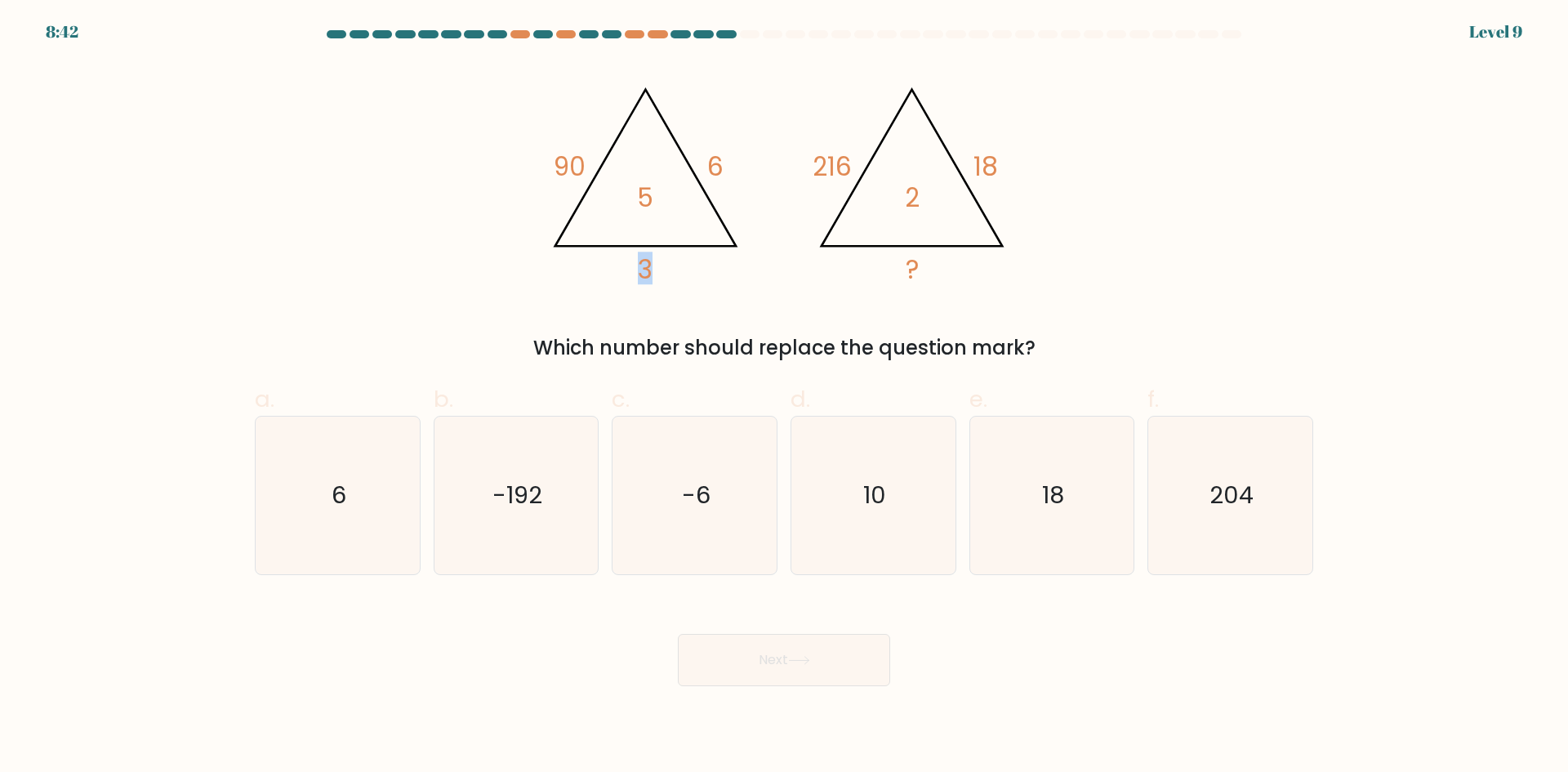
click at [723, 235] on icon "@import url('https://fonts.googleapis.com/css?family=Abril+Fatface:400,100,100i…" at bounding box center [784, 178] width 490 height 232
click at [733, 172] on icon "@import url('https://fonts.googleapis.com/css?family=Abril+Fatface:400,100,100i…" at bounding box center [784, 178] width 490 height 232
drag, startPoint x: 282, startPoint y: 534, endPoint x: 312, endPoint y: 536, distance: 30.1
click at [284, 536] on icon "6" at bounding box center [338, 495] width 157 height 157
click at [784, 397] on input "a. 6" at bounding box center [784, 392] width 1 height 10
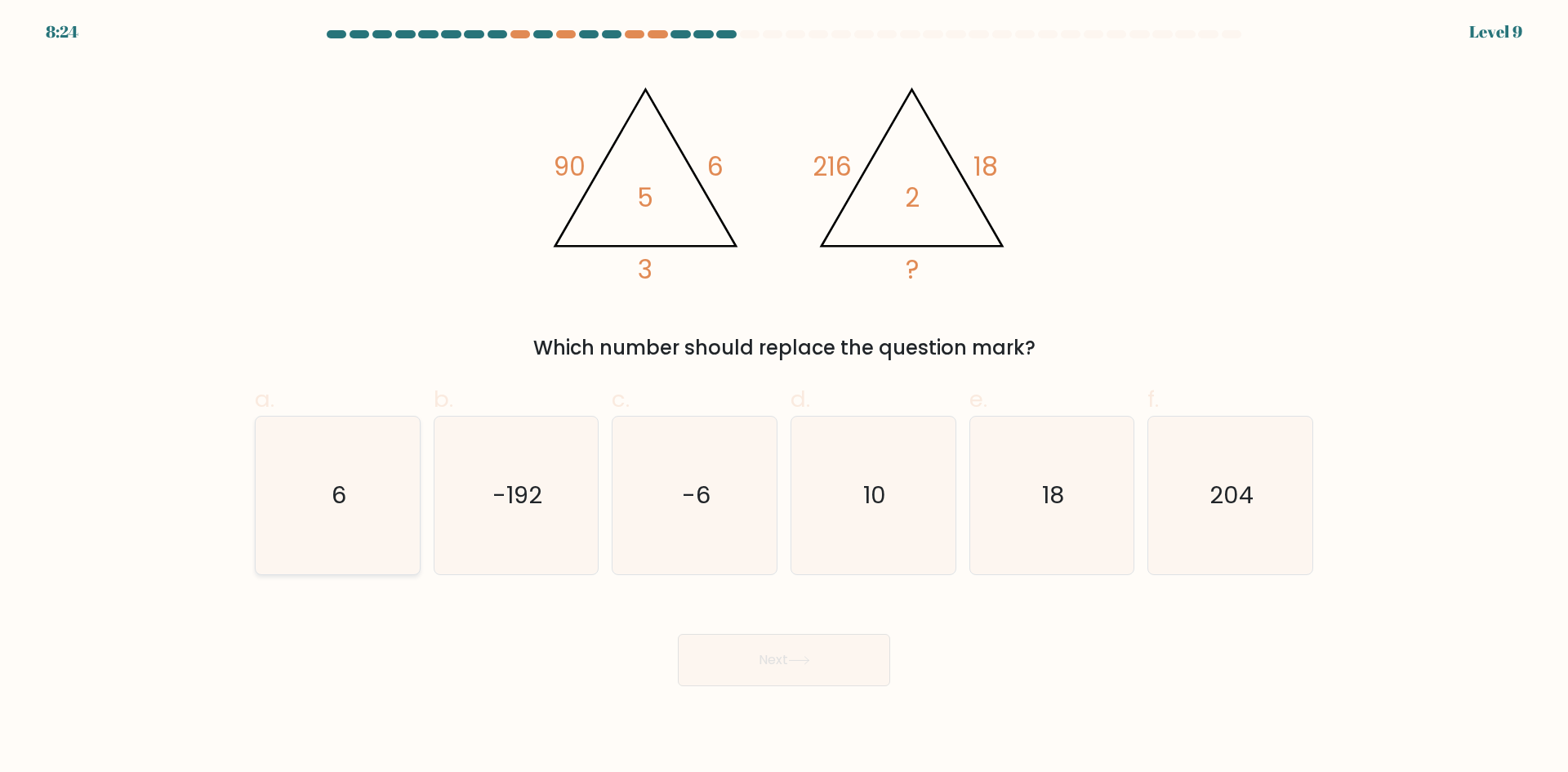
radio input "true"
click at [727, 677] on button "Next" at bounding box center [784, 660] width 213 height 53
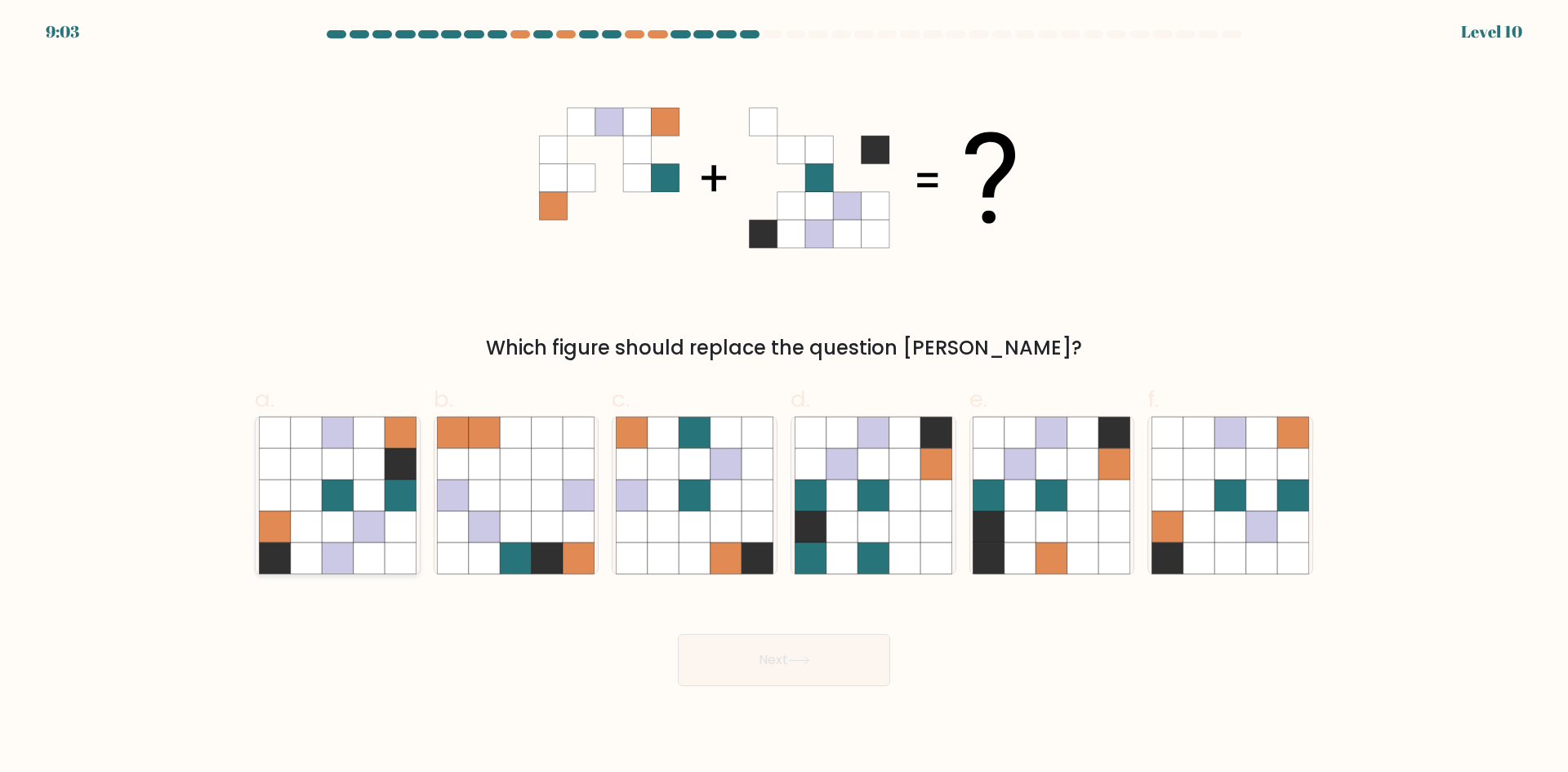
click at [394, 480] on icon at bounding box center [401, 495] width 31 height 31
click at [784, 397] on input "a." at bounding box center [784, 392] width 1 height 10
radio input "true"
click at [806, 662] on icon at bounding box center [799, 661] width 22 height 9
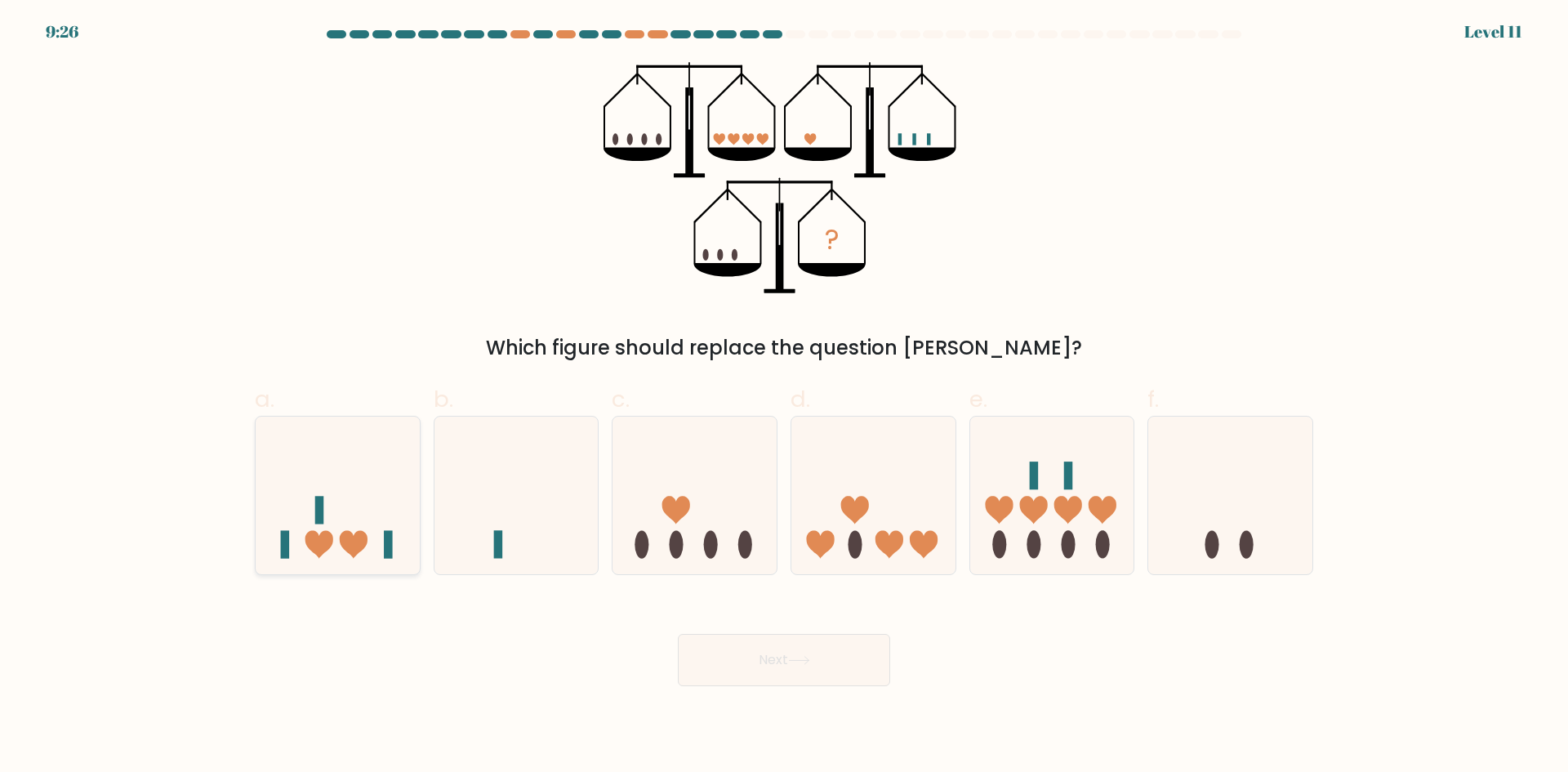
click at [335, 548] on icon at bounding box center [337, 495] width 164 height 136
click at [784, 397] on input "a." at bounding box center [784, 392] width 1 height 10
radio input "true"
click at [731, 663] on button "Next" at bounding box center [784, 660] width 213 height 53
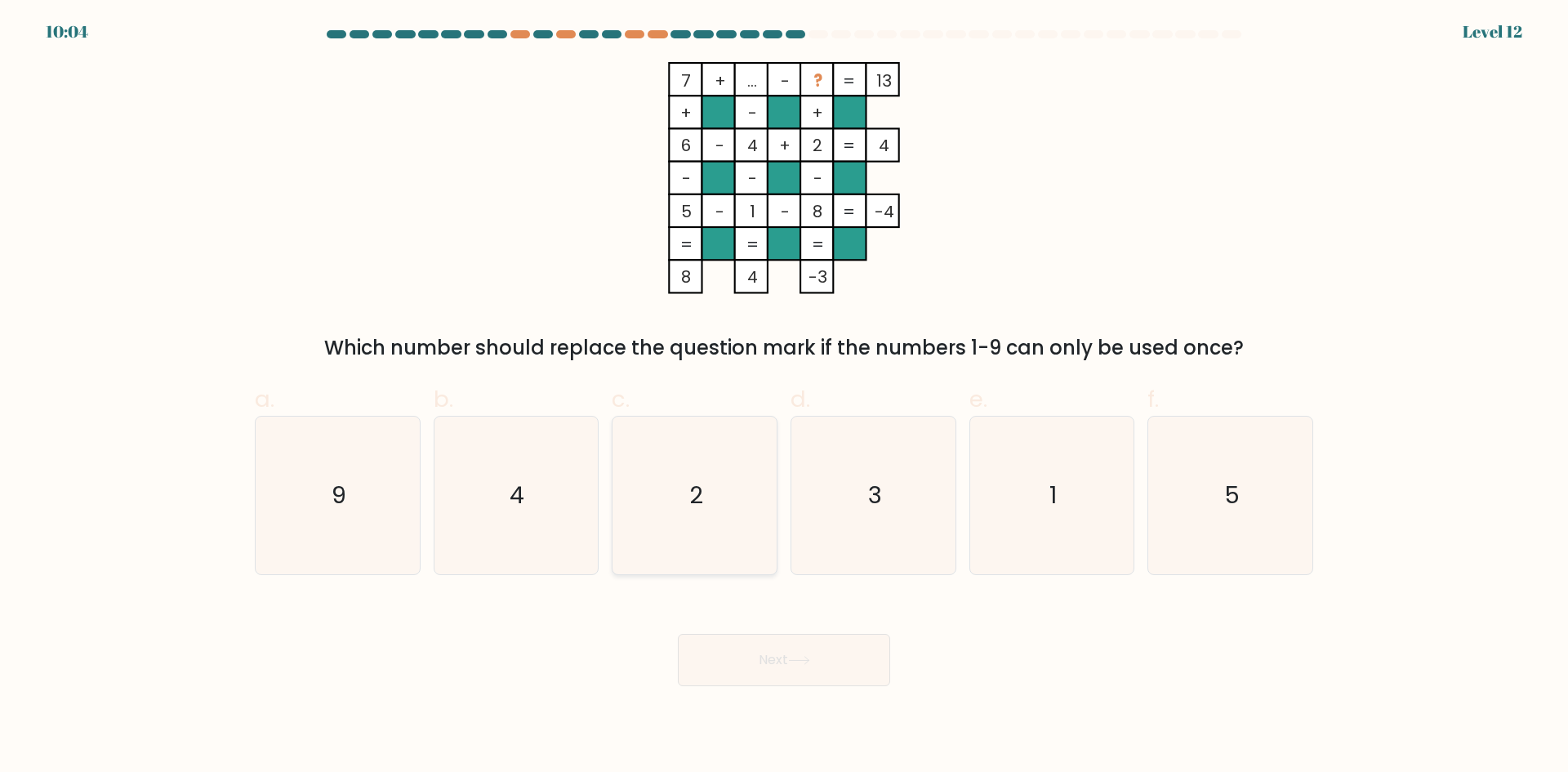
click at [705, 534] on icon "2" at bounding box center [695, 495] width 157 height 157
click at [784, 397] on input "c. 2" at bounding box center [784, 392] width 1 height 10
radio input "true"
click at [698, 654] on button "Next" at bounding box center [784, 660] width 213 height 53
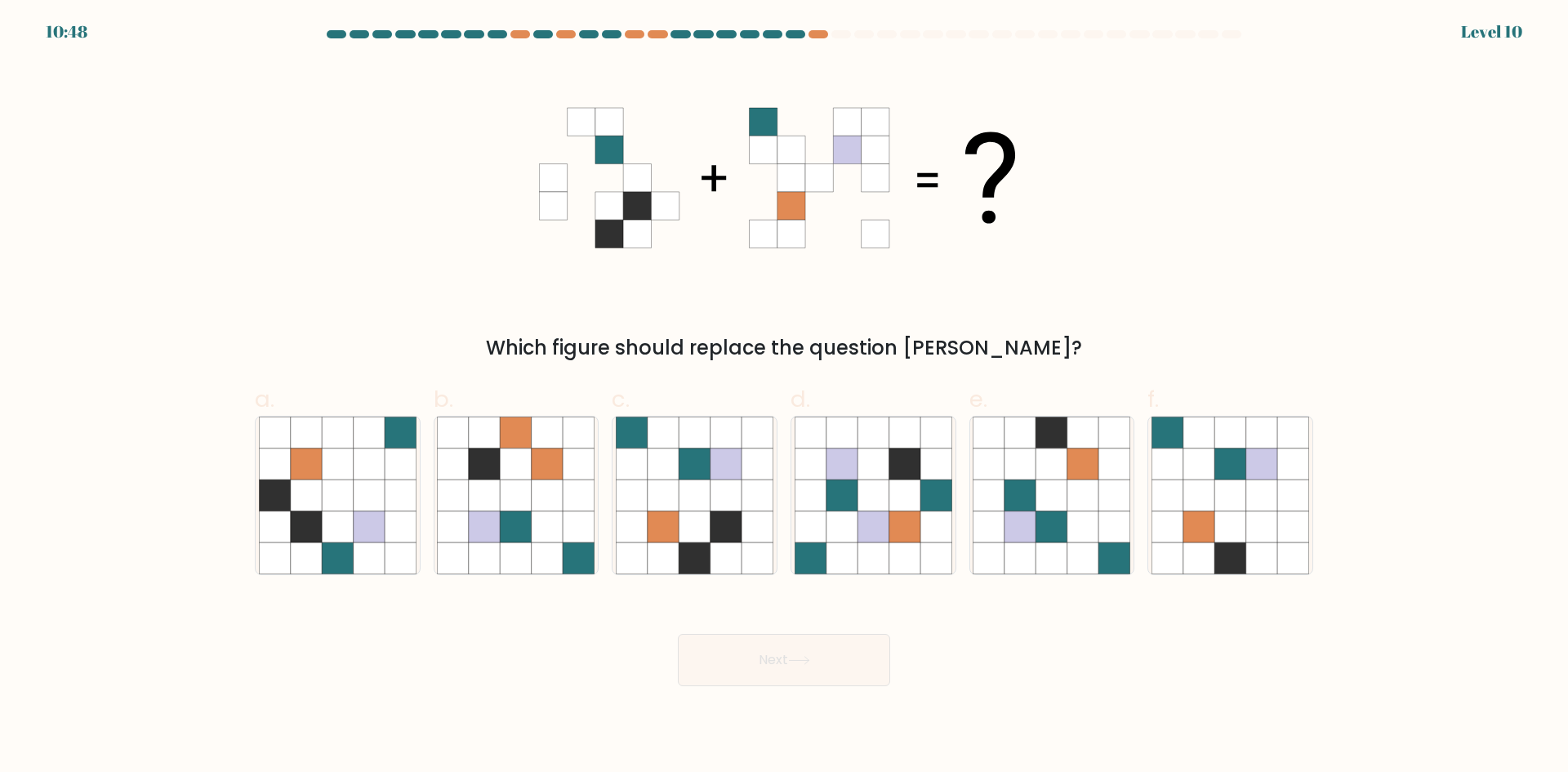
click at [819, 496] on icon at bounding box center [810, 495] width 31 height 31
click at [784, 397] on input "d." at bounding box center [784, 392] width 1 height 10
radio input "true"
click at [774, 619] on div "Next" at bounding box center [784, 641] width 1078 height 92
click at [777, 645] on button "Next" at bounding box center [784, 660] width 213 height 53
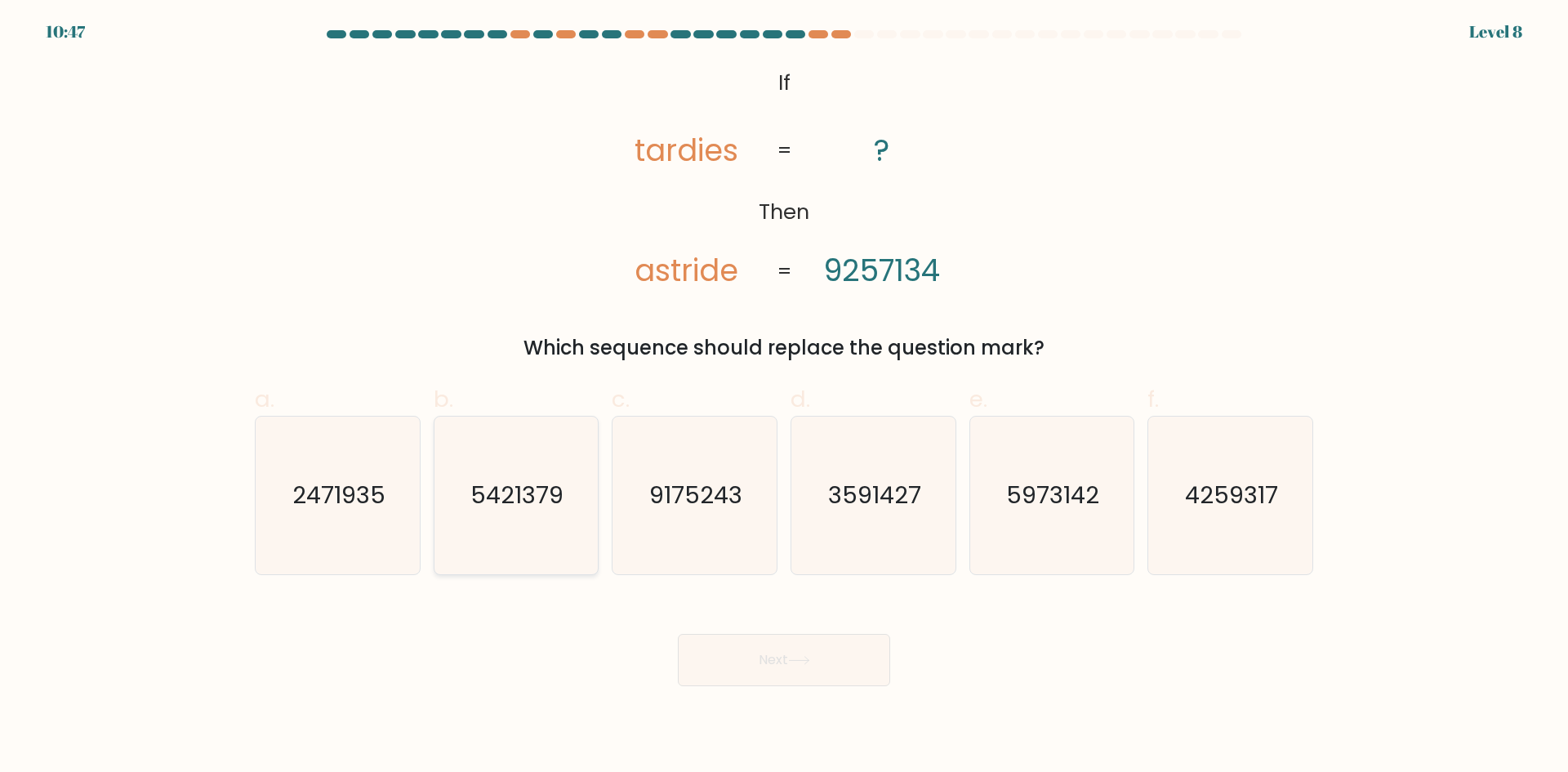
drag, startPoint x: 420, startPoint y: 509, endPoint x: 501, endPoint y: 533, distance: 84.5
click at [426, 511] on div "a. 2471935 b. 5421379 c. 9175243 d." at bounding box center [784, 472] width 1071 height 205
click at [522, 506] on text "5421379" at bounding box center [517, 494] width 93 height 32
click at [784, 397] on input "b. 5421379" at bounding box center [784, 392] width 1 height 10
radio input "true"
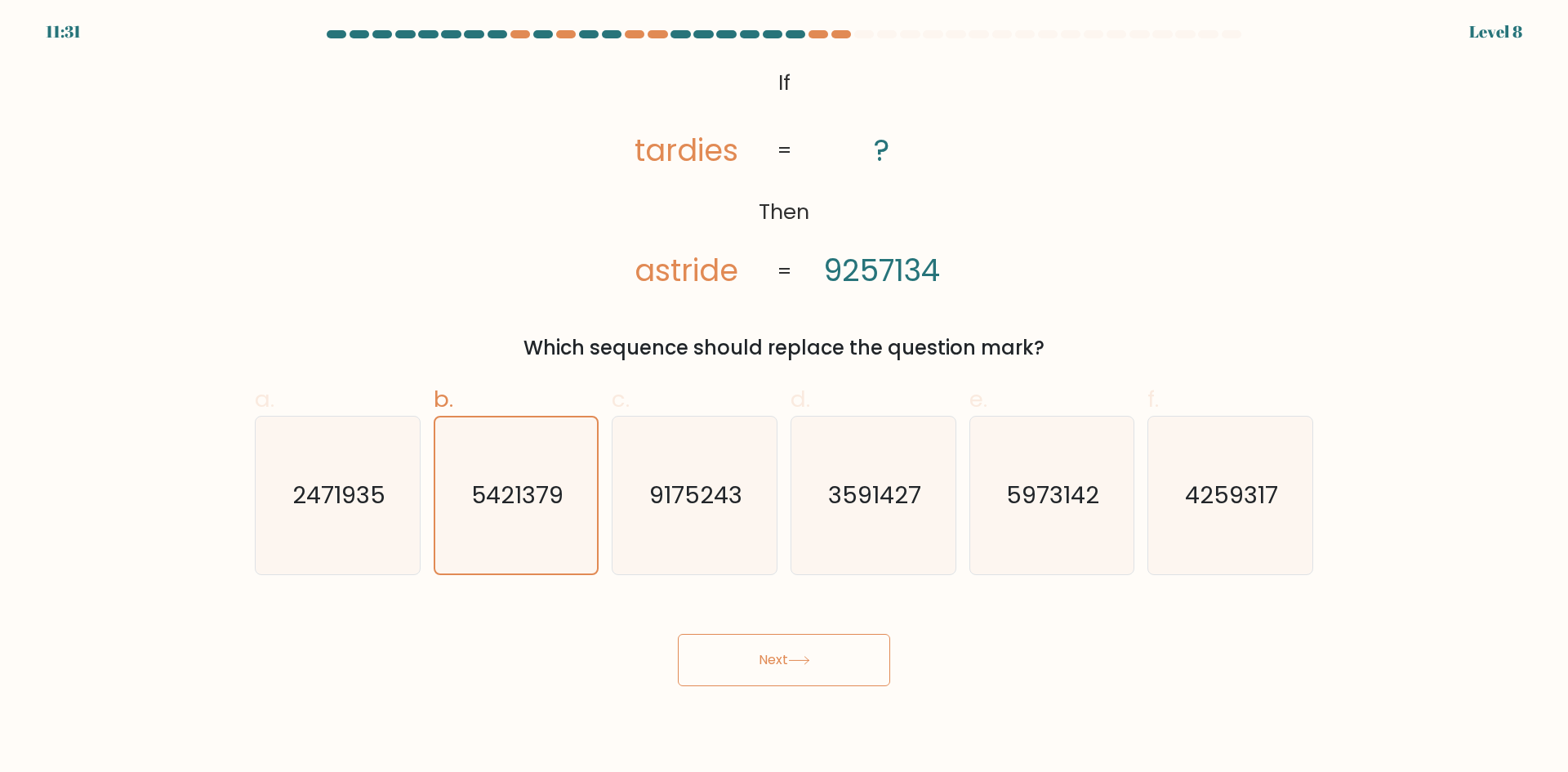
click at [754, 641] on button "Next" at bounding box center [784, 660] width 213 height 53
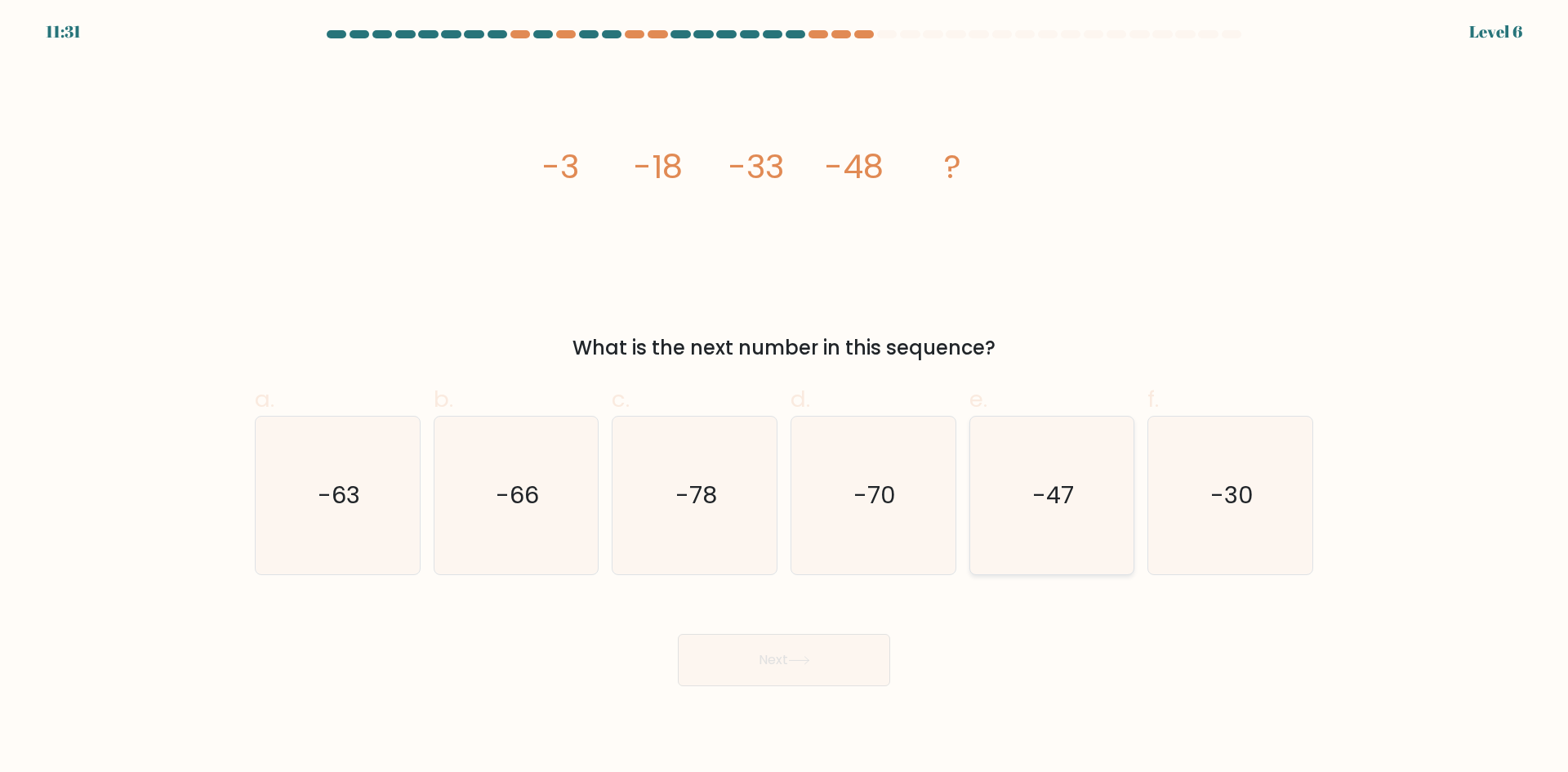
drag, startPoint x: 998, startPoint y: 549, endPoint x: 1036, endPoint y: 527, distance: 43.9
click at [1001, 545] on icon "-47" at bounding box center [1052, 495] width 157 height 157
click at [784, 397] on input "e. -47" at bounding box center [784, 392] width 1 height 10
radio input "true"
click at [1046, 513] on icon "-47" at bounding box center [1051, 495] width 156 height 156
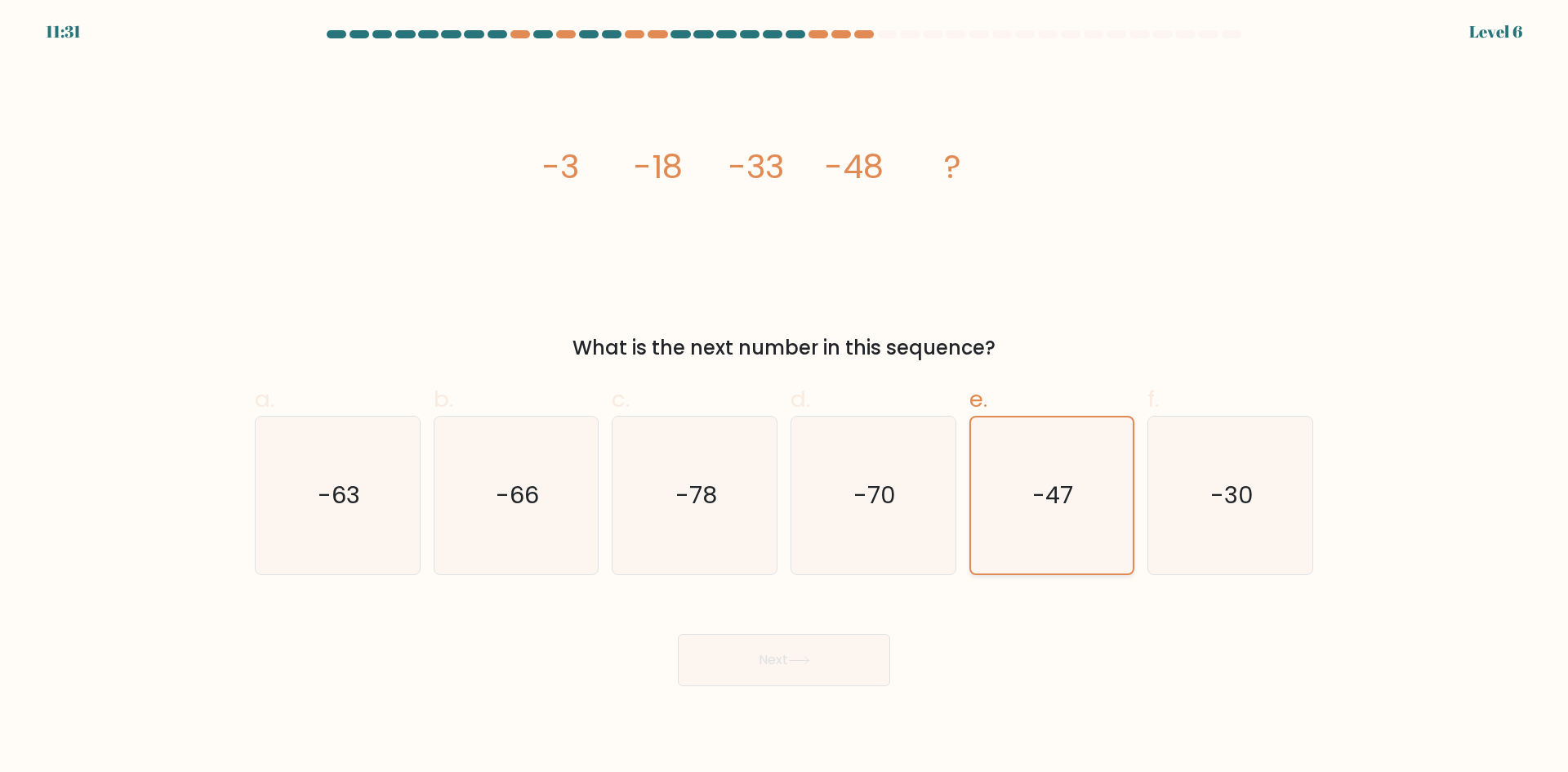
click at [784, 397] on input "e. -47" at bounding box center [784, 392] width 1 height 10
click at [836, 662] on button "Next" at bounding box center [784, 660] width 213 height 53
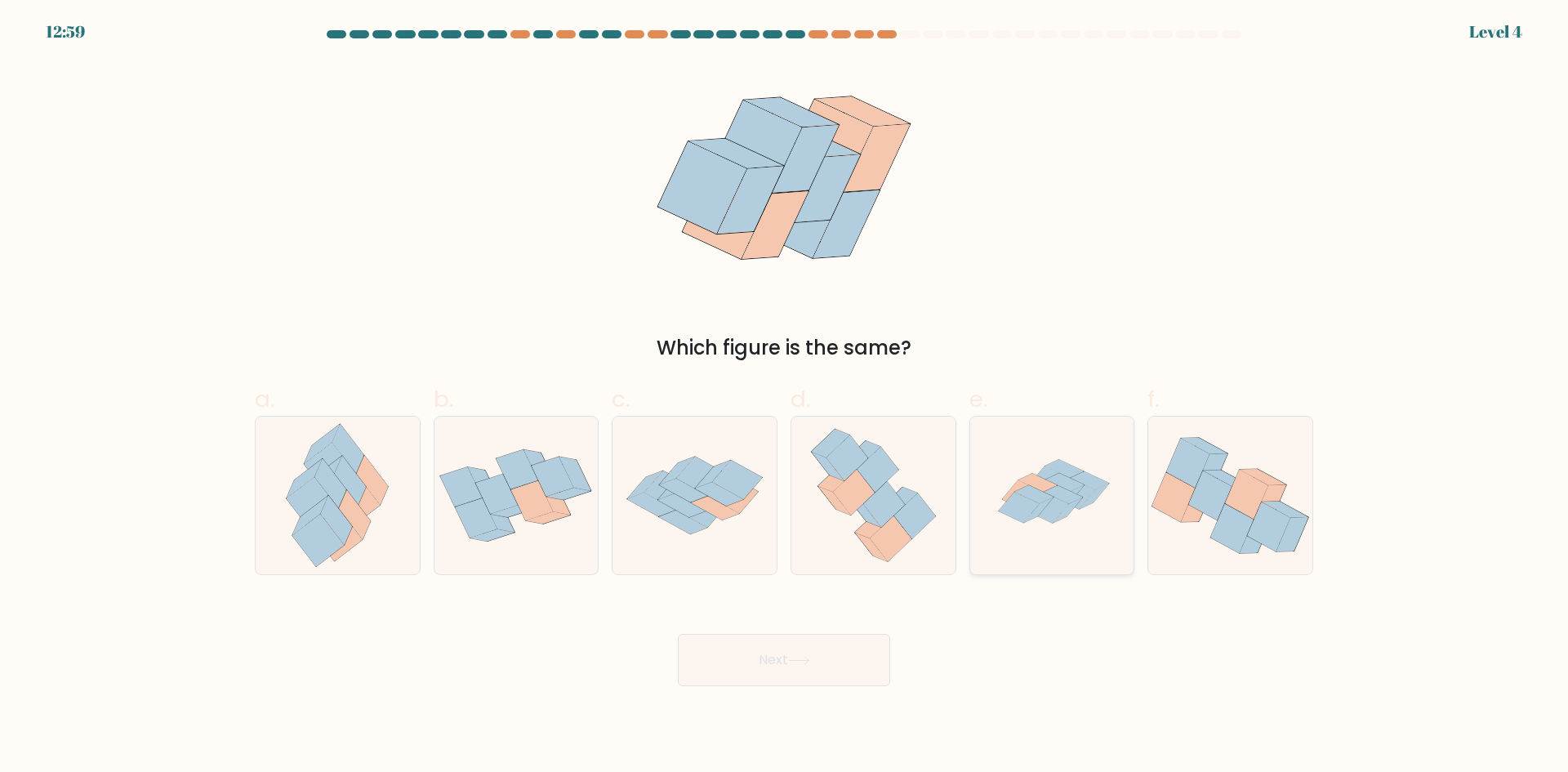
click at [1092, 541] on icon at bounding box center [1052, 495] width 157 height 157
click at [784, 397] on input "e." at bounding box center [784, 392] width 1 height 10
radio input "true"
click at [808, 652] on button "Next" at bounding box center [784, 660] width 213 height 53
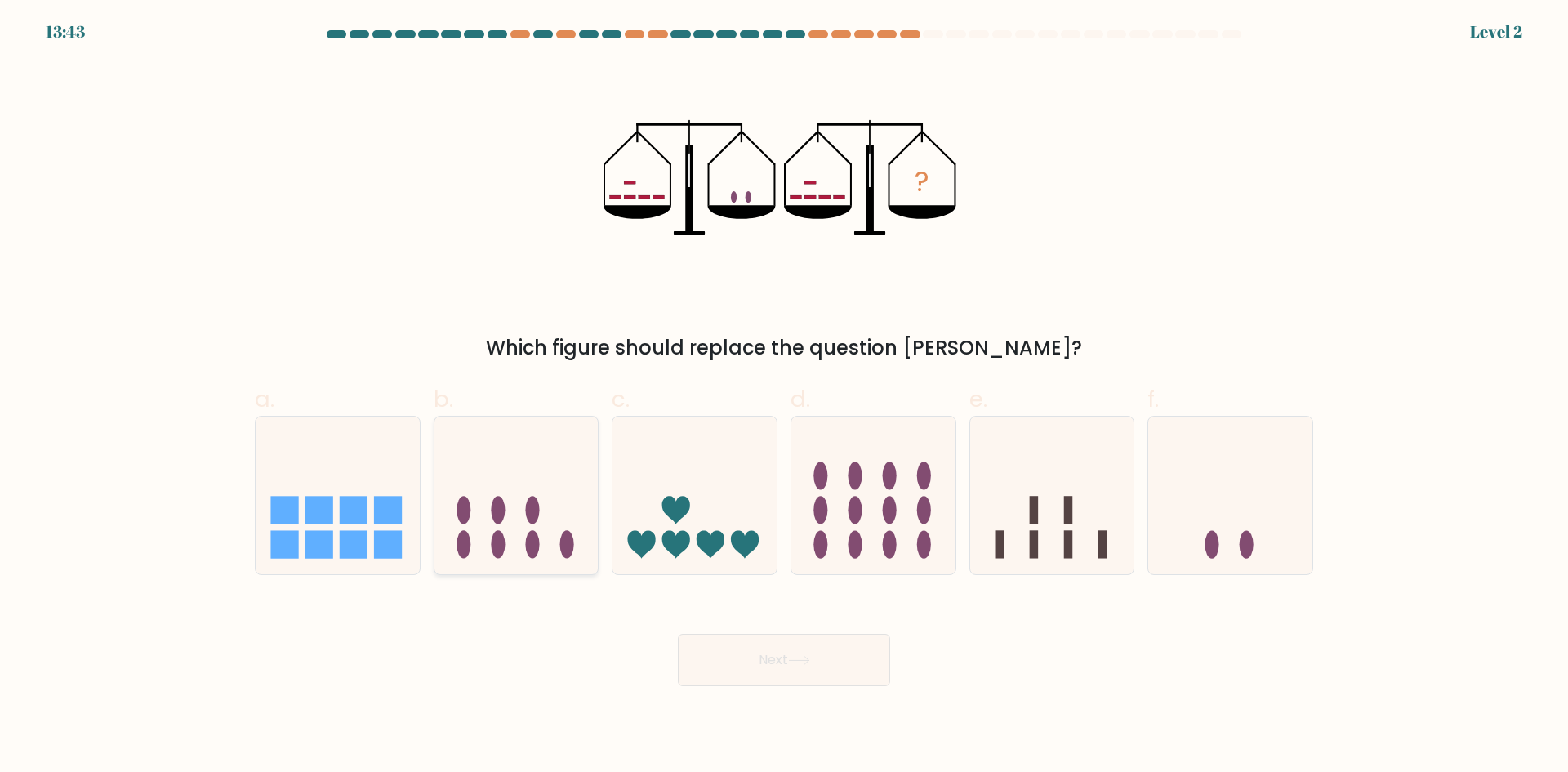
click at [589, 519] on icon at bounding box center [516, 495] width 164 height 136
click at [784, 397] on input "b." at bounding box center [784, 392] width 1 height 10
radio input "true"
click at [747, 655] on button "Next" at bounding box center [784, 660] width 213 height 53
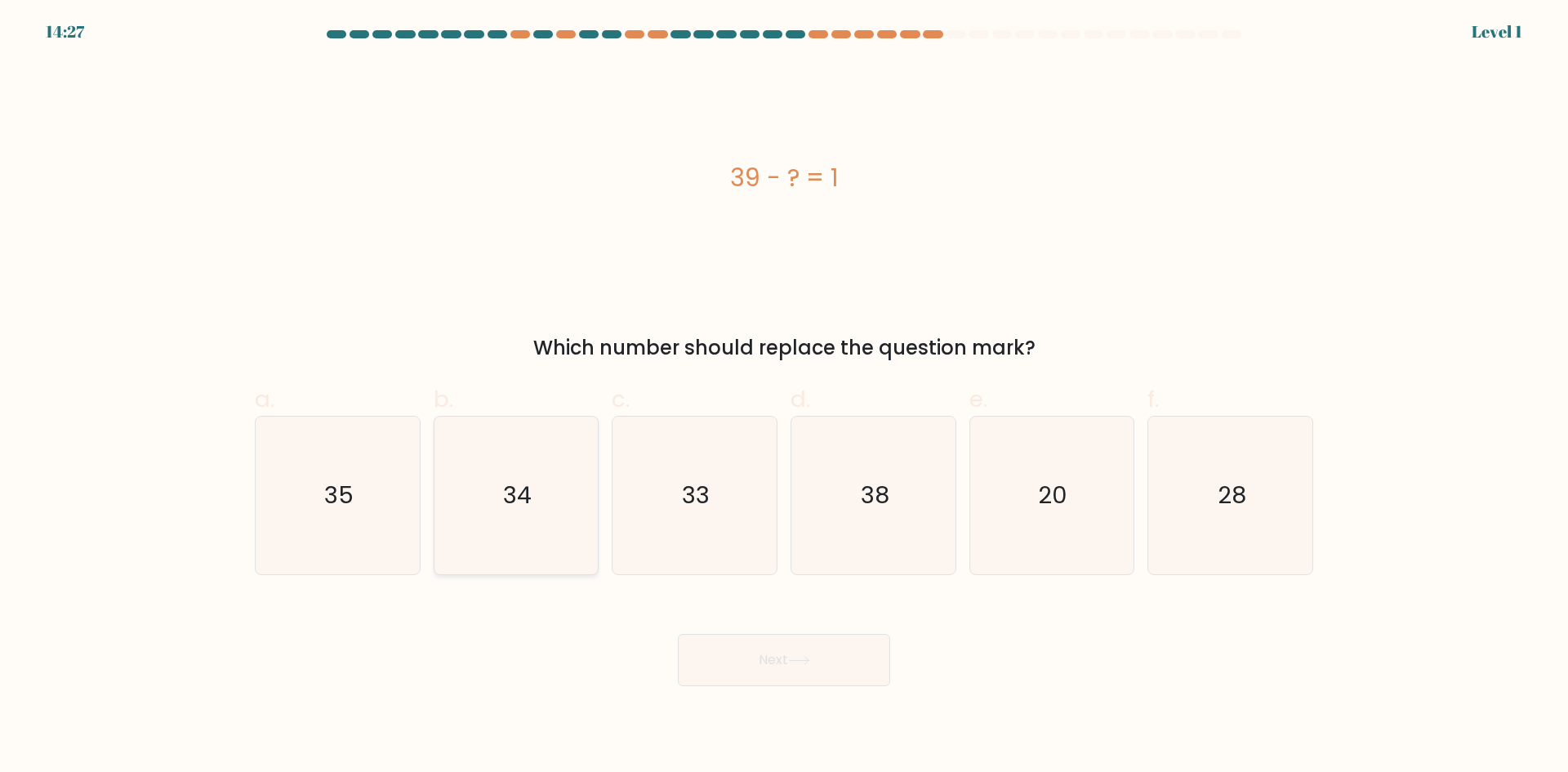
click at [385, 515] on icon "35" at bounding box center [338, 495] width 157 height 157
click at [784, 397] on input "a. 35" at bounding box center [784, 392] width 1 height 10
radio input "true"
click at [716, 653] on button "Next" at bounding box center [784, 660] width 213 height 53
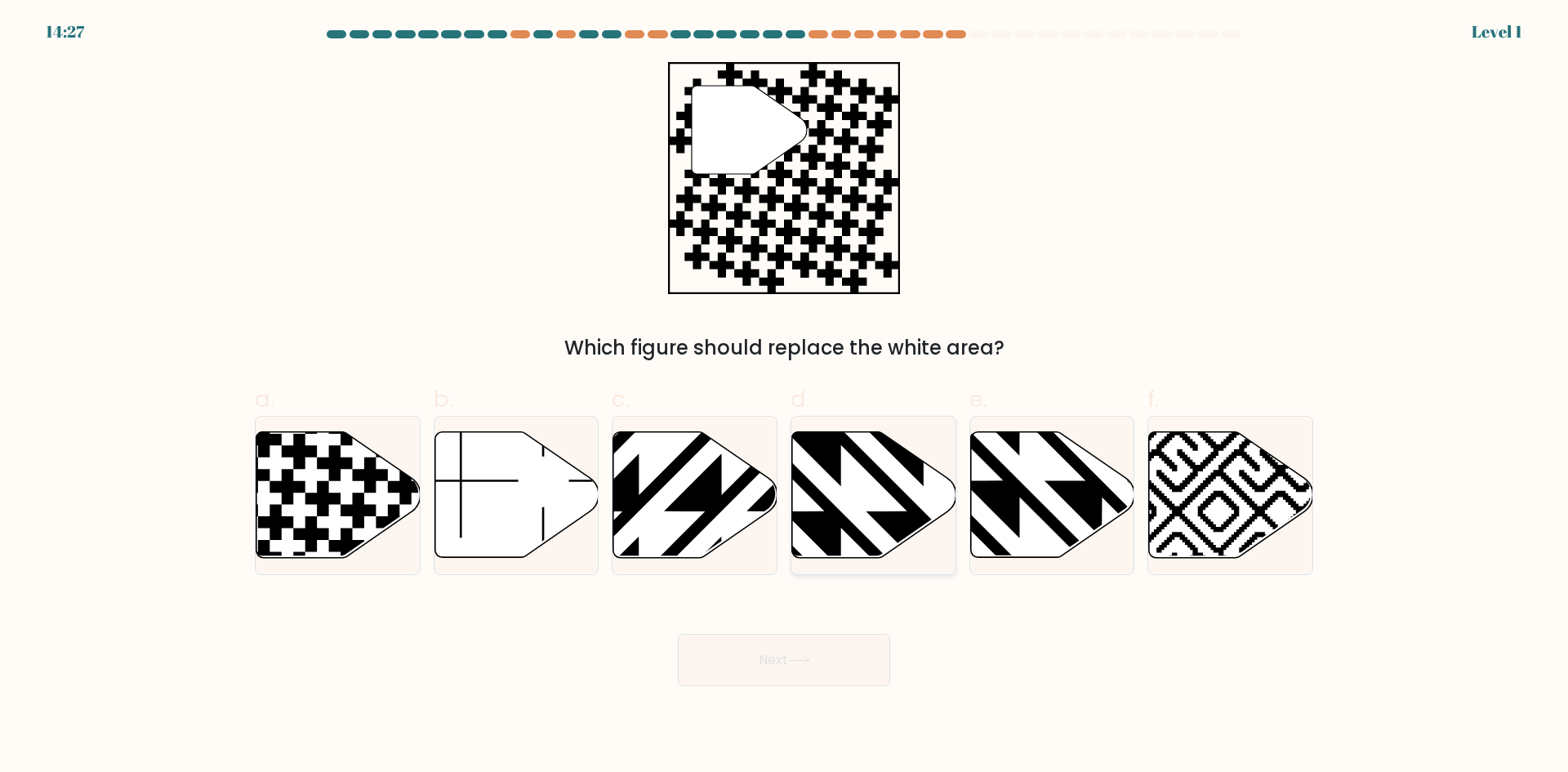
click at [930, 575] on div at bounding box center [873, 495] width 166 height 159
click at [784, 397] on input "d." at bounding box center [784, 392] width 1 height 10
radio input "true"
click at [790, 651] on button "Next" at bounding box center [784, 660] width 213 height 53
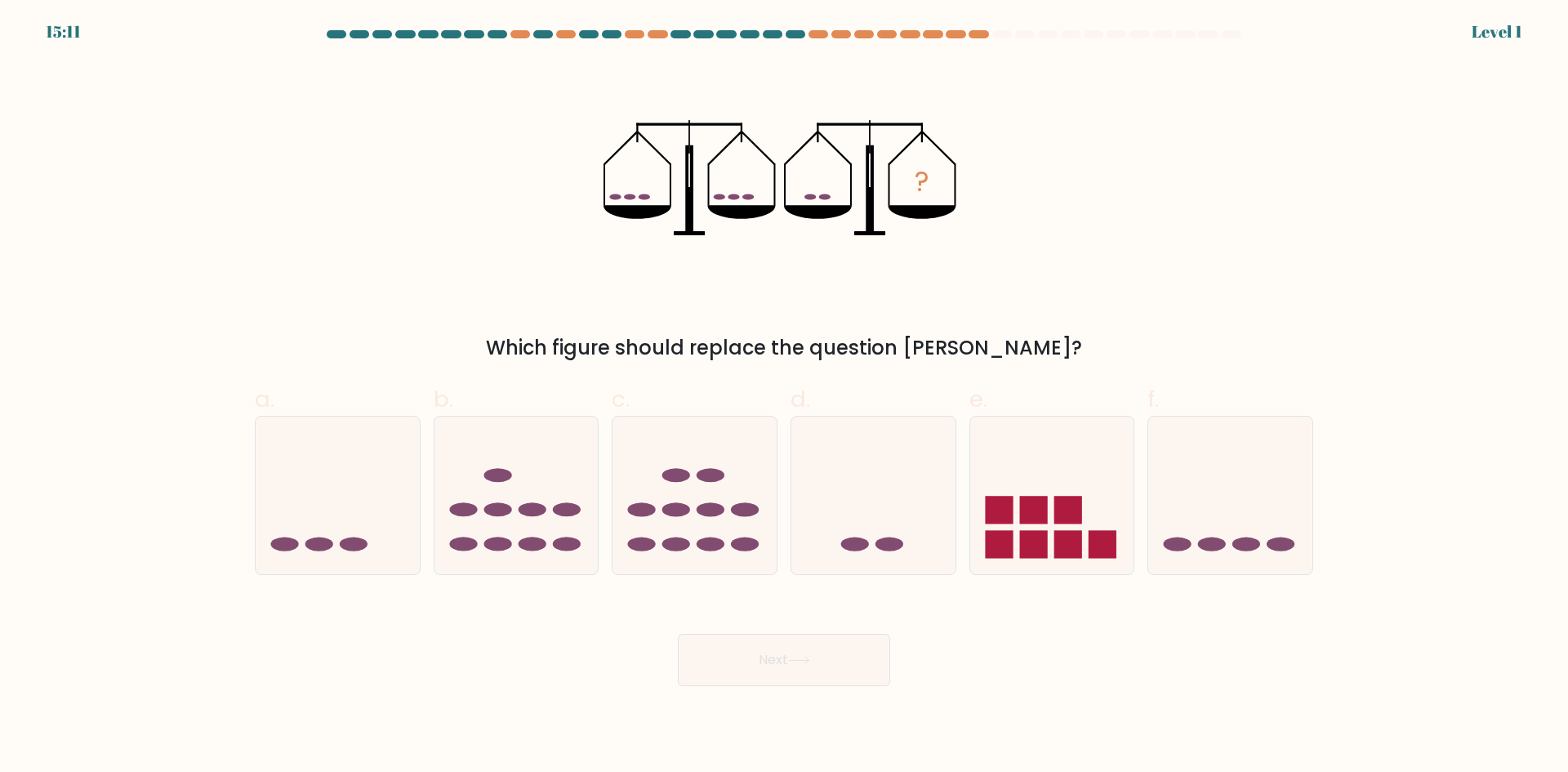
drag, startPoint x: 942, startPoint y: 571, endPoint x: 933, endPoint y: 576, distance: 10.3
click at [1003, 539] on rect at bounding box center [999, 545] width 28 height 28
click at [784, 397] on input "e." at bounding box center [784, 392] width 1 height 10
radio input "true"
click at [787, 654] on button "Next" at bounding box center [784, 660] width 213 height 53
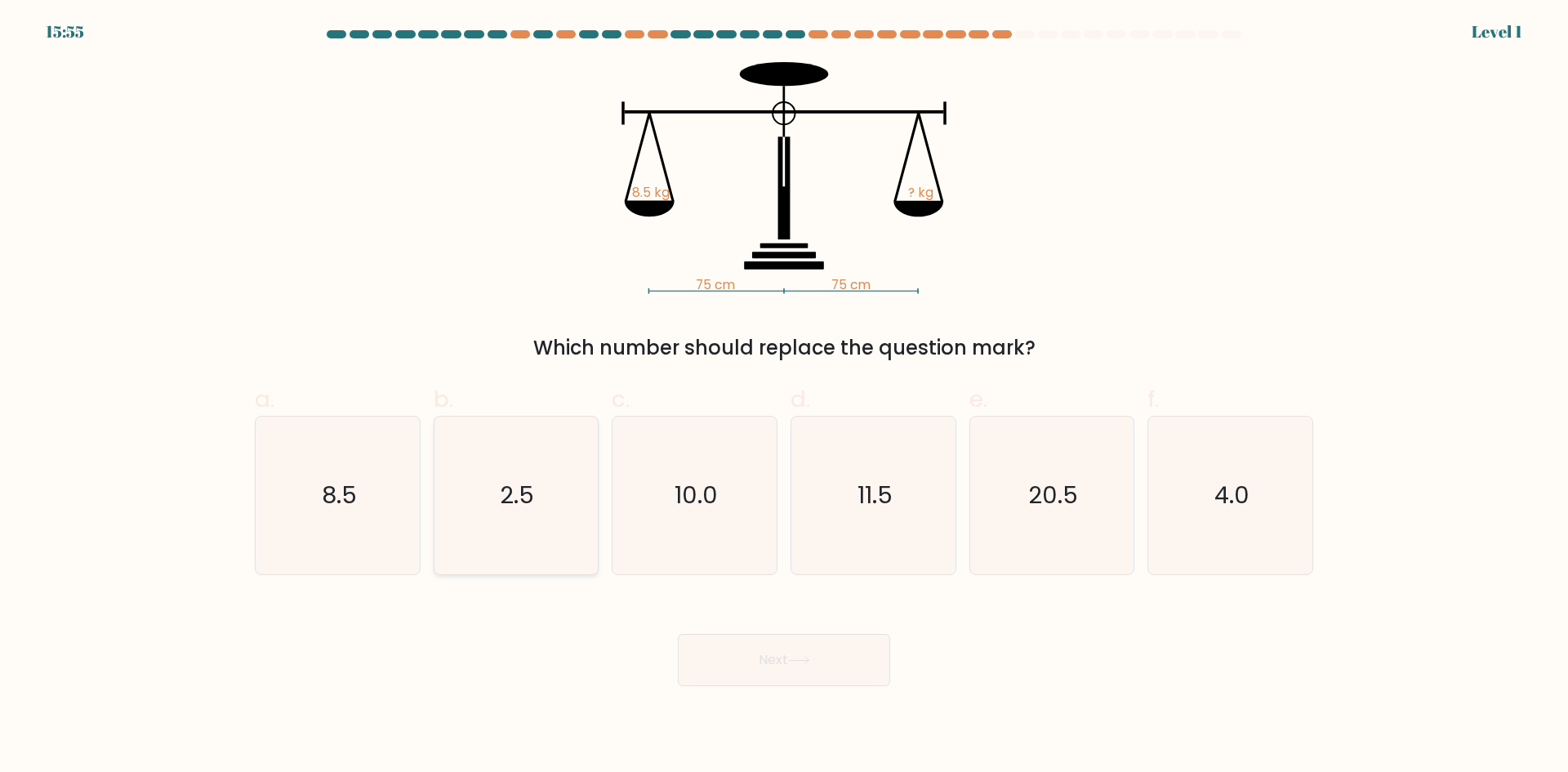
drag, startPoint x: 566, startPoint y: 508, endPoint x: 583, endPoint y: 520, distance: 20.8
click at [569, 508] on icon "2.5" at bounding box center [515, 495] width 157 height 157
click at [784, 397] on input "b. 2.5" at bounding box center [784, 392] width 1 height 10
radio input "true"
click at [733, 654] on button "Next" at bounding box center [784, 660] width 213 height 53
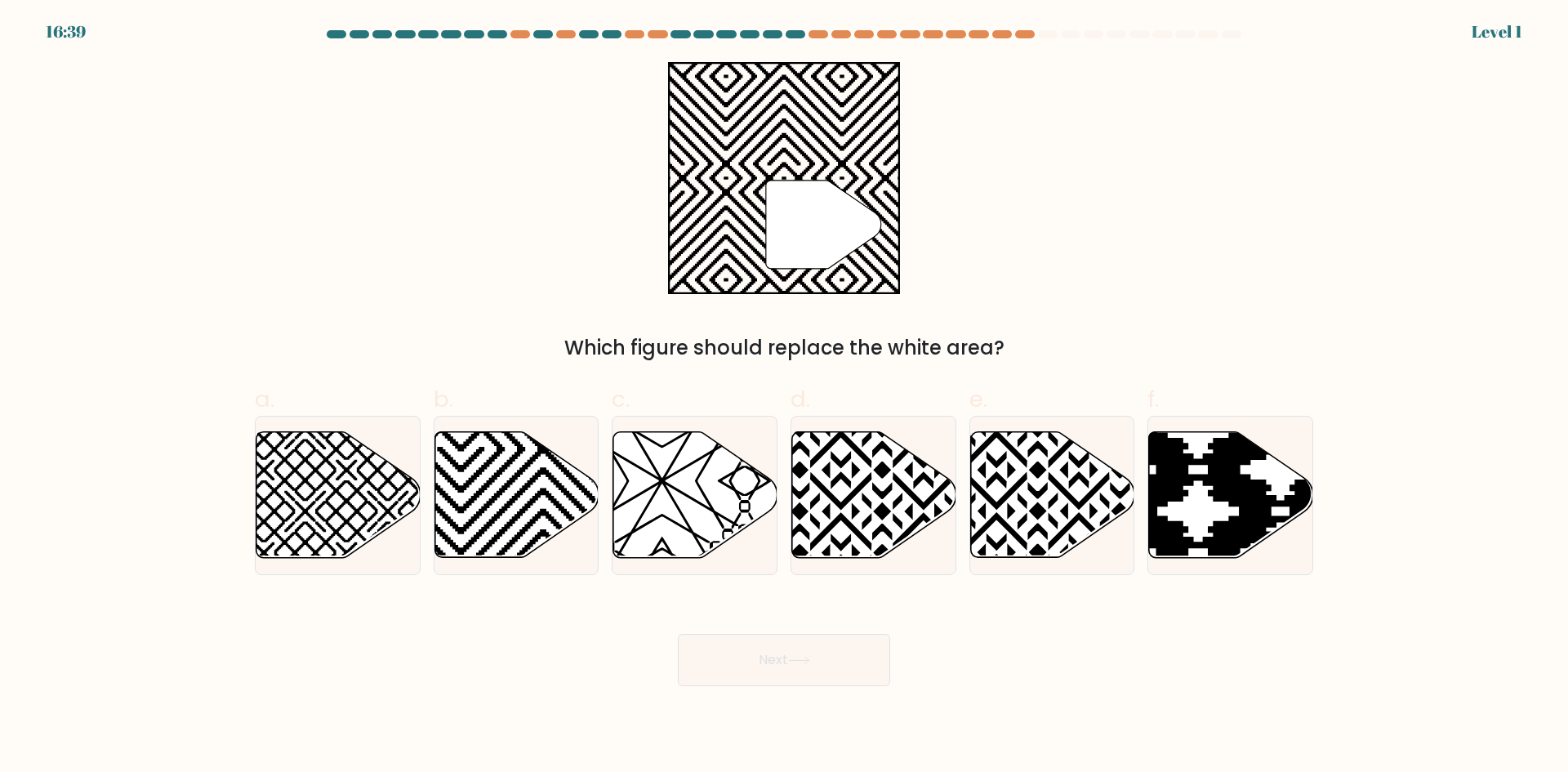
click at [765, 658] on button "Next" at bounding box center [784, 660] width 213 height 53
click at [667, 526] on icon at bounding box center [695, 495] width 164 height 126
click at [784, 397] on input "c." at bounding box center [784, 392] width 1 height 10
radio input "true"
drag, startPoint x: 740, startPoint y: 639, endPoint x: 746, endPoint y: 651, distance: 13.4
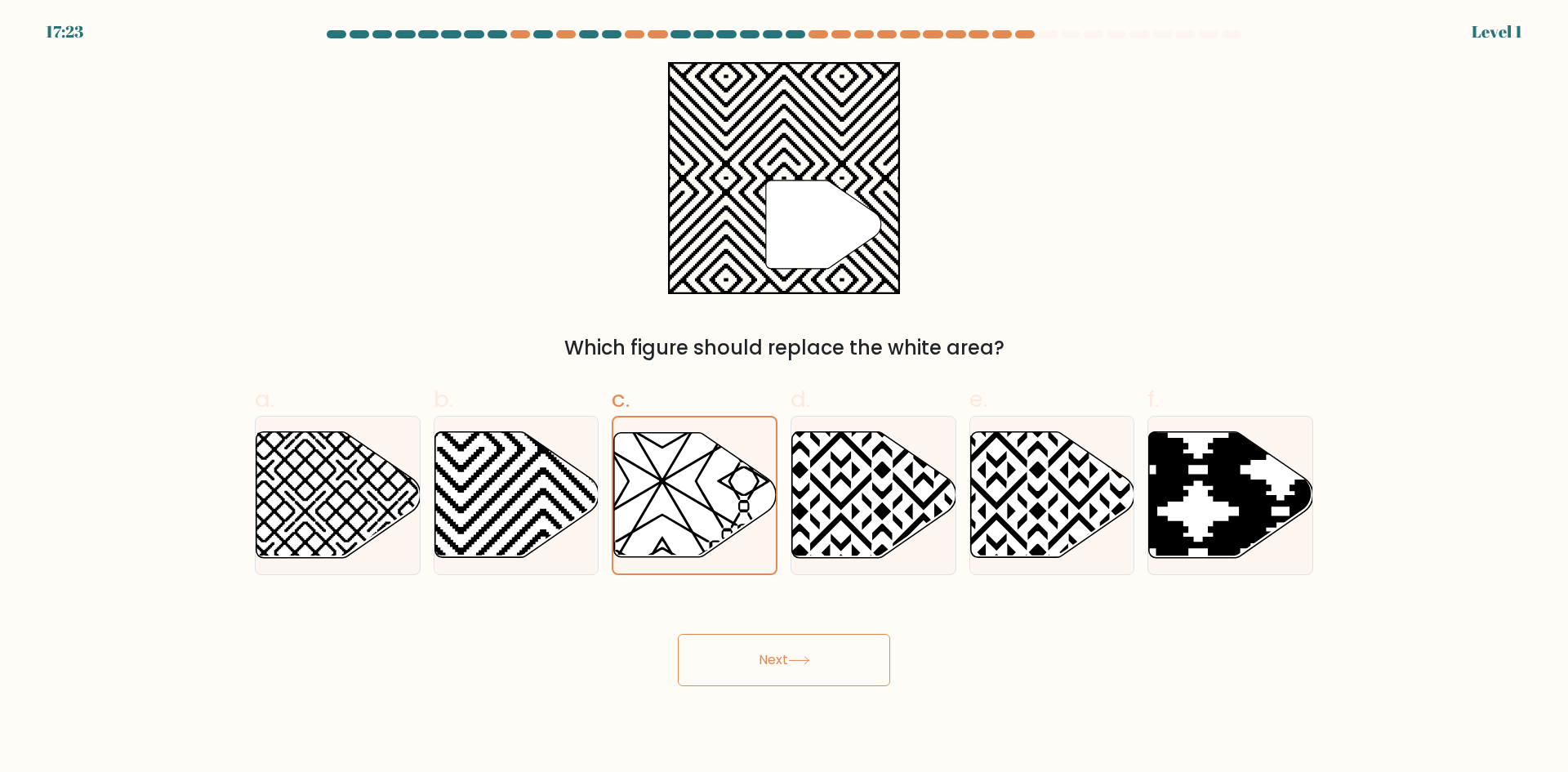
click at [740, 640] on button "Next" at bounding box center [784, 660] width 213 height 53
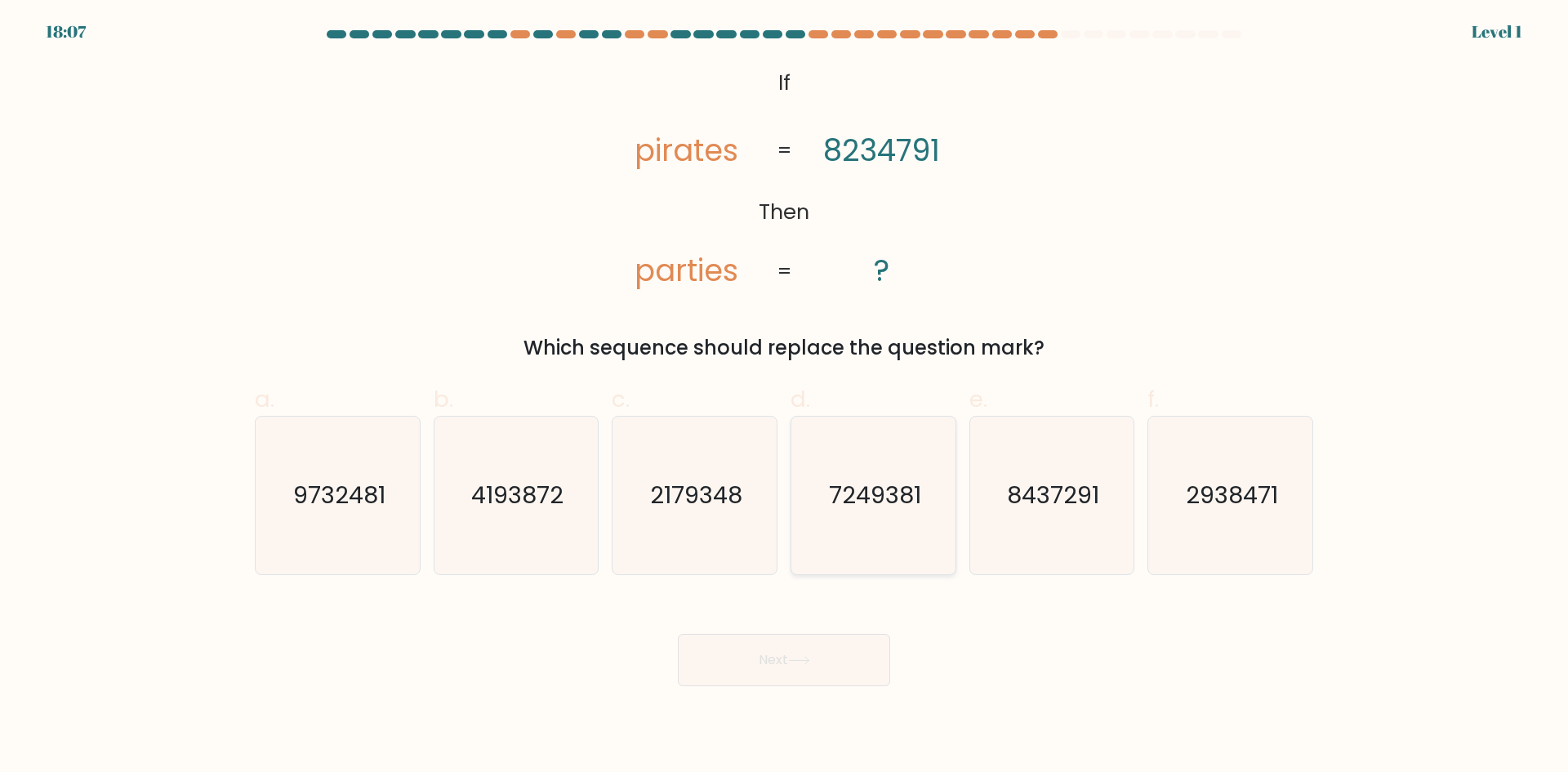
click at [833, 567] on icon "7249381" at bounding box center [873, 495] width 157 height 157
click at [784, 397] on input "d. 7249381" at bounding box center [784, 392] width 1 height 10
radio input "true"
click at [792, 642] on button "Next" at bounding box center [784, 660] width 213 height 53
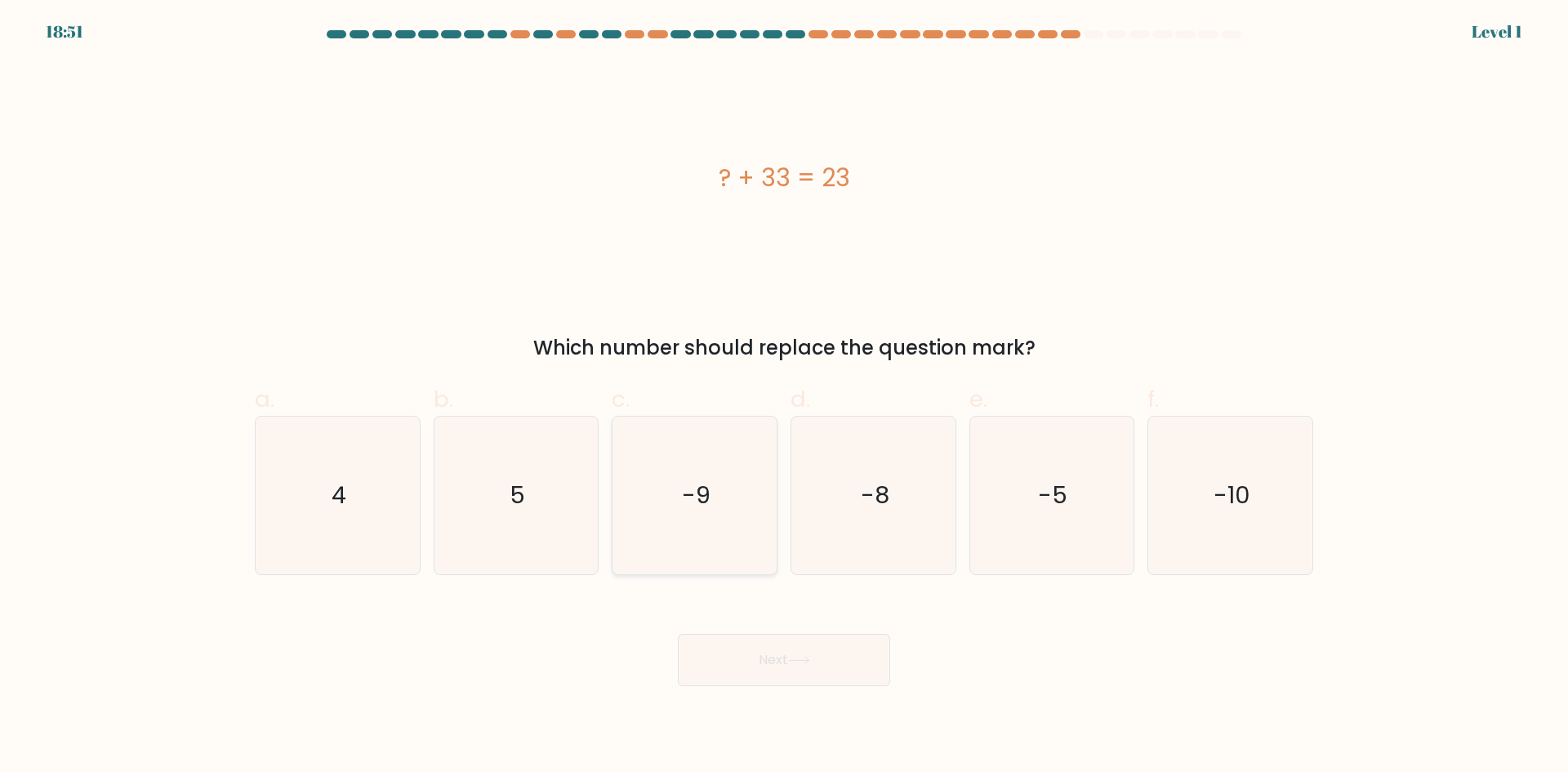
click at [662, 528] on icon "-9" at bounding box center [695, 495] width 157 height 157
click at [784, 397] on input "c. -9" at bounding box center [784, 392] width 1 height 10
radio input "true"
drag, startPoint x: 775, startPoint y: 680, endPoint x: 625, endPoint y: 549, distance: 199.2
click at [774, 680] on button "Next" at bounding box center [784, 660] width 213 height 53
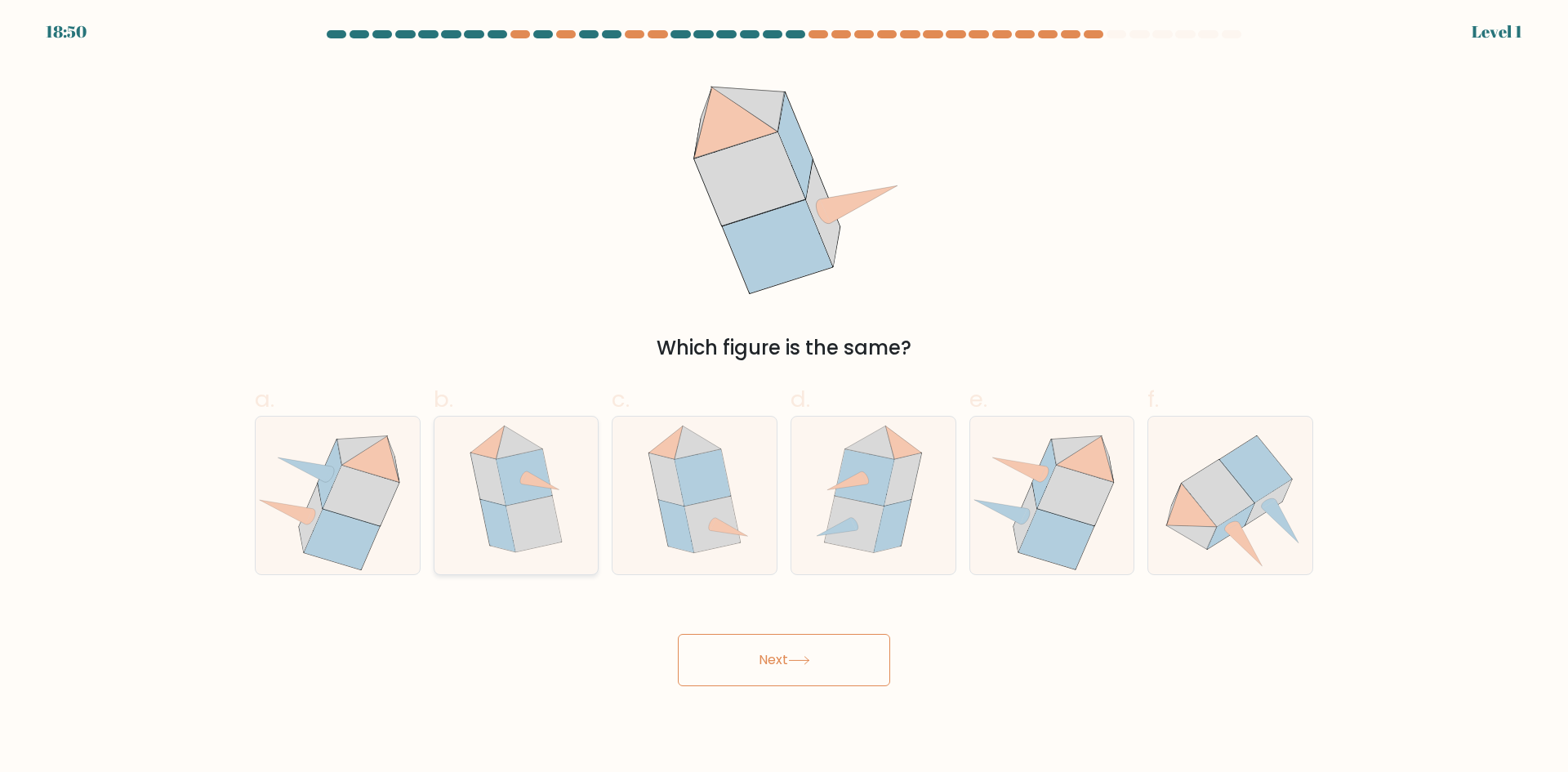
click at [492, 491] on icon at bounding box center [488, 479] width 35 height 53
click at [784, 397] on input "b." at bounding box center [784, 392] width 1 height 10
radio input "true"
drag, startPoint x: 797, startPoint y: 619, endPoint x: 813, endPoint y: 654, distance: 38.5
click at [798, 624] on div "Next" at bounding box center [784, 641] width 1078 height 92
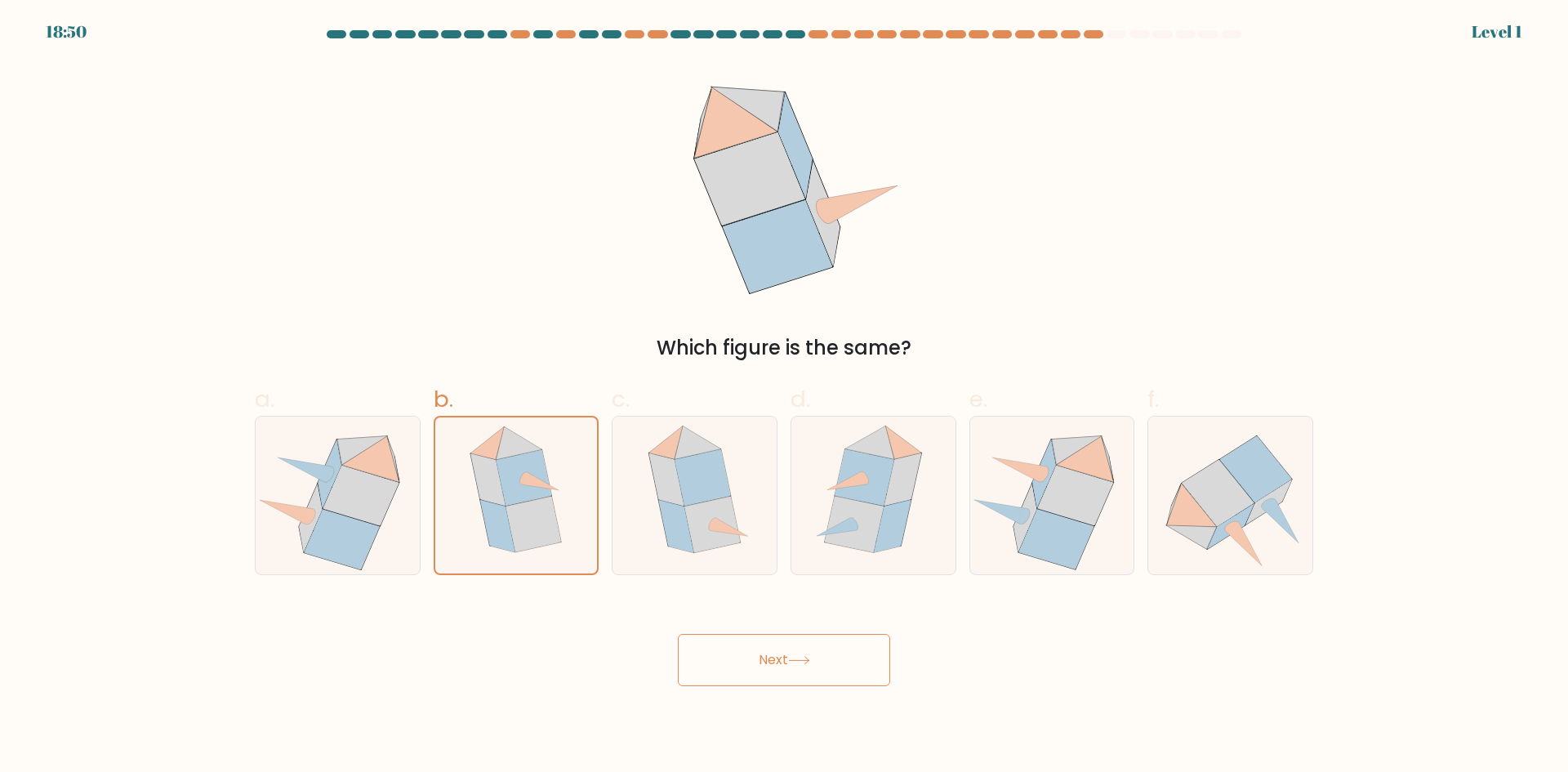
click at [810, 659] on icon at bounding box center [799, 661] width 22 height 9
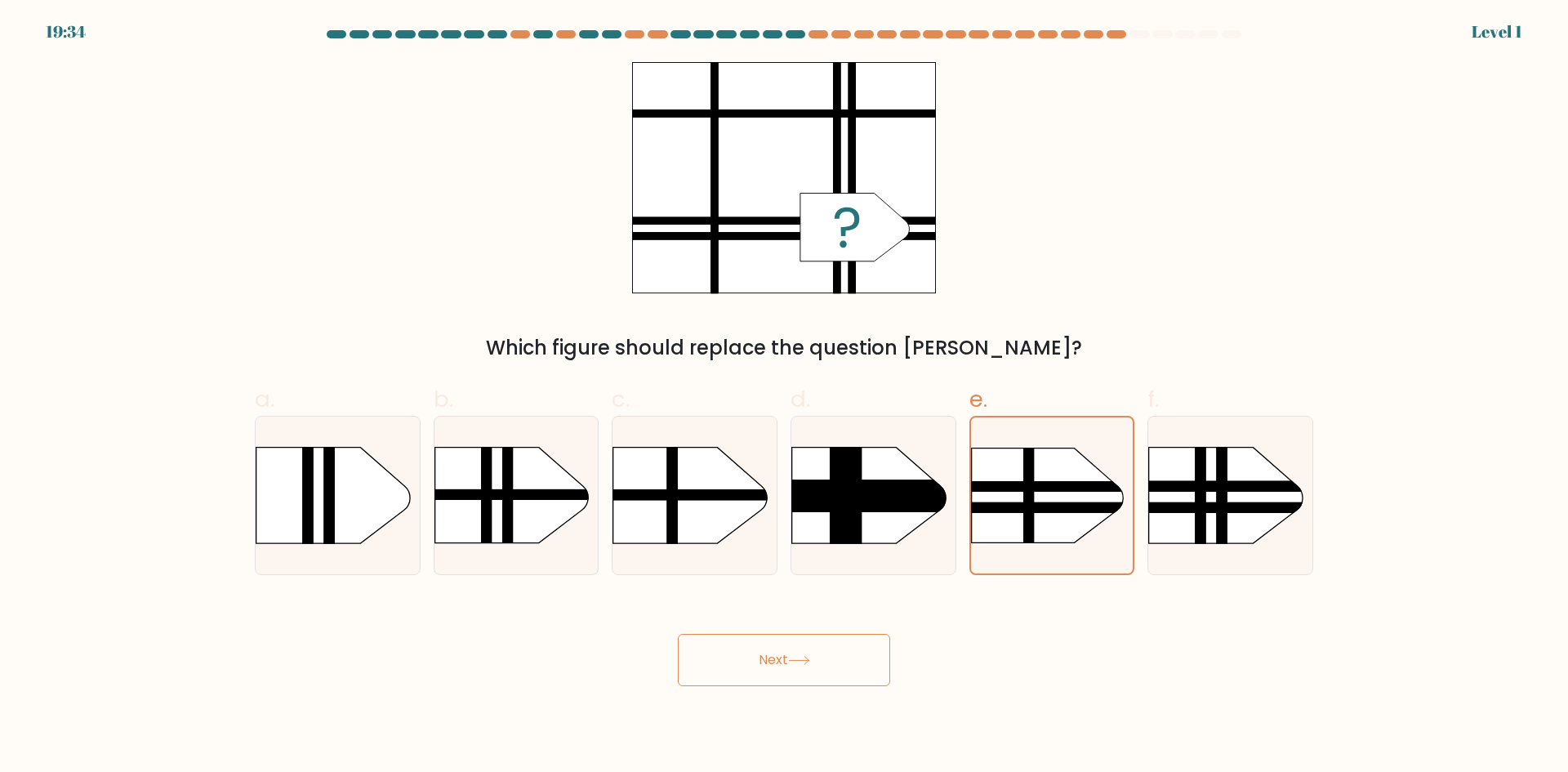
drag, startPoint x: 818, startPoint y: 643, endPoint x: 826, endPoint y: 651, distance: 11.3
click at [819, 647] on button "Next" at bounding box center [784, 660] width 213 height 53
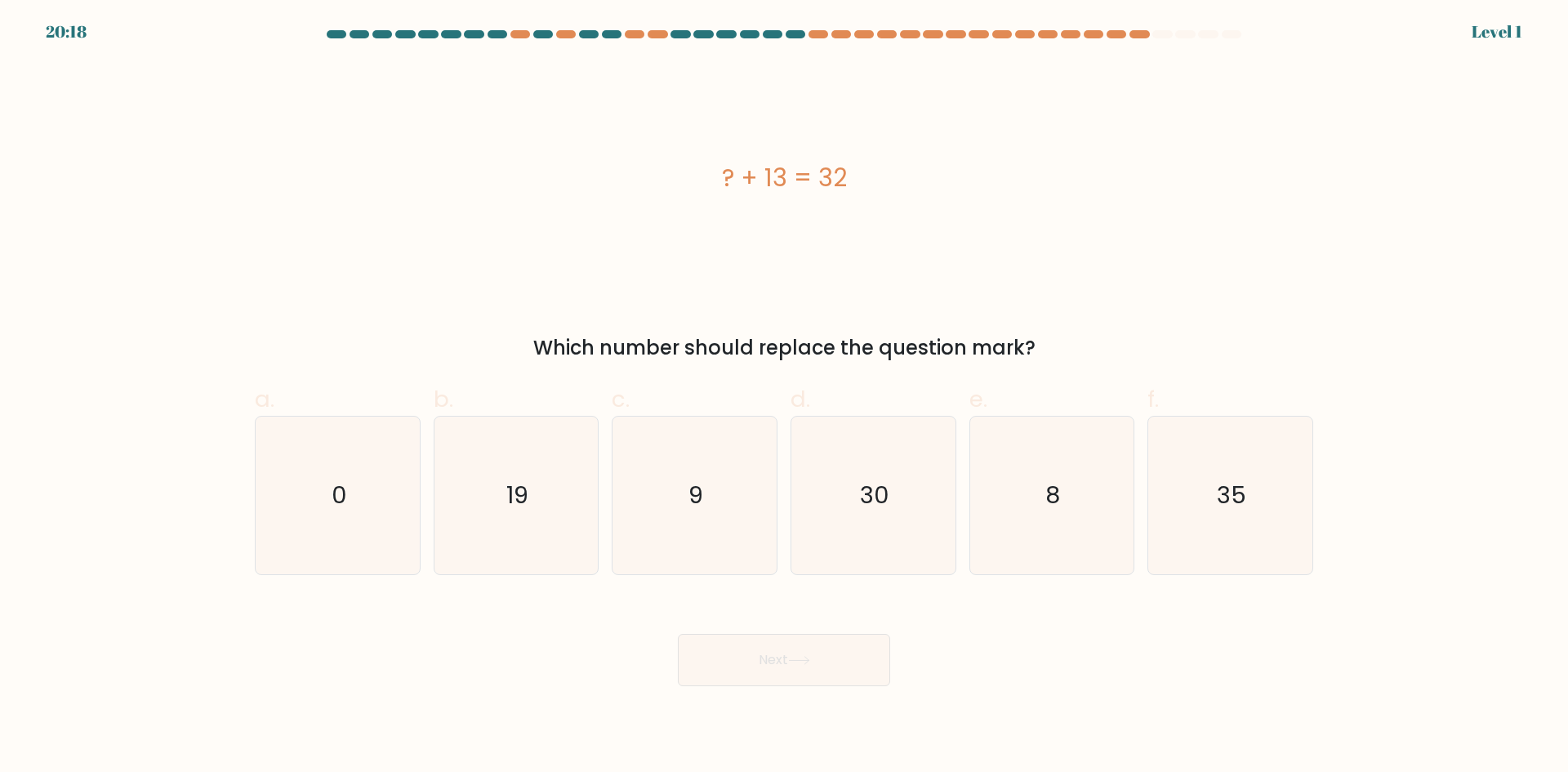
click at [1177, 559] on icon "35" at bounding box center [1230, 495] width 157 height 157
click at [784, 397] on input "f. 35" at bounding box center [784, 392] width 1 height 10
radio input "true"
click at [860, 718] on body "20:18 Level 1 0" at bounding box center [784, 386] width 1568 height 772
drag, startPoint x: 784, startPoint y: 674, endPoint x: 716, endPoint y: 604, distance: 97.6
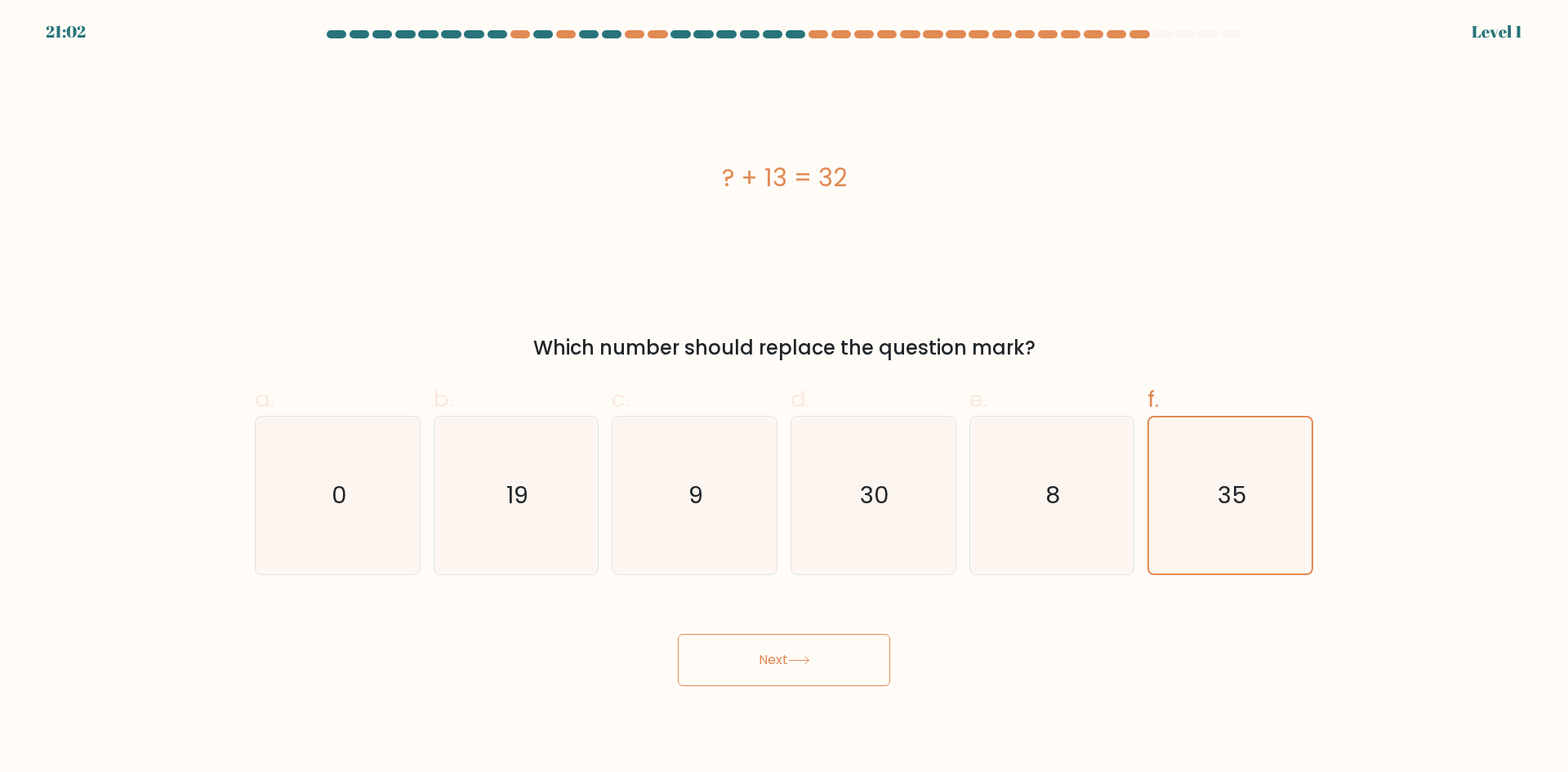
click at [781, 673] on button "Next" at bounding box center [784, 660] width 213 height 53
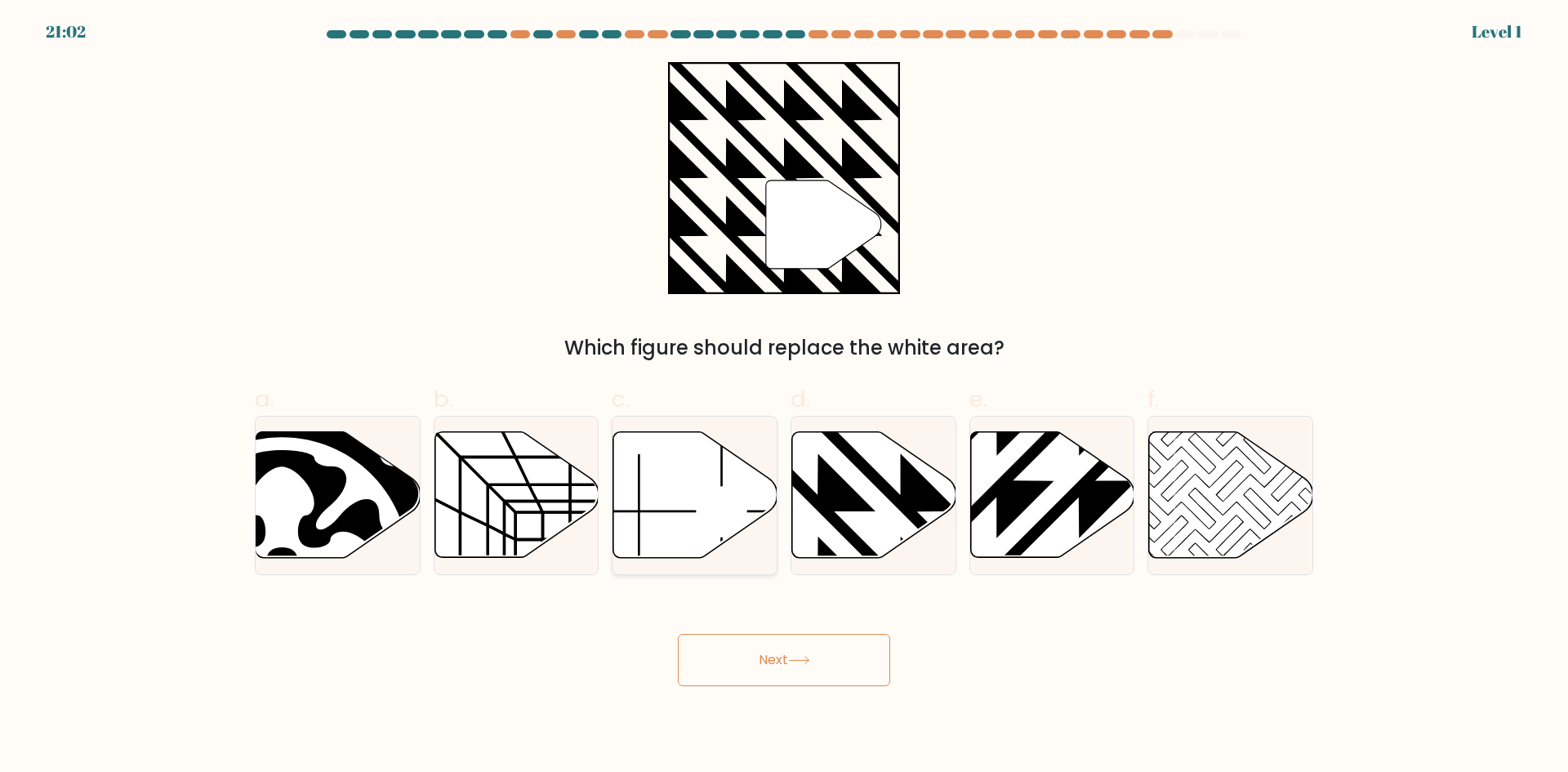
drag, startPoint x: 666, startPoint y: 539, endPoint x: 687, endPoint y: 573, distance: 40.0
click at [667, 538] on icon at bounding box center [695, 495] width 164 height 126
click at [784, 397] on input "c." at bounding box center [784, 392] width 1 height 10
radio input "true"
drag, startPoint x: 732, startPoint y: 642, endPoint x: 724, endPoint y: 618, distance: 25.3
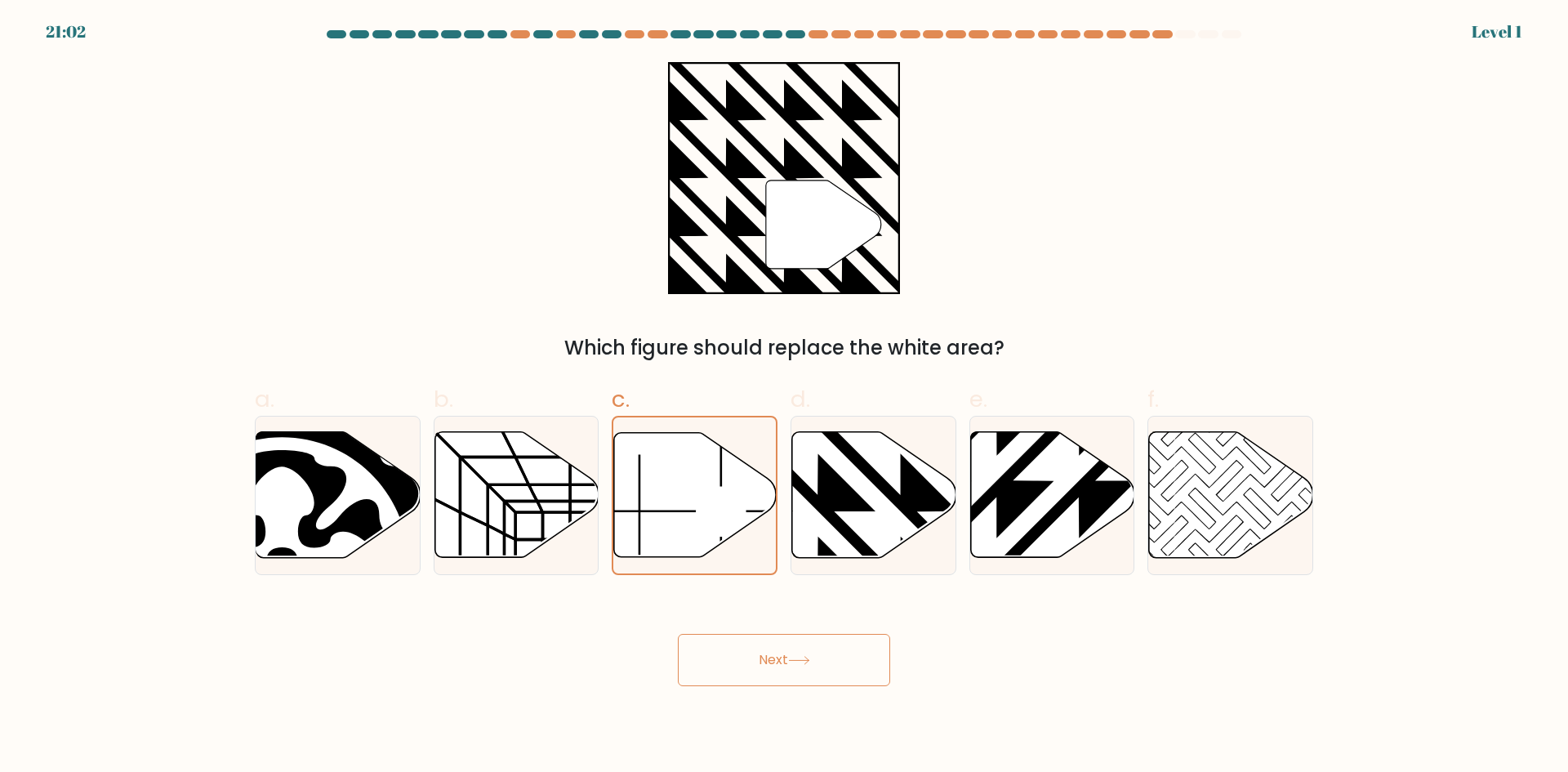
click at [733, 642] on button "Next" at bounding box center [784, 660] width 213 height 53
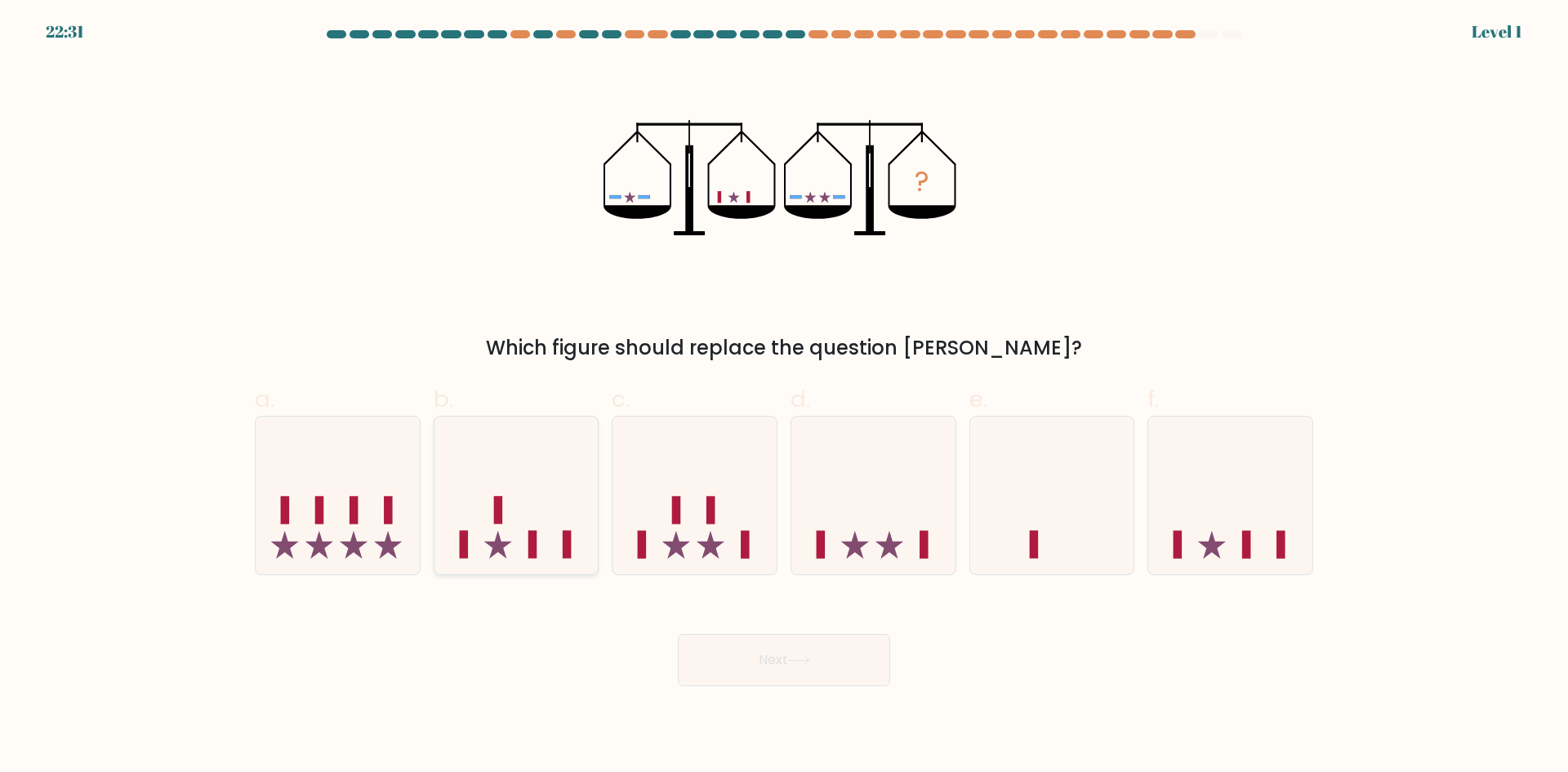
click at [477, 499] on icon at bounding box center [516, 495] width 164 height 136
click at [784, 397] on input "b." at bounding box center [784, 392] width 1 height 10
radio input "true"
click at [785, 678] on button "Next" at bounding box center [784, 660] width 213 height 53
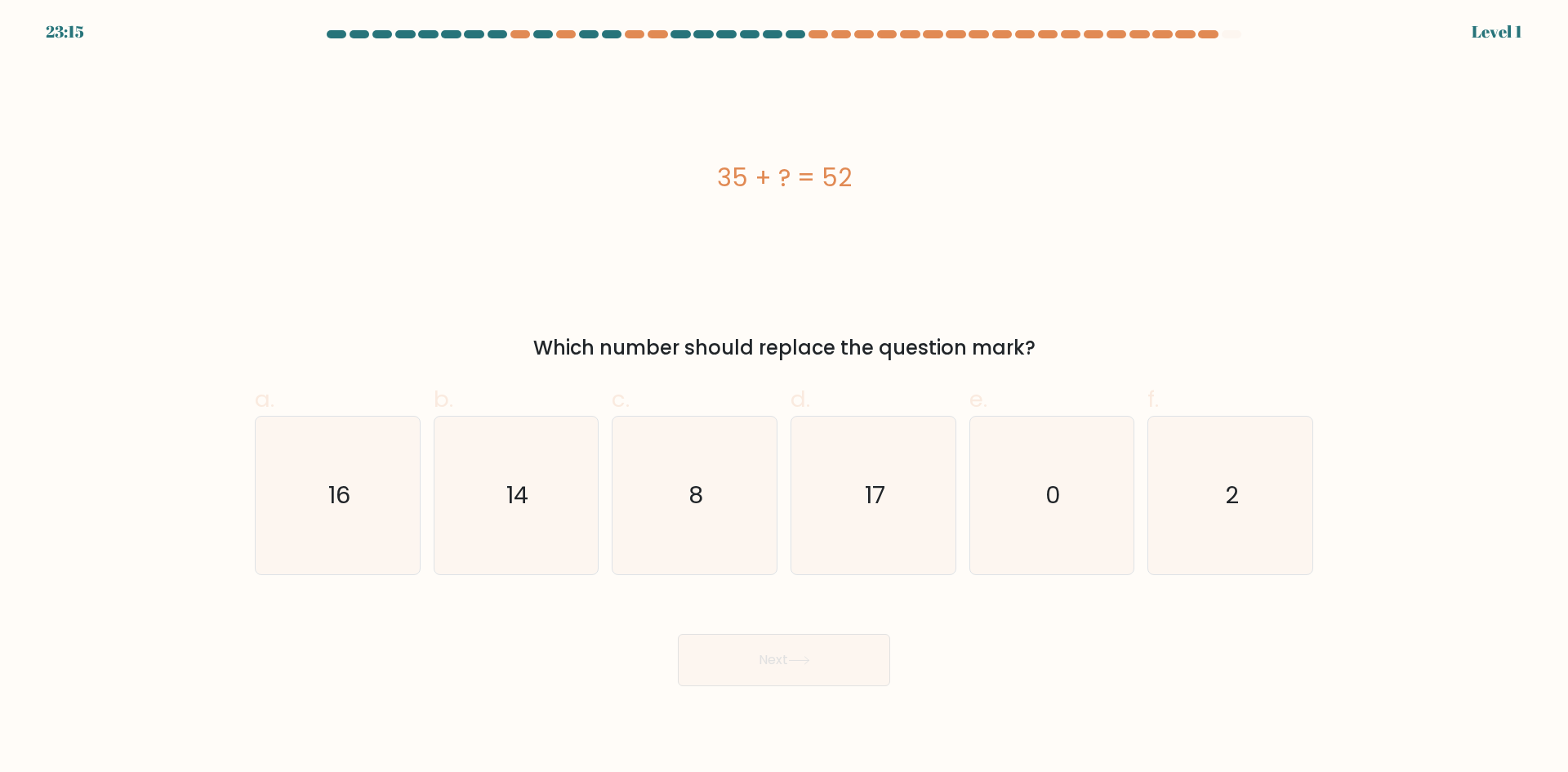
drag, startPoint x: 874, startPoint y: 555, endPoint x: 855, endPoint y: 617, distance: 64.8
click at [871, 559] on icon "17" at bounding box center [873, 495] width 157 height 157
click at [784, 397] on input "d. 17" at bounding box center [784, 392] width 1 height 10
radio input "true"
click at [831, 665] on button "Next" at bounding box center [784, 660] width 213 height 53
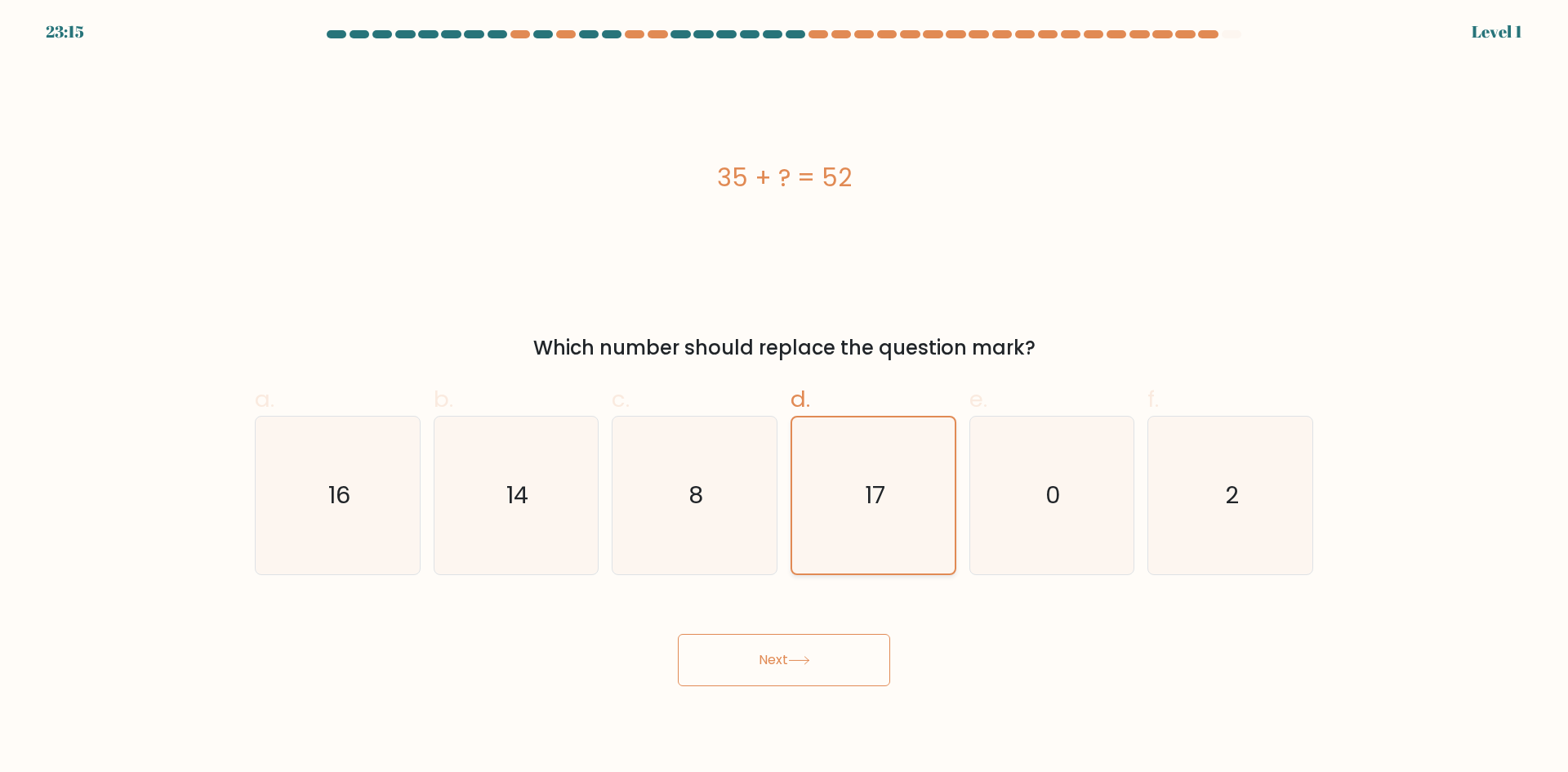
drag, startPoint x: 990, startPoint y: 531, endPoint x: 896, endPoint y: 571, distance: 102.2
click at [984, 535] on icon "0" at bounding box center [1052, 495] width 157 height 157
click at [784, 397] on input "e. 0" at bounding box center [784, 392] width 1 height 10
radio input "true"
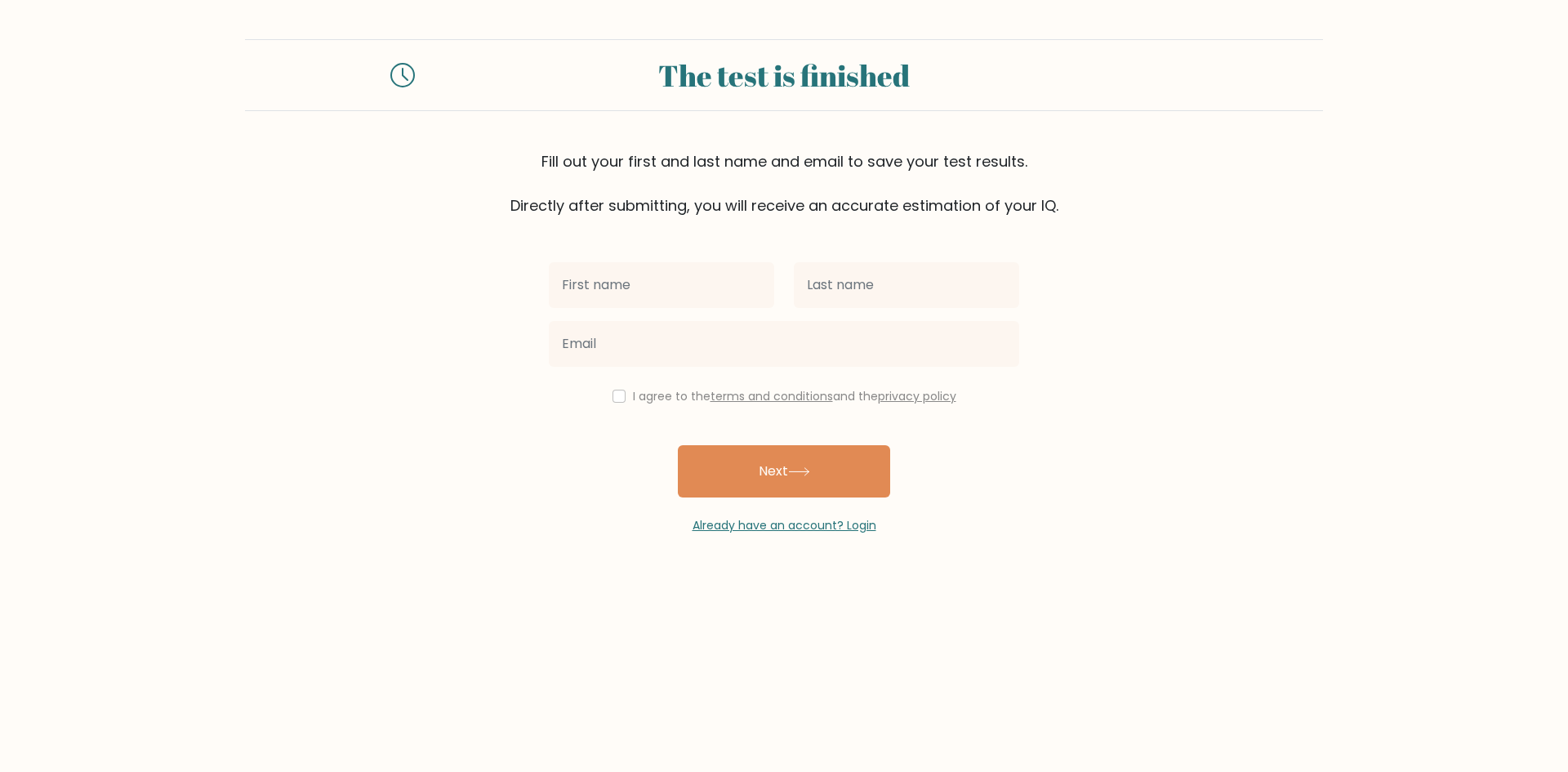
click at [846, 641] on body "The test is finished Fill out your first and last name and email to save your t…" at bounding box center [784, 386] width 1568 height 772
click at [757, 484] on button "Next" at bounding box center [784, 471] width 213 height 53
click at [628, 405] on div "I agree to the terms and conditions and the privacy policy" at bounding box center [784, 396] width 490 height 19
click at [731, 459] on button "Next" at bounding box center [784, 471] width 213 height 53
